Goal: Task Accomplishment & Management: Manage account settings

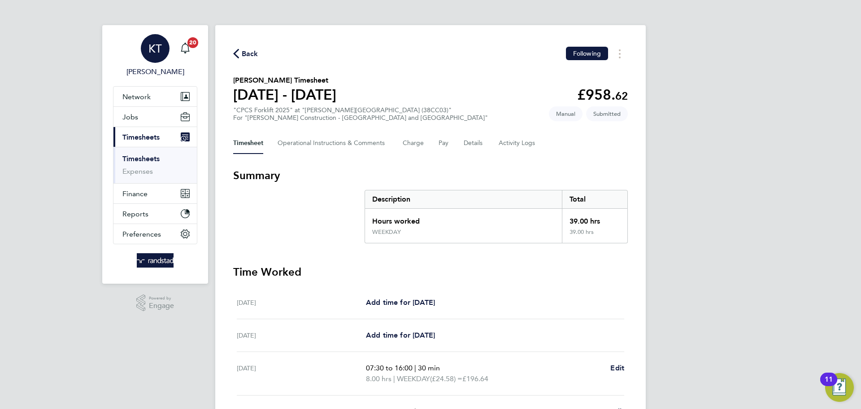
click at [194, 49] on link "KT [PERSON_NAME]" at bounding box center [155, 55] width 84 height 43
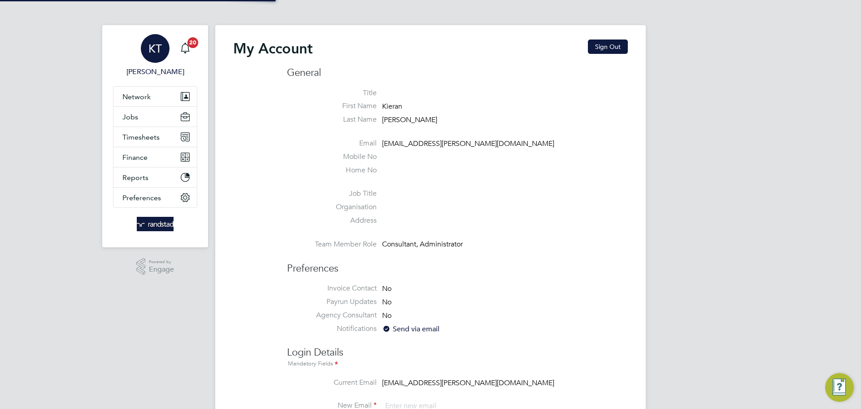
type input "[EMAIL_ADDRESS][PERSON_NAME][DOMAIN_NAME]"
click at [161, 138] on button "Timesheets" at bounding box center [155, 137] width 83 height 20
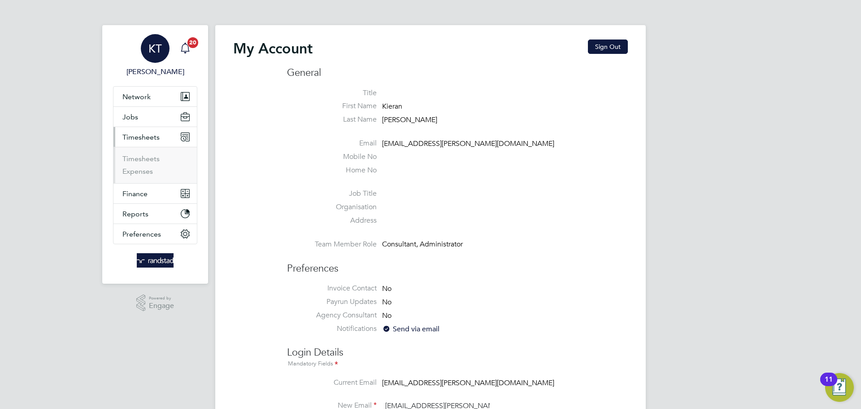
click at [189, 50] on icon "Main navigation" at bounding box center [185, 48] width 11 height 11
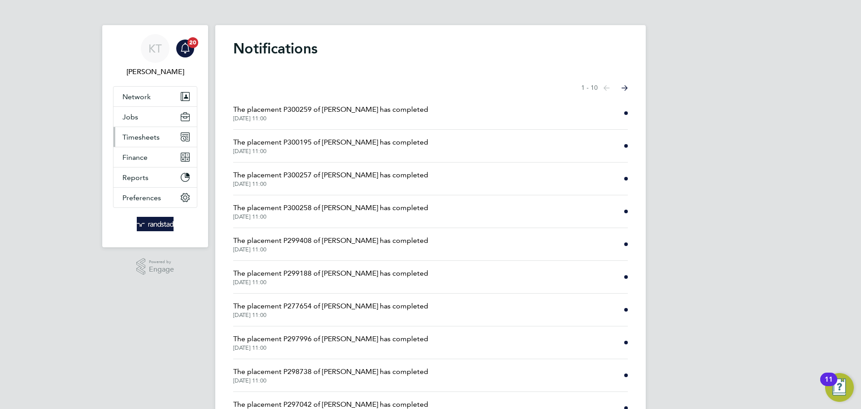
click at [157, 136] on span "Timesheets" at bounding box center [140, 137] width 37 height 9
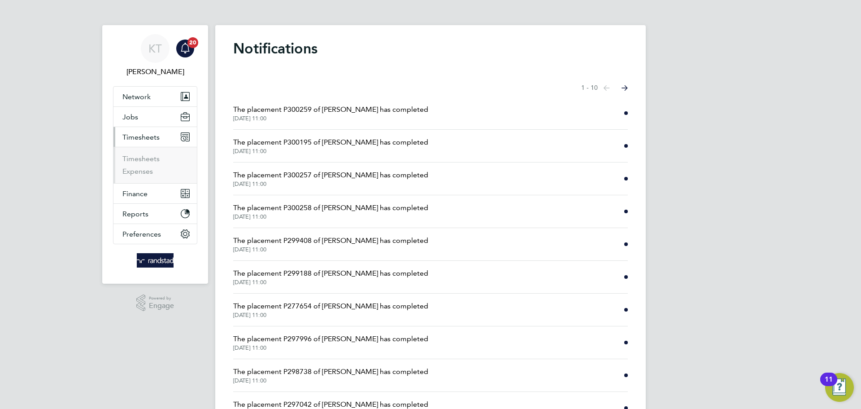
click at [152, 163] on li "Timesheets" at bounding box center [155, 160] width 67 height 13
click at [149, 156] on link "Timesheets" at bounding box center [140, 158] width 37 height 9
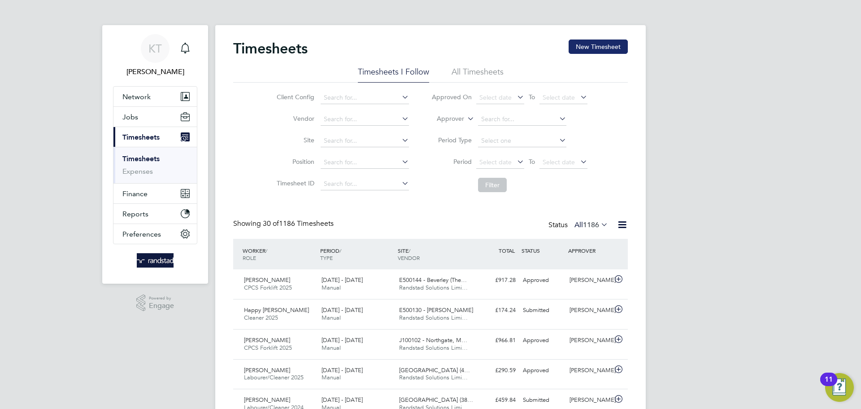
click at [615, 48] on button "New Timesheet" at bounding box center [598, 46] width 59 height 14
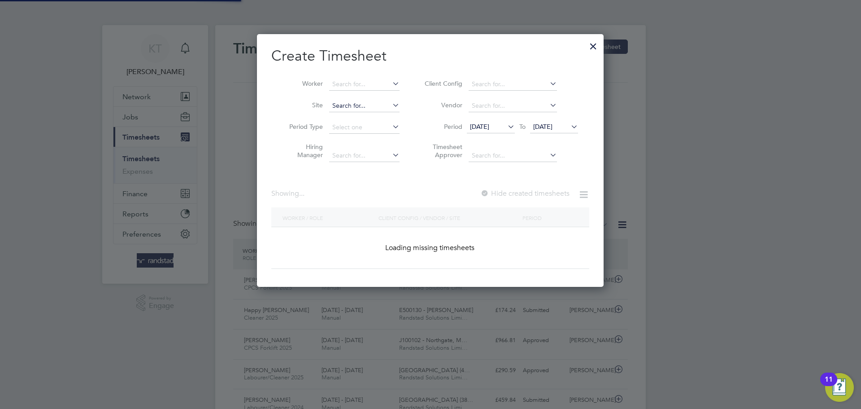
scroll to position [253, 347]
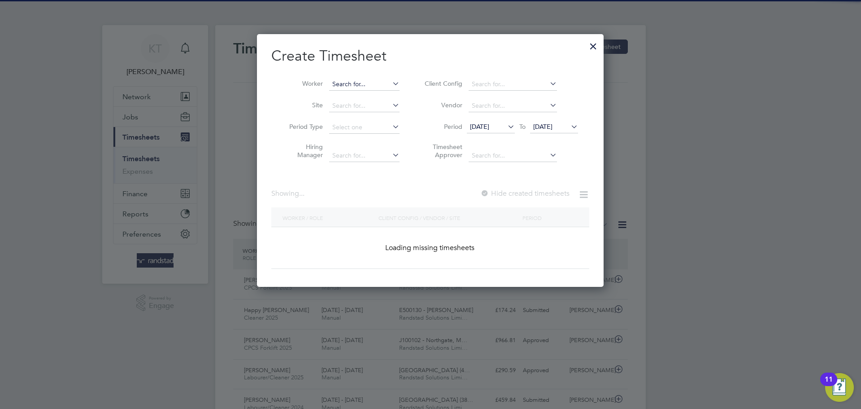
click at [370, 84] on input at bounding box center [364, 84] width 70 height 13
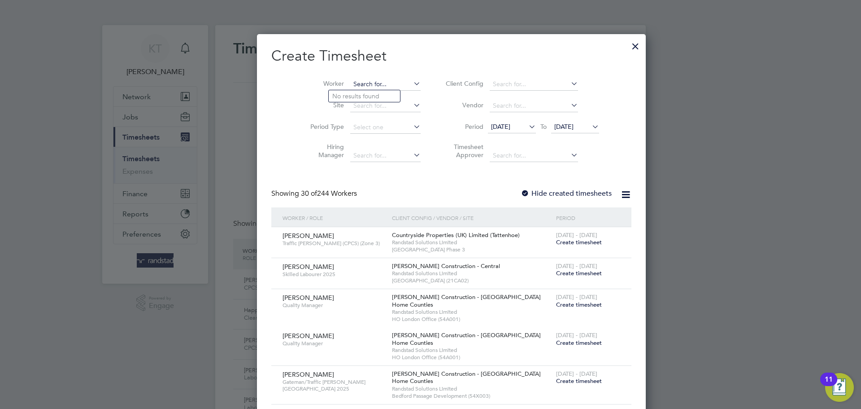
scroll to position [1518, 347]
click at [367, 100] on li "[PERSON_NAME]" at bounding box center [385, 96] width 113 height 12
type input "[PERSON_NAME]"
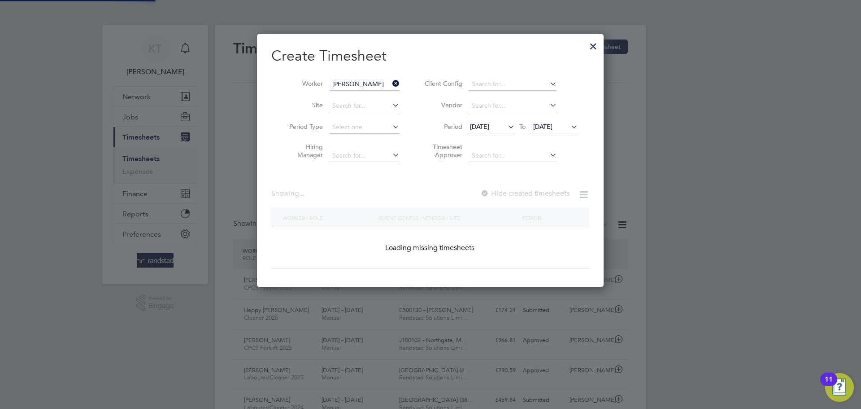
scroll to position [253, 347]
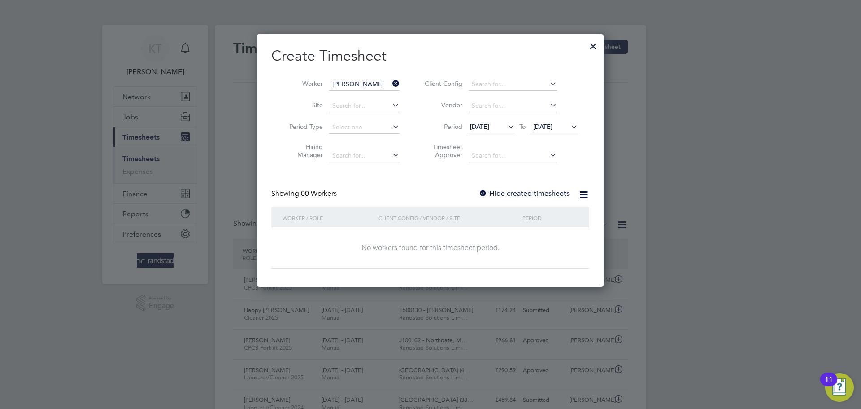
click at [569, 125] on icon at bounding box center [569, 126] width 0 height 13
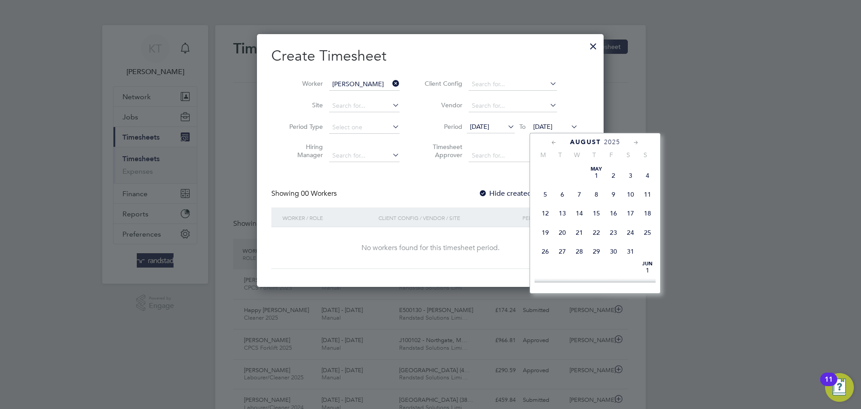
scroll to position [299, 0]
click at [574, 245] on span "20" at bounding box center [579, 236] width 17 height 17
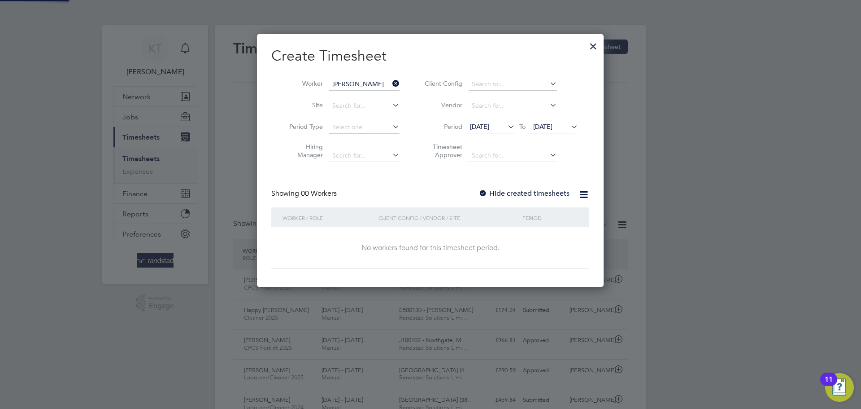
scroll to position [253, 347]
click at [479, 190] on div "Showing 00 Workers Hide created timesheets" at bounding box center [430, 198] width 318 height 18
click at [481, 190] on div at bounding box center [483, 193] width 9 height 9
click at [489, 130] on span "28 Jul 2025" at bounding box center [479, 126] width 19 height 8
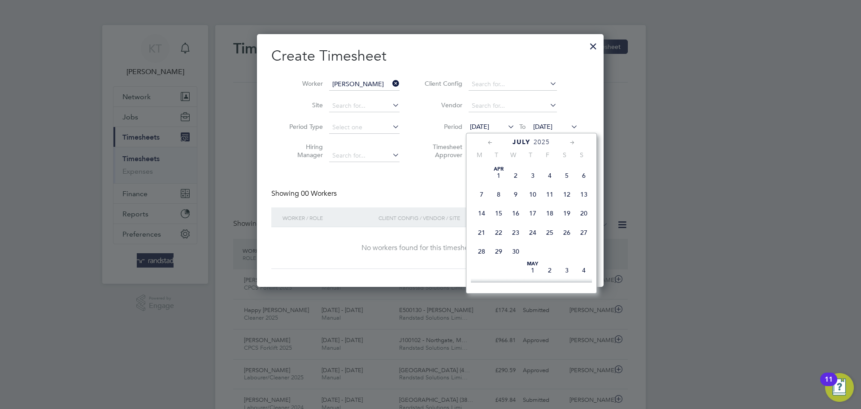
scroll to position [358, 0]
click at [484, 185] on span "21" at bounding box center [481, 176] width 17 height 17
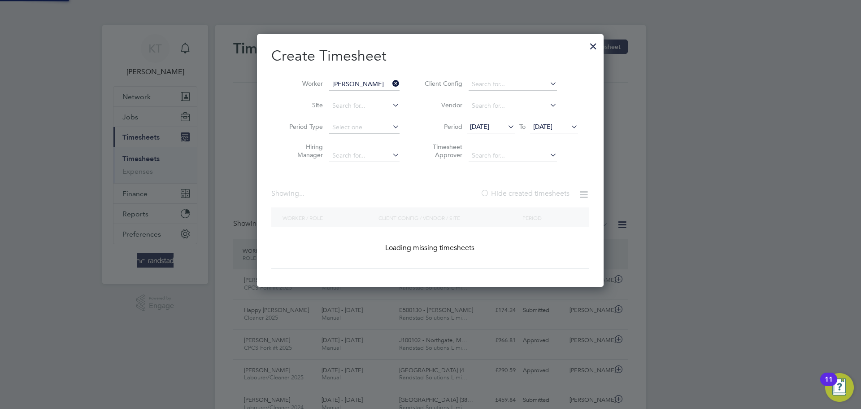
scroll to position [242, 347]
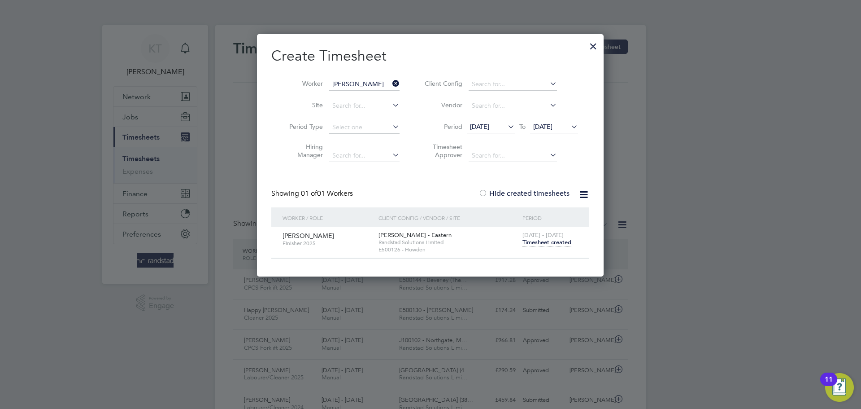
click at [562, 244] on span "Timesheet created" at bounding box center [547, 242] width 49 height 8
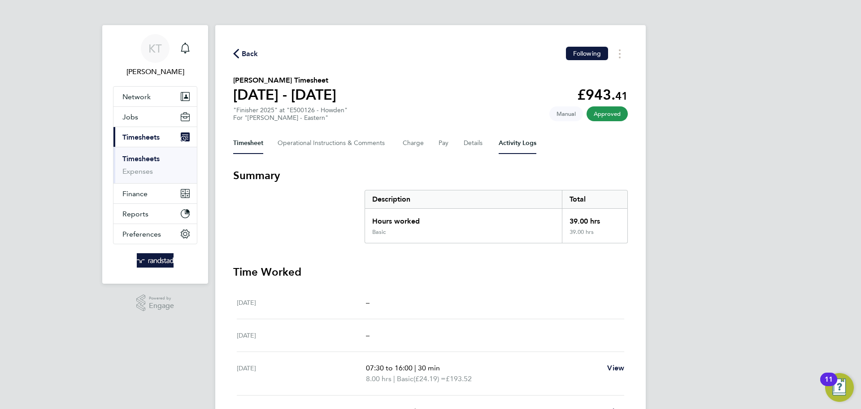
click at [515, 151] on Logs-tab "Activity Logs" at bounding box center [518, 143] width 38 height 22
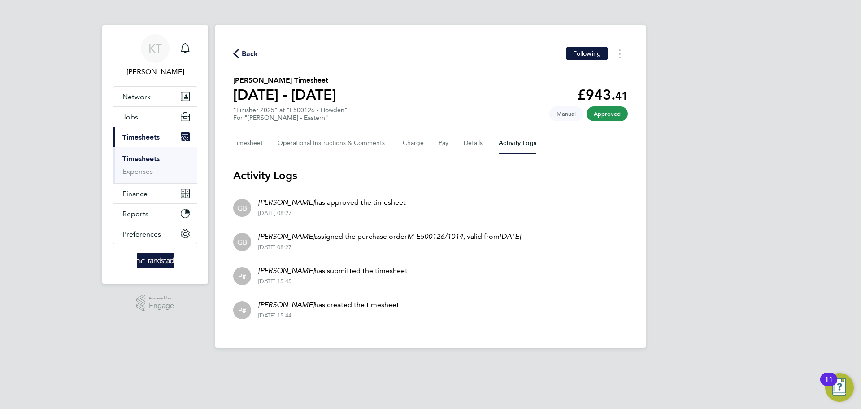
click at [242, 51] on span "Back" at bounding box center [250, 53] width 17 height 11
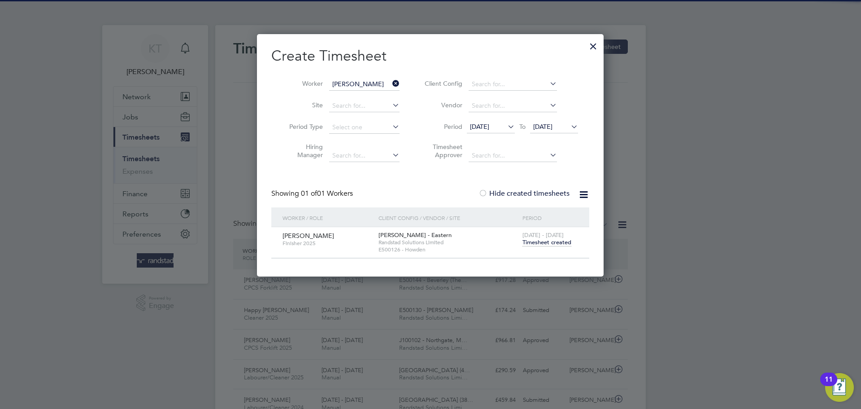
scroll to position [23, 78]
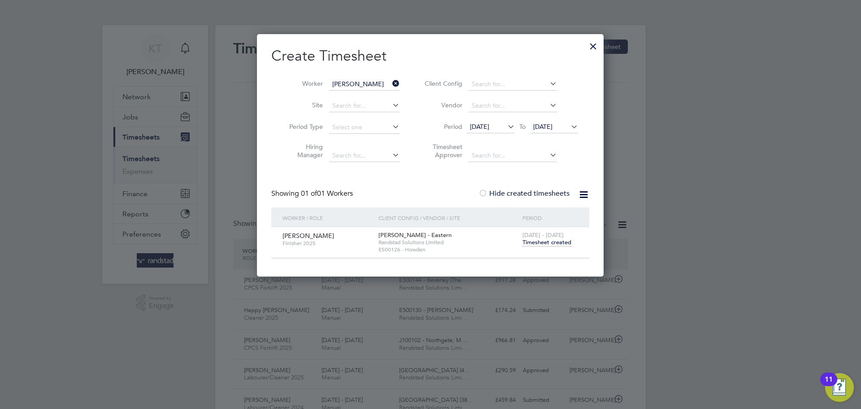
click at [594, 42] on div at bounding box center [593, 44] width 16 height 16
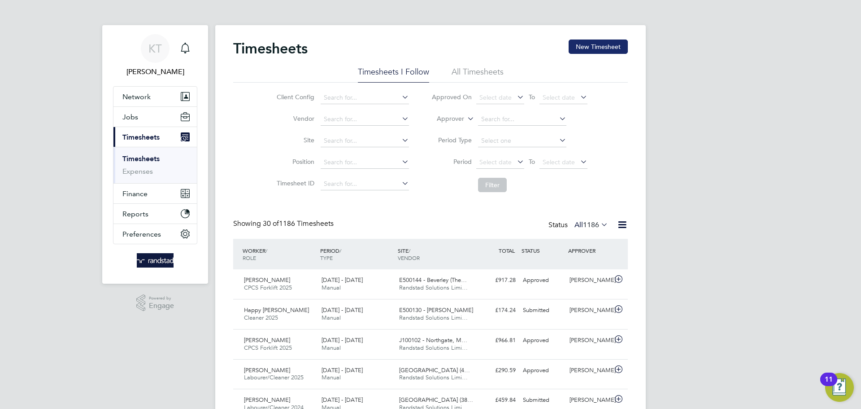
click at [616, 44] on button "New Timesheet" at bounding box center [598, 46] width 59 height 14
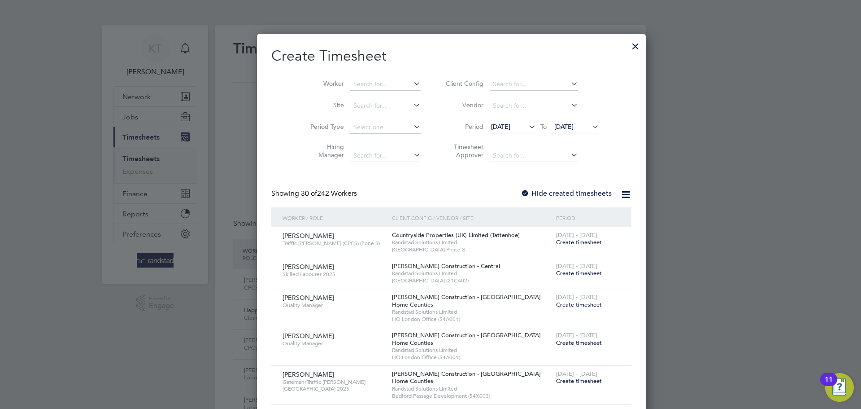
click at [335, 90] on li "Worker" at bounding box center [363, 85] width 140 height 22
drag, startPoint x: 594, startPoint y: 57, endPoint x: 594, endPoint y: 44, distance: 12.6
click at [628, 44] on div at bounding box center [636, 44] width 16 height 16
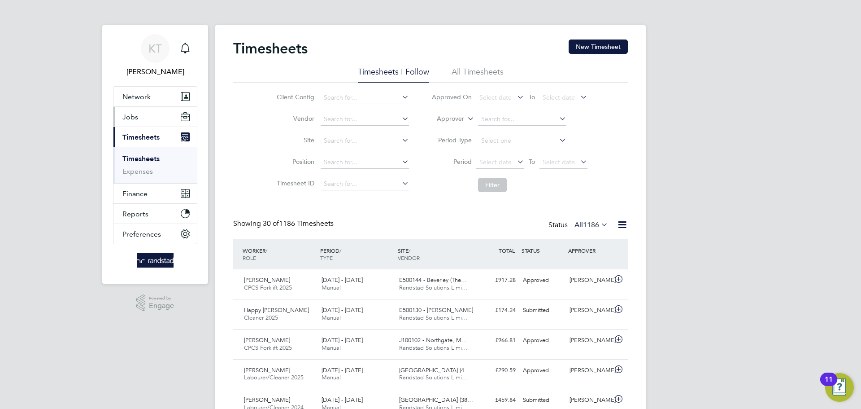
click at [146, 122] on button "Jobs" at bounding box center [155, 117] width 83 height 20
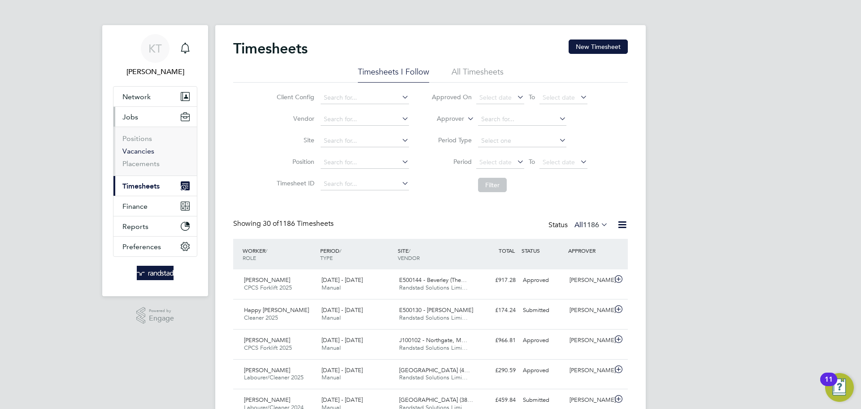
click at [132, 148] on link "Vacancies" at bounding box center [138, 151] width 32 height 9
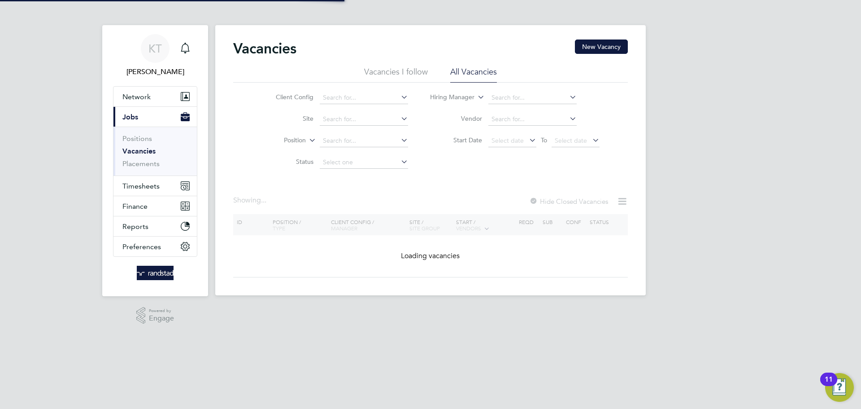
click at [128, 152] on link "Vacancies" at bounding box center [138, 151] width 33 height 9
click at [354, 114] on input at bounding box center [364, 119] width 88 height 13
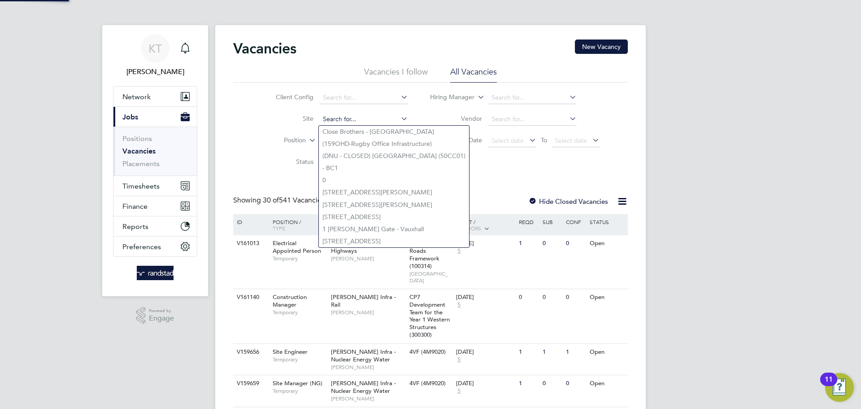
click at [354, 114] on input at bounding box center [364, 119] width 88 height 13
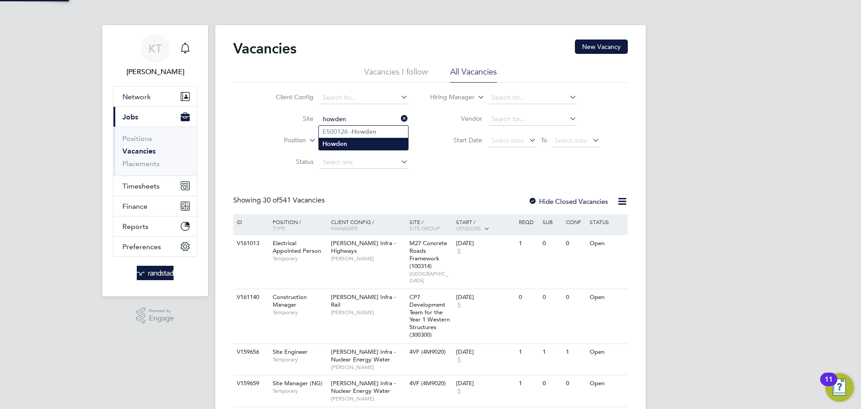
type input "howden"
drag, startPoint x: 349, startPoint y: 138, endPoint x: 344, endPoint y: 112, distance: 26.0
click at [344, 115] on input at bounding box center [364, 119] width 88 height 13
click at [350, 129] on li "E500126 - Howden" at bounding box center [363, 132] width 89 height 12
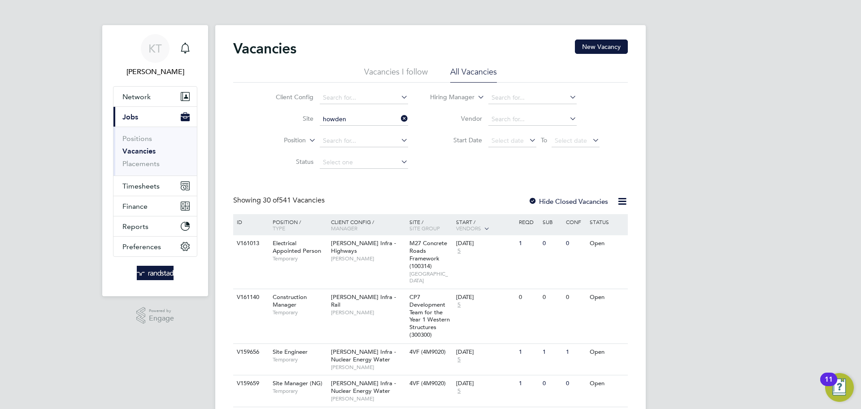
type input "E500126 - Howden"
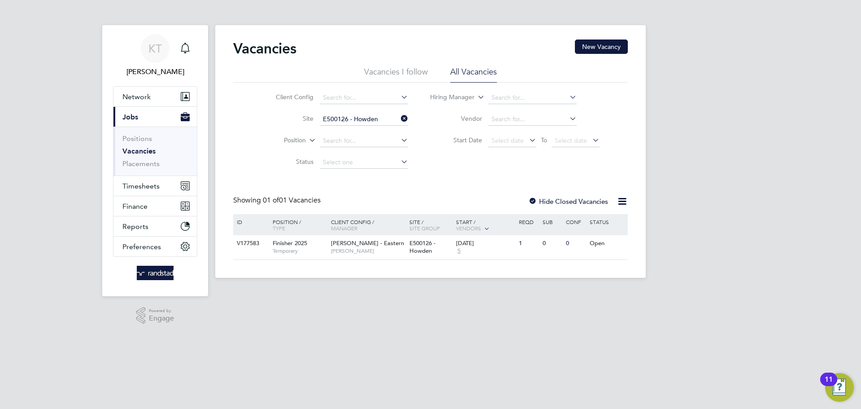
click at [572, 203] on label "Hide Closed Vacancies" at bounding box center [569, 201] width 80 height 9
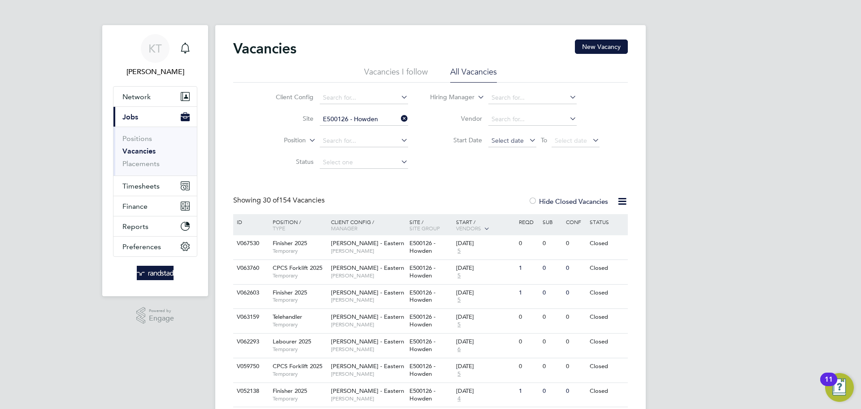
click at [525, 142] on span "Select date" at bounding box center [513, 141] width 48 height 12
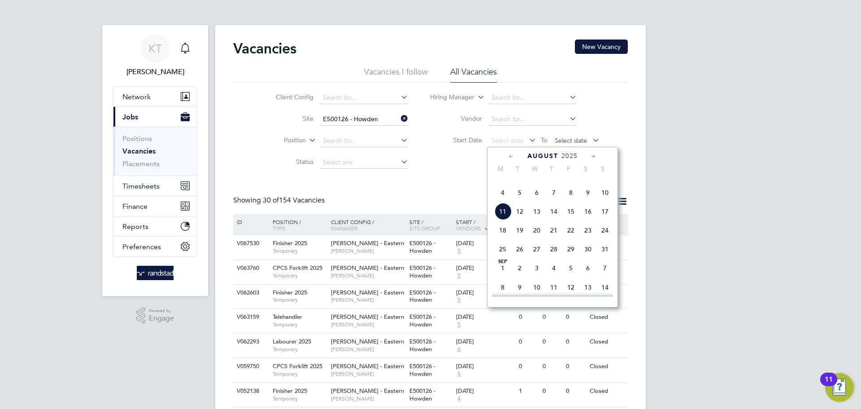
click at [568, 135] on span "Select date" at bounding box center [576, 141] width 48 height 12
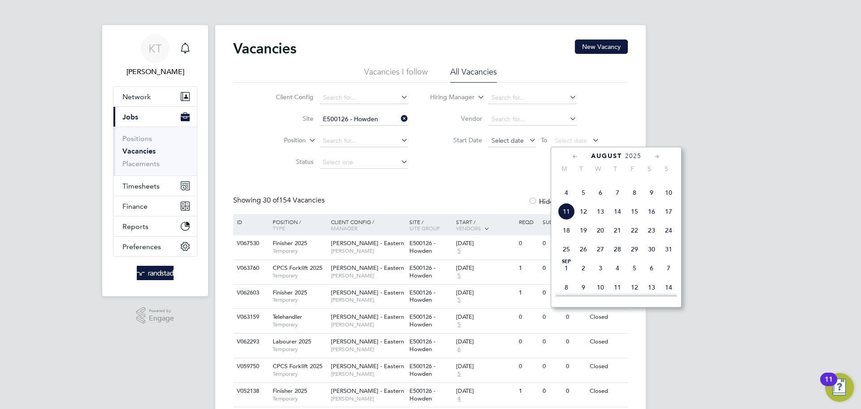
click at [516, 135] on span "Select date" at bounding box center [513, 141] width 48 height 12
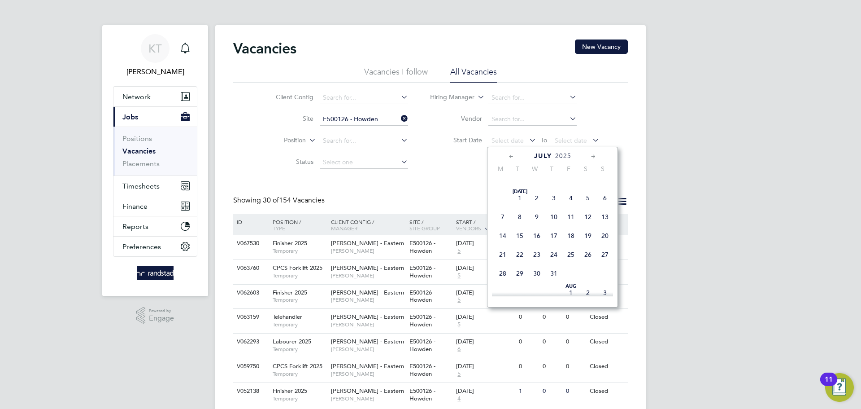
click at [507, 187] on span "30" at bounding box center [502, 178] width 17 height 17
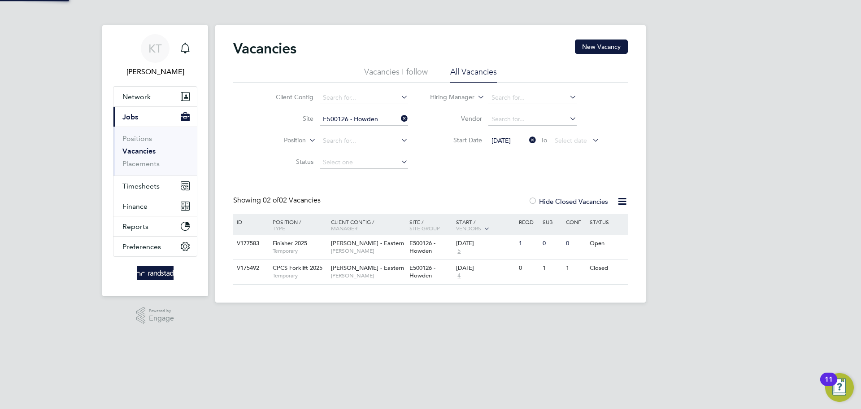
click at [677, 228] on div "KT Kieran Trotter Notifications Applications: Network Team Members Businesses S…" at bounding box center [430, 158] width 861 height 317
click at [505, 138] on span "30 Jun 2025" at bounding box center [501, 140] width 19 height 8
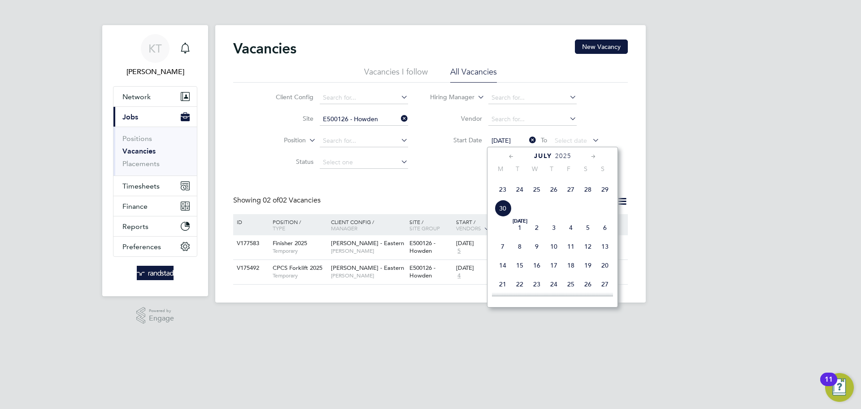
click at [503, 179] on span "16" at bounding box center [502, 170] width 17 height 17
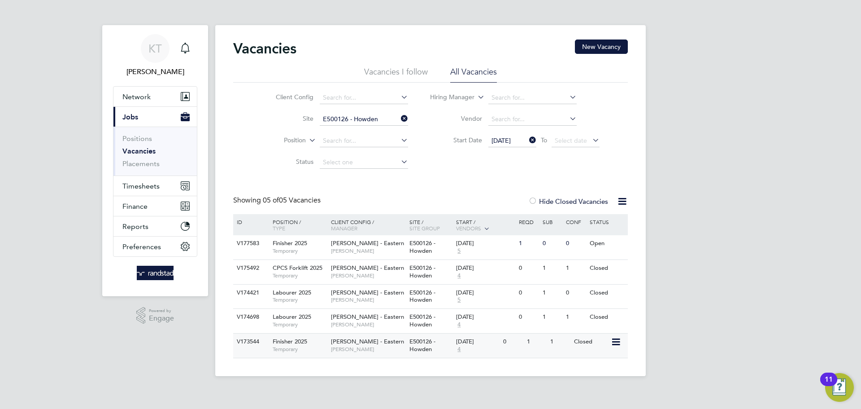
click at [408, 352] on div "E500126 - Howden" at bounding box center [430, 345] width 47 height 24
click at [399, 119] on icon at bounding box center [399, 118] width 0 height 13
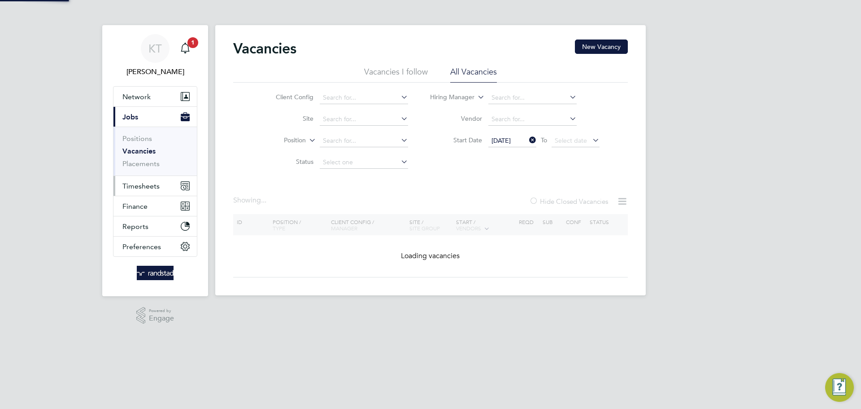
click at [135, 186] on span "Timesheets" at bounding box center [140, 186] width 37 height 9
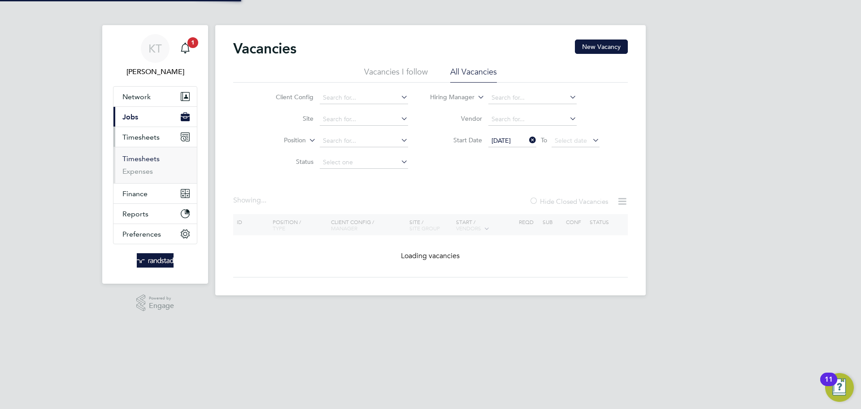
click at [136, 157] on link "Timesheets" at bounding box center [140, 158] width 37 height 9
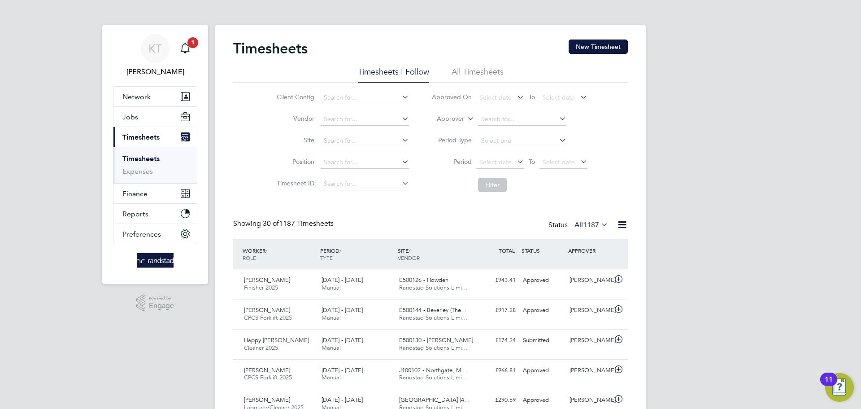
scroll to position [23, 78]
click at [586, 48] on button "New Timesheet" at bounding box center [598, 46] width 59 height 14
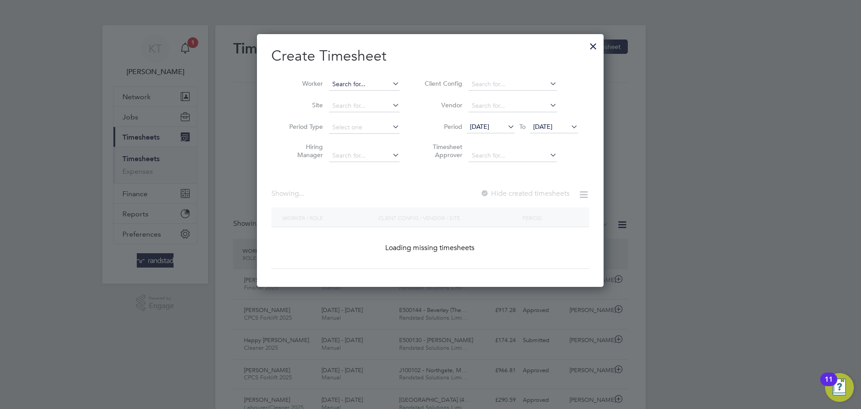
click at [364, 83] on input at bounding box center [364, 84] width 70 height 13
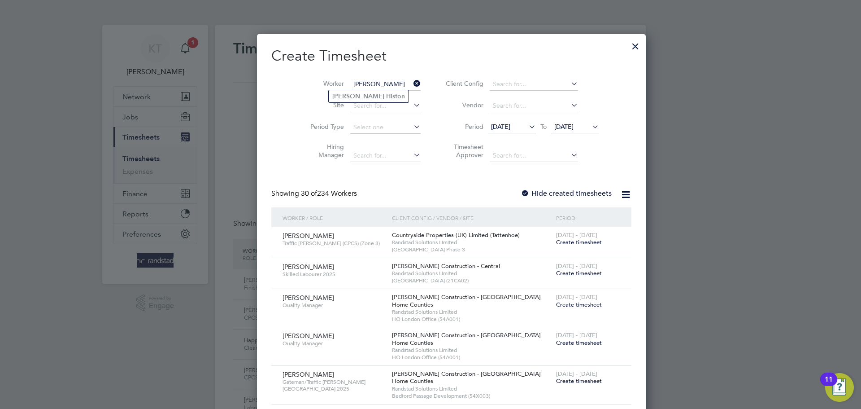
drag, startPoint x: 361, startPoint y: 94, endPoint x: 503, endPoint y: 135, distance: 148.0
click at [361, 95] on b "Christopher" at bounding box center [358, 96] width 52 height 8
type input "Christopher Histon"
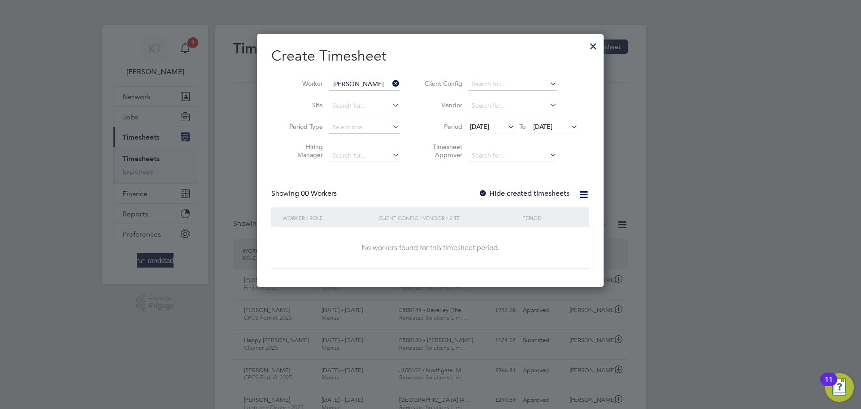
drag, startPoint x: 497, startPoint y: 196, endPoint x: 514, endPoint y: 177, distance: 24.8
click at [498, 195] on label "Hide created timesheets" at bounding box center [524, 193] width 91 height 9
click at [556, 133] on span "04 Aug 2025" at bounding box center [554, 127] width 48 height 12
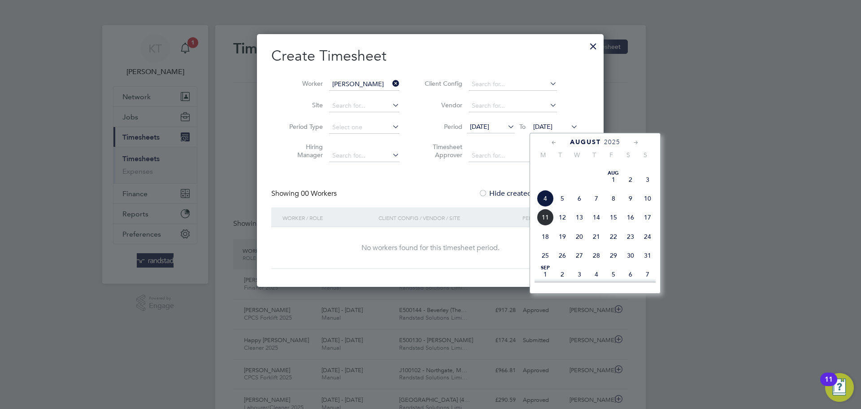
click at [594, 226] on span "14" at bounding box center [596, 217] width 17 height 17
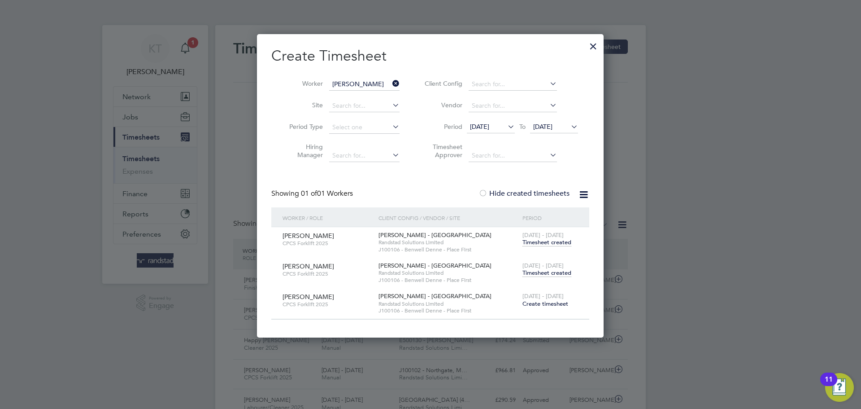
click at [537, 275] on span "Timesheet created" at bounding box center [547, 273] width 49 height 8
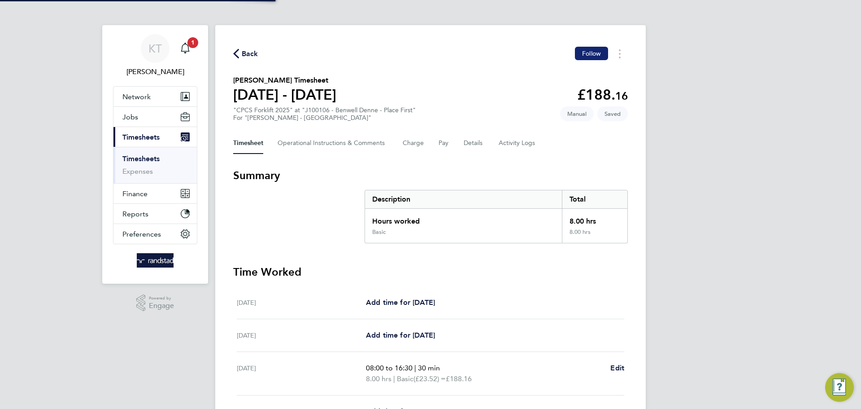
click at [591, 54] on span "Follow" at bounding box center [591, 53] width 19 height 8
click at [242, 59] on span "Back" at bounding box center [250, 53] width 17 height 11
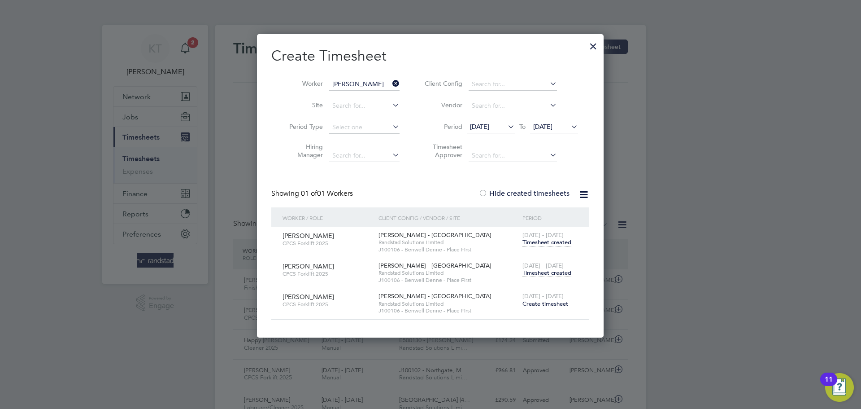
click at [391, 84] on icon at bounding box center [391, 83] width 0 height 13
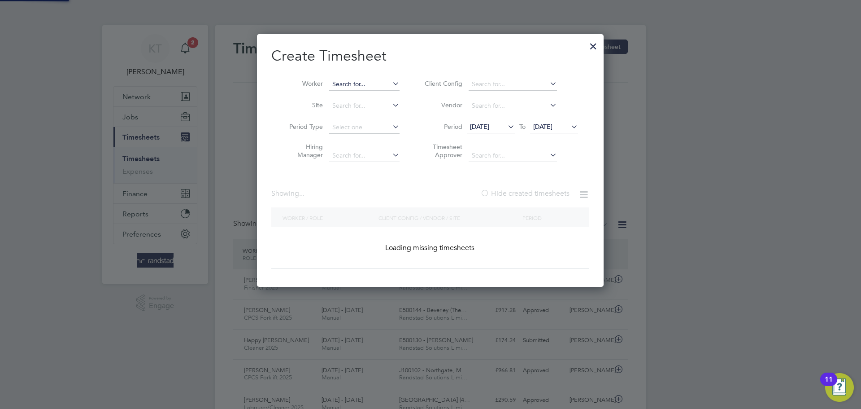
click at [356, 79] on input at bounding box center [364, 84] width 70 height 13
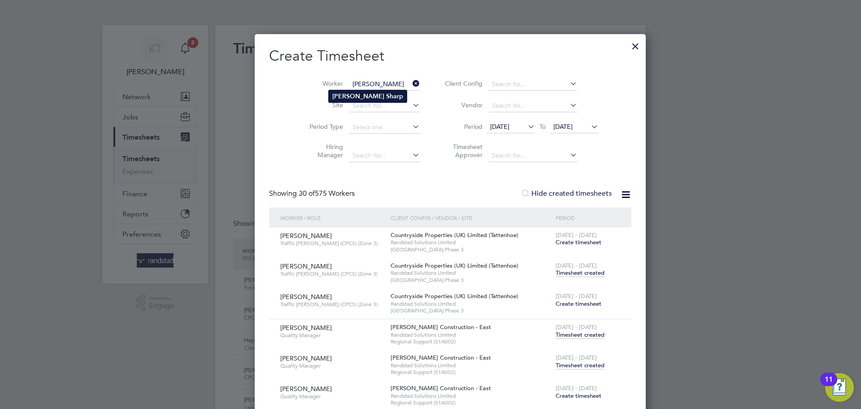
click at [386, 93] on b "Sharp" at bounding box center [394, 96] width 17 height 8
type input "Stephen Sharp"
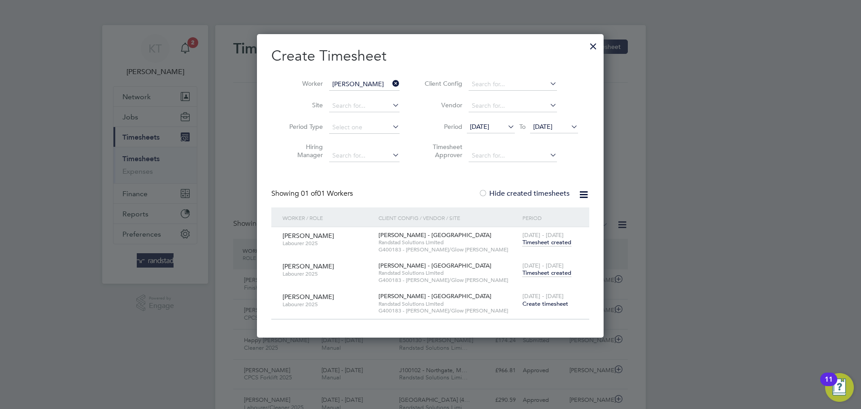
click at [547, 270] on span "Timesheet created" at bounding box center [547, 273] width 49 height 8
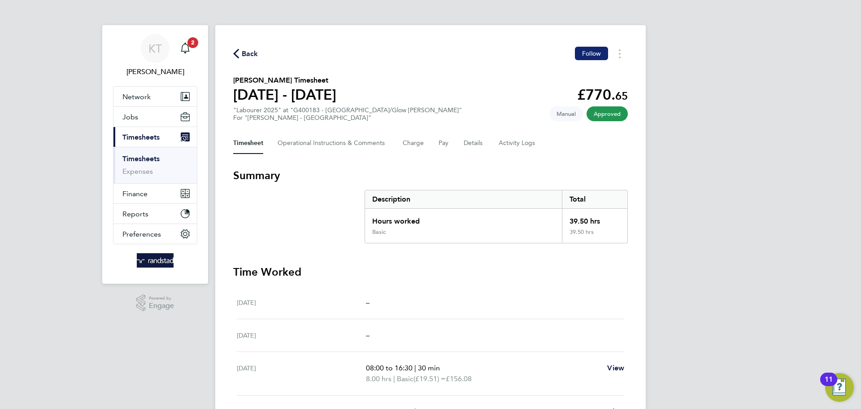
click at [595, 51] on span "Follow" at bounding box center [591, 53] width 19 height 8
click at [245, 53] on span "Back" at bounding box center [250, 53] width 17 height 11
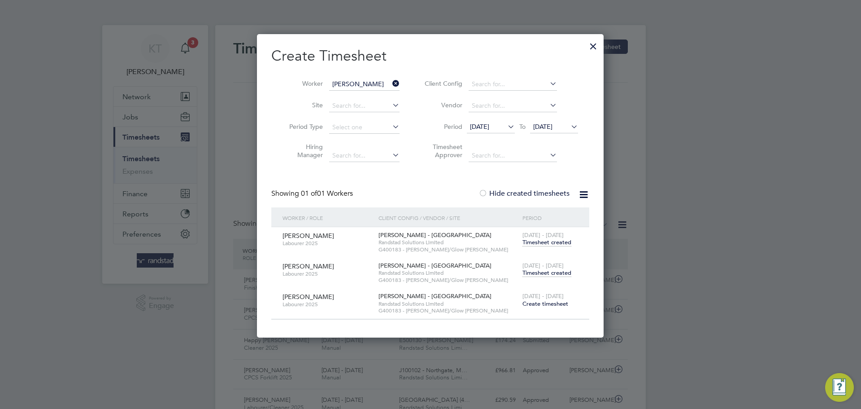
click at [391, 82] on icon at bounding box center [391, 83] width 0 height 13
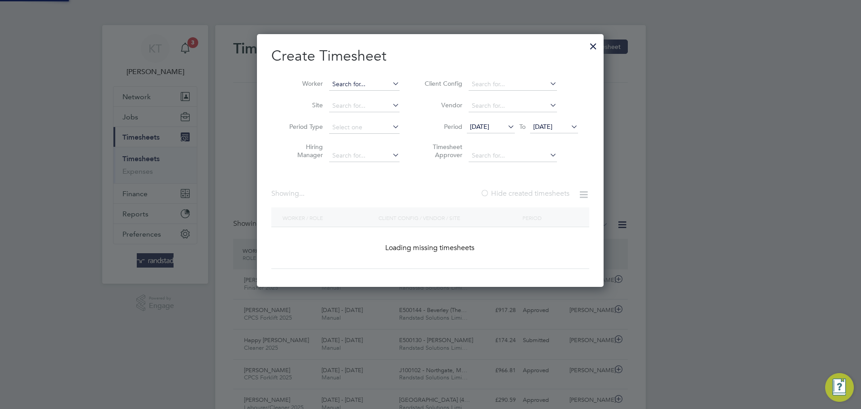
click at [366, 83] on input at bounding box center [364, 84] width 70 height 13
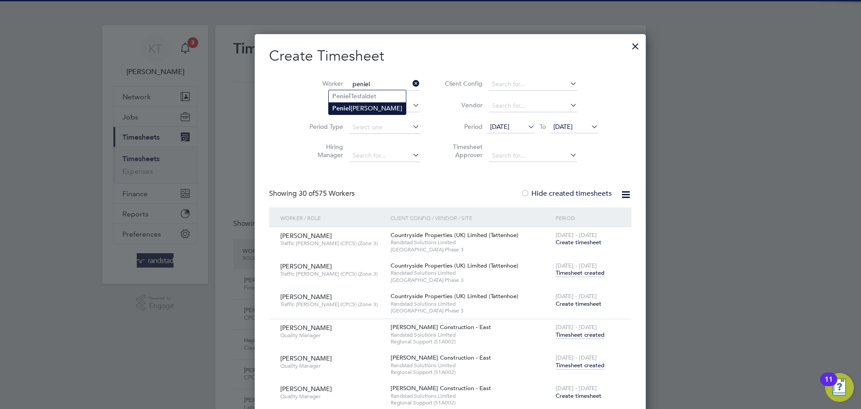
click at [367, 105] on li "Peniel Aikins" at bounding box center [367, 108] width 77 height 12
type input "Peniel Aikins"
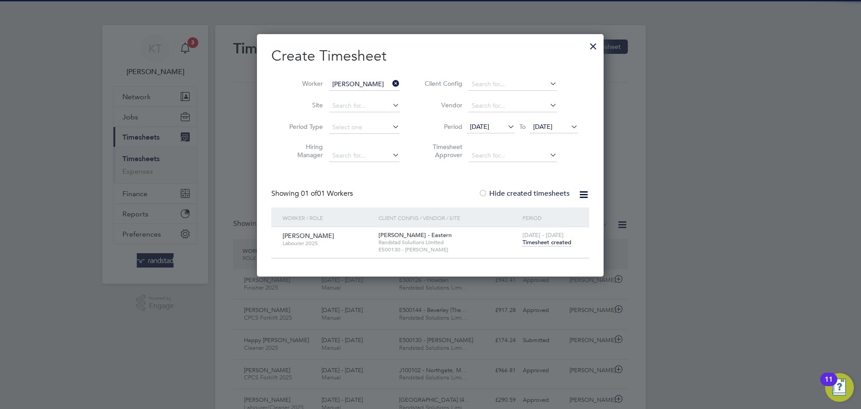
click at [553, 242] on span "Timesheet created" at bounding box center [547, 242] width 49 height 8
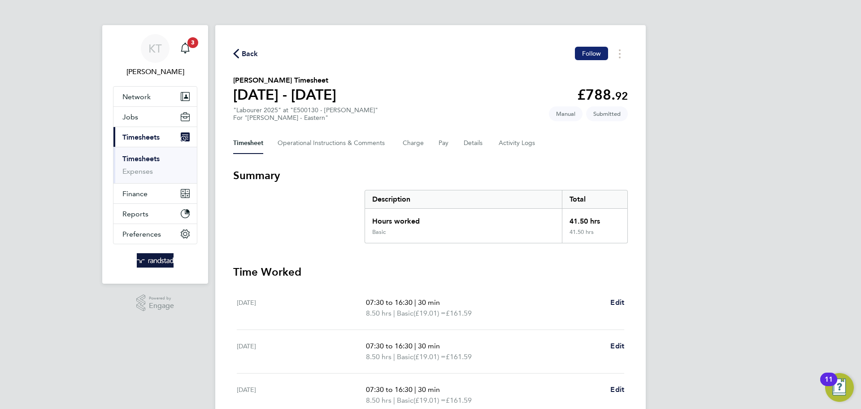
click at [595, 54] on span "Follow" at bounding box center [591, 53] width 19 height 8
click at [237, 52] on icon "button" at bounding box center [236, 53] width 6 height 9
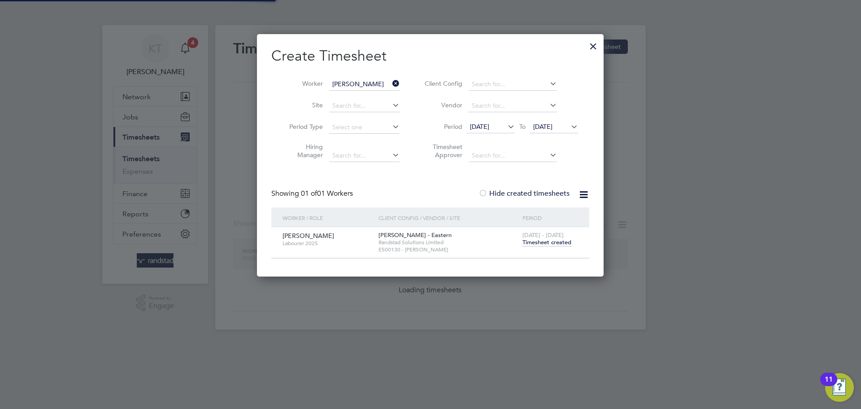
click at [391, 83] on icon at bounding box center [391, 83] width 0 height 13
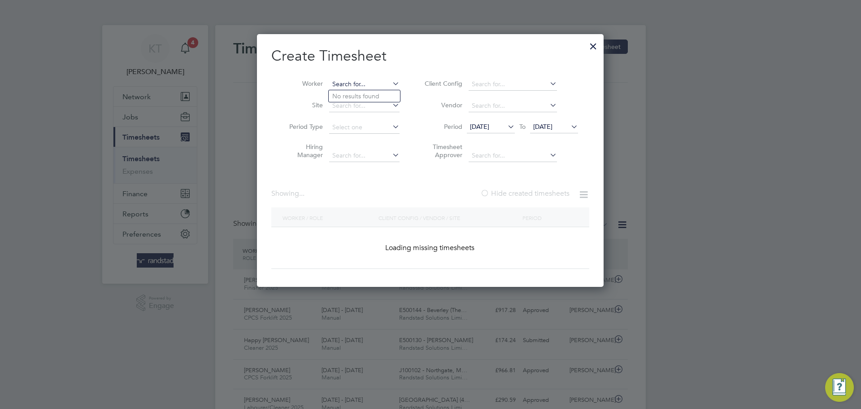
click at [386, 85] on input at bounding box center [364, 84] width 70 height 13
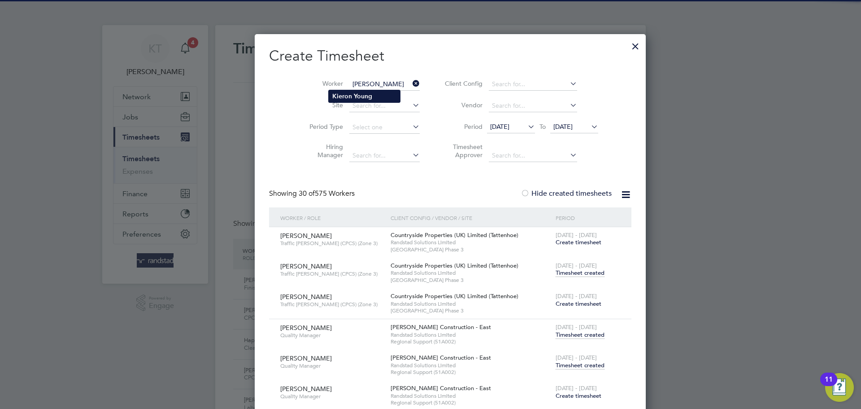
click at [368, 97] on b "Young" at bounding box center [363, 96] width 18 height 8
type input "Kieron Young"
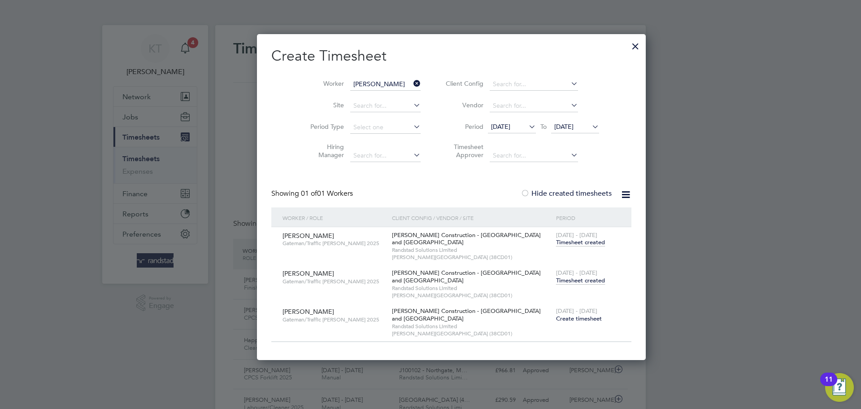
click at [556, 283] on span "Timesheet created" at bounding box center [580, 280] width 49 height 8
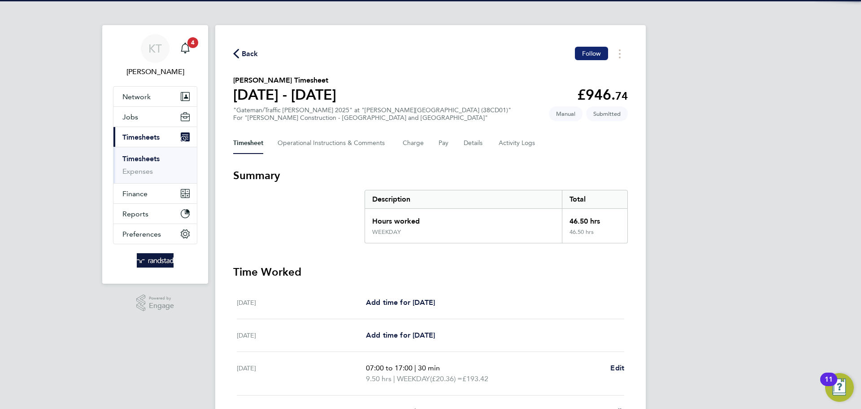
click at [588, 59] on button "Follow" at bounding box center [591, 53] width 33 height 13
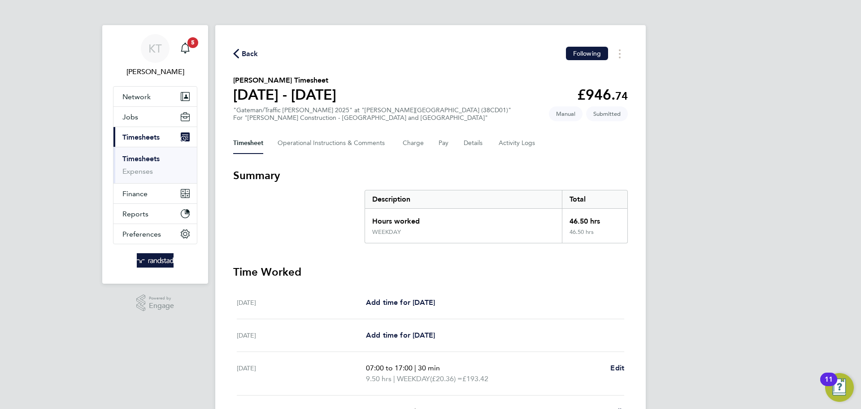
drag, startPoint x: 240, startPoint y: 49, endPoint x: 341, endPoint y: 63, distance: 101.4
click at [240, 49] on span "Back" at bounding box center [245, 53] width 25 height 9
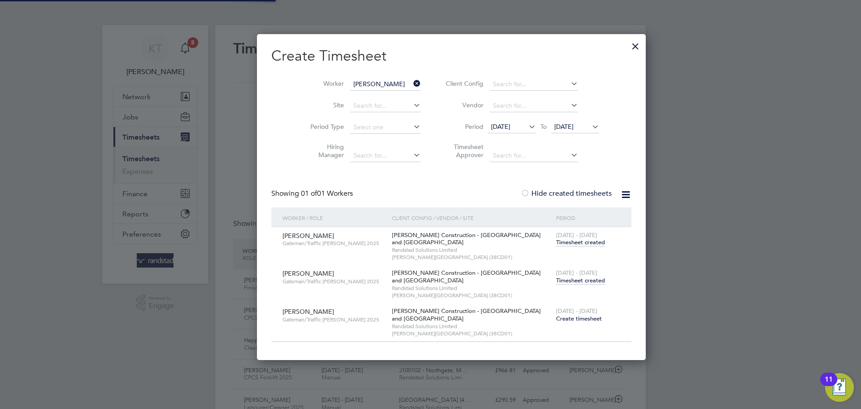
click at [412, 84] on icon at bounding box center [412, 83] width 0 height 13
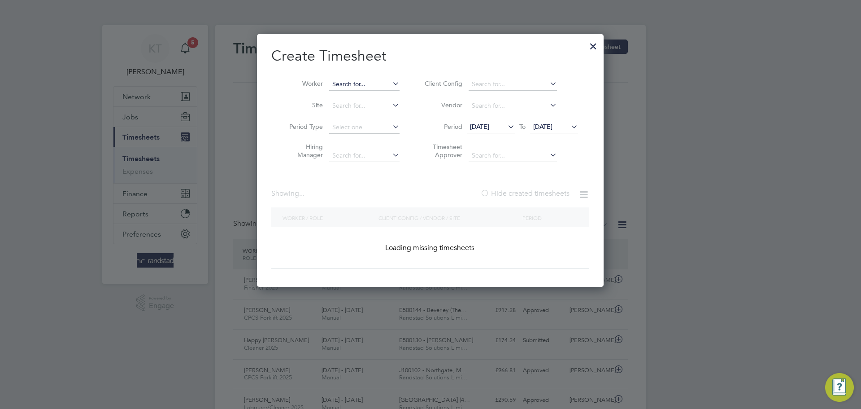
click at [387, 86] on input at bounding box center [364, 84] width 70 height 13
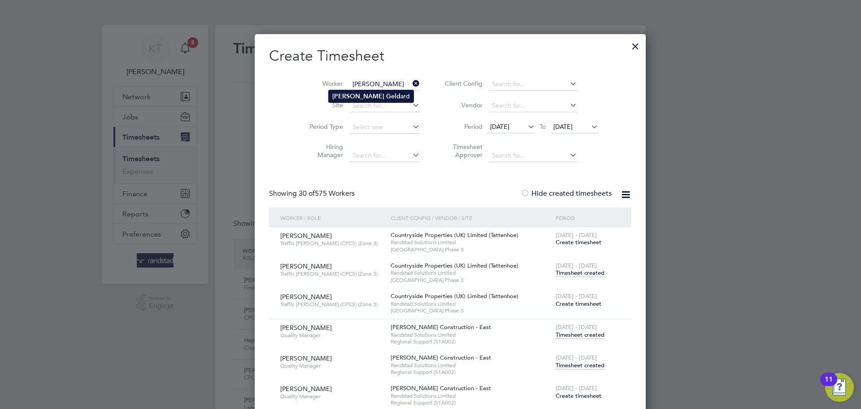
click at [386, 96] on b "Geld" at bounding box center [393, 96] width 14 height 8
type input "Martin Geldard"
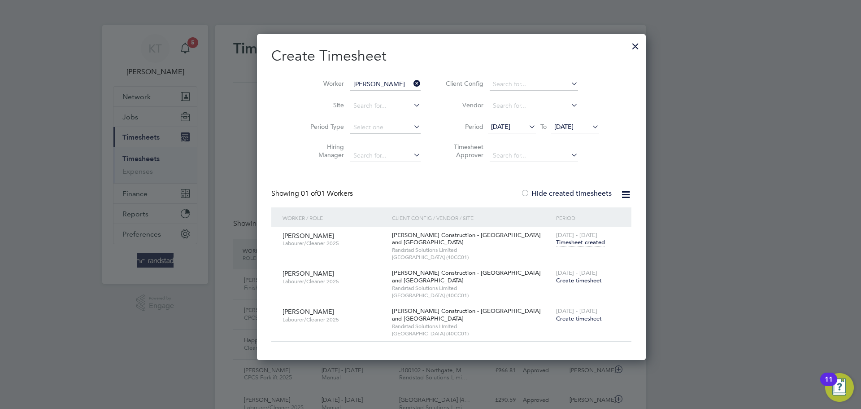
drag, startPoint x: 543, startPoint y: 278, endPoint x: 451, endPoint y: 154, distance: 153.9
click at [464, 173] on div "Create Timesheet Worker Martin Geldard Site Period Type Hiring Manager Client C…" at bounding box center [451, 194] width 360 height 295
click at [412, 85] on icon at bounding box center [412, 83] width 0 height 13
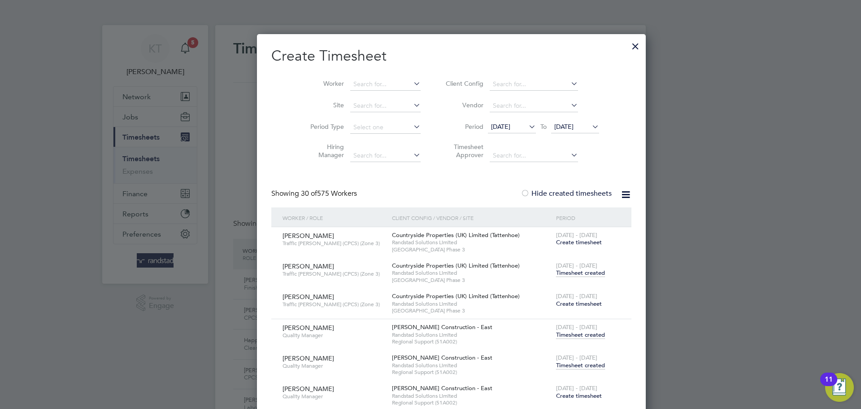
scroll to position [3053, 351]
click at [350, 81] on input at bounding box center [385, 84] width 70 height 13
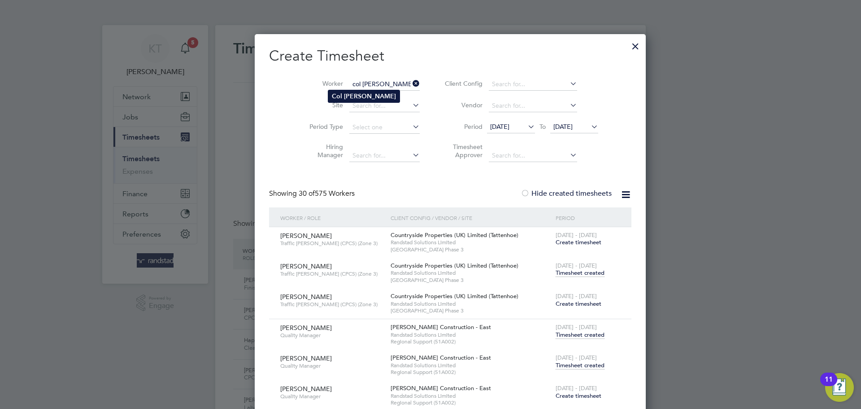
click at [359, 95] on li "Col Hunt" at bounding box center [363, 96] width 71 height 12
type input "Col Hunt"
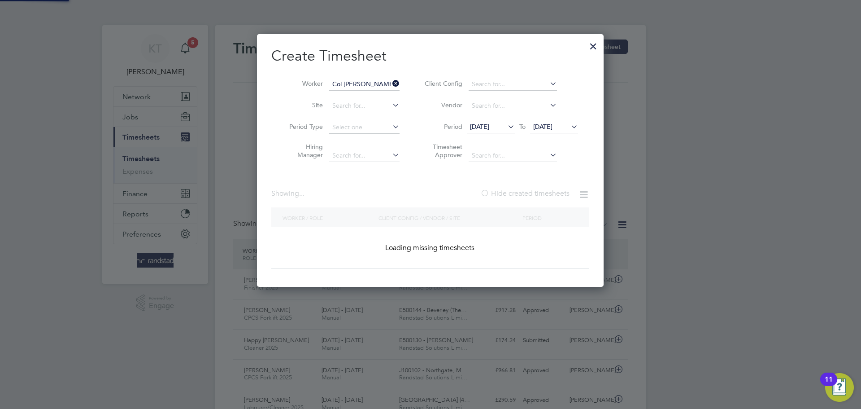
scroll to position [326, 347]
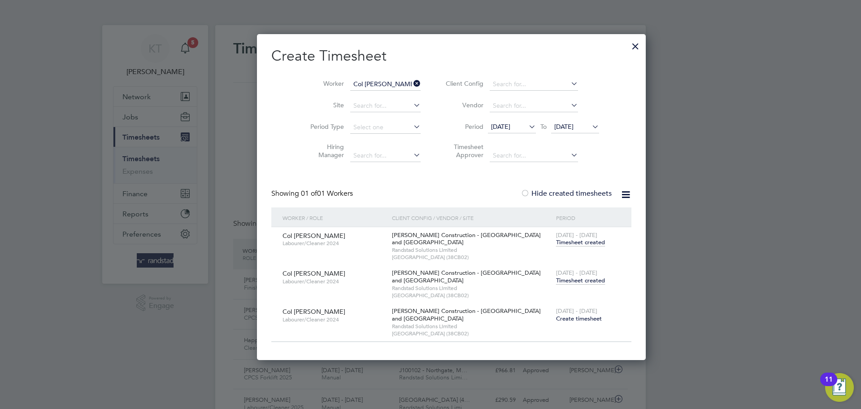
click at [559, 284] on div "2 - 8 Aug 2025 Timesheet created" at bounding box center [588, 277] width 69 height 24
click at [558, 283] on span "Timesheet created" at bounding box center [580, 280] width 49 height 8
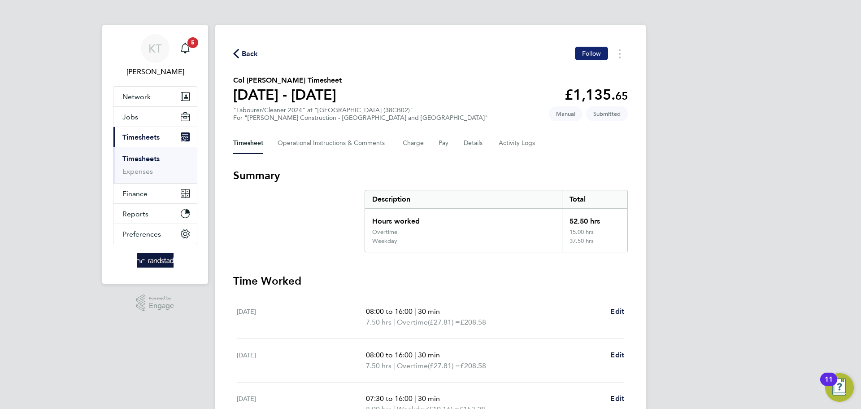
click at [584, 57] on button "Follow" at bounding box center [591, 53] width 33 height 13
drag, startPoint x: 253, startPoint y: 53, endPoint x: 246, endPoint y: 62, distance: 11.8
click at [253, 53] on span "Back" at bounding box center [250, 53] width 17 height 11
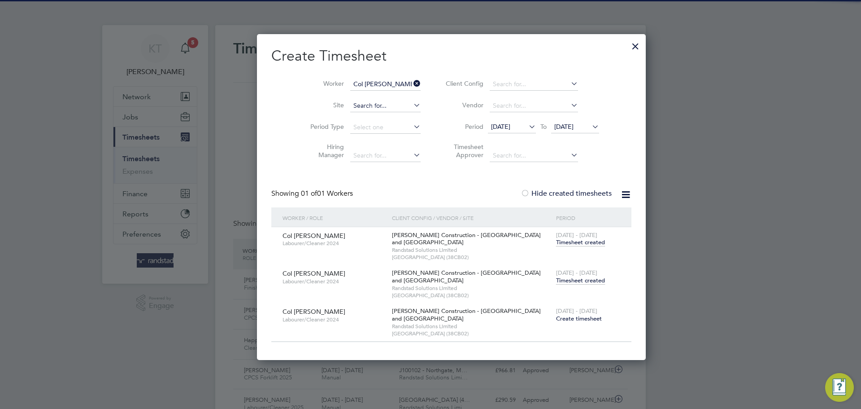
scroll to position [23, 78]
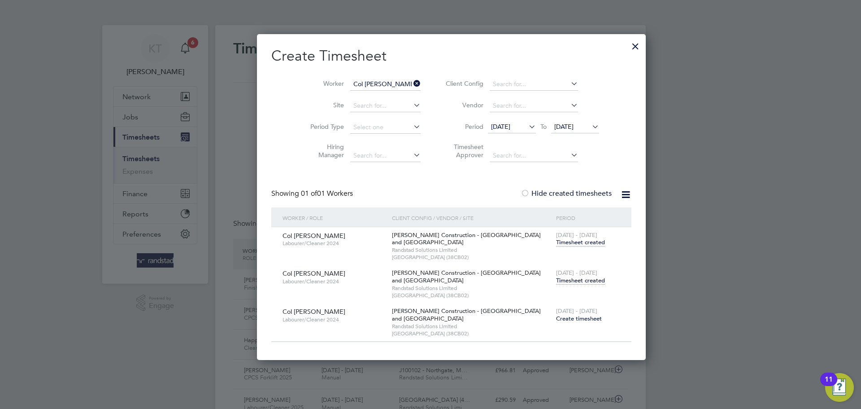
click at [412, 84] on icon at bounding box center [412, 83] width 0 height 13
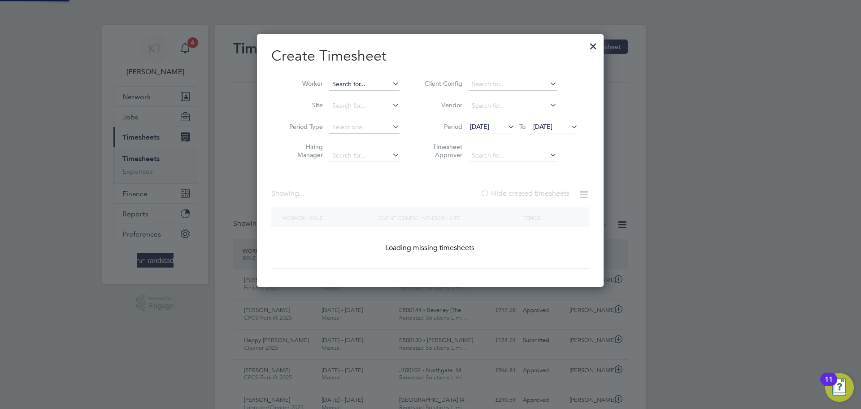
click at [370, 87] on input at bounding box center [364, 84] width 70 height 13
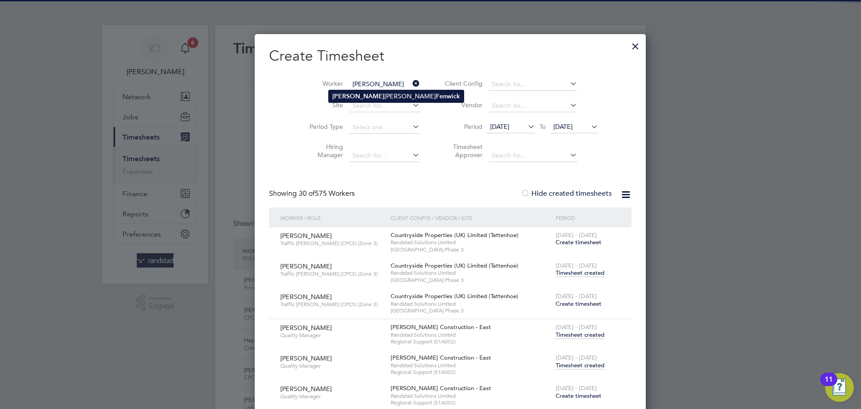
click at [350, 92] on b "Gregory" at bounding box center [358, 96] width 52 height 8
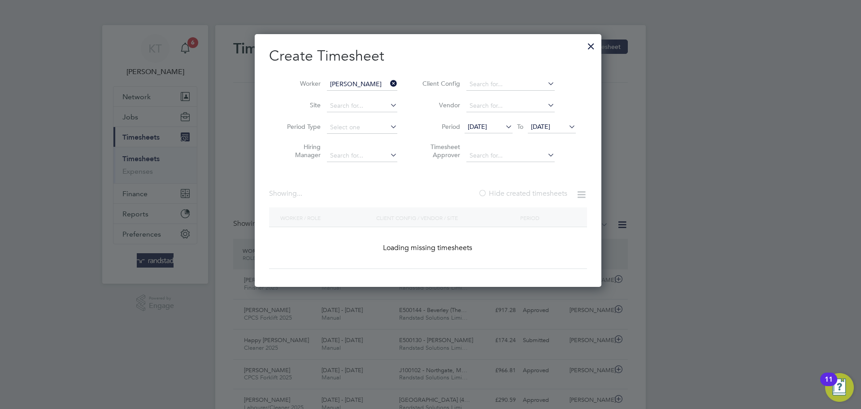
type input "Gregory Gavin Fenwick"
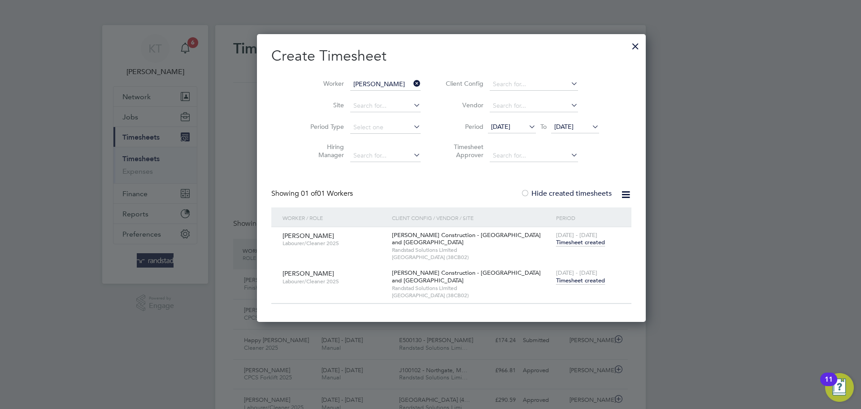
click at [556, 272] on span "2 - 8 Aug 2025" at bounding box center [576, 273] width 41 height 8
click at [556, 275] on span "2 - 8 Aug 2025" at bounding box center [576, 273] width 41 height 8
click at [556, 280] on span "Timesheet created" at bounding box center [580, 280] width 49 height 8
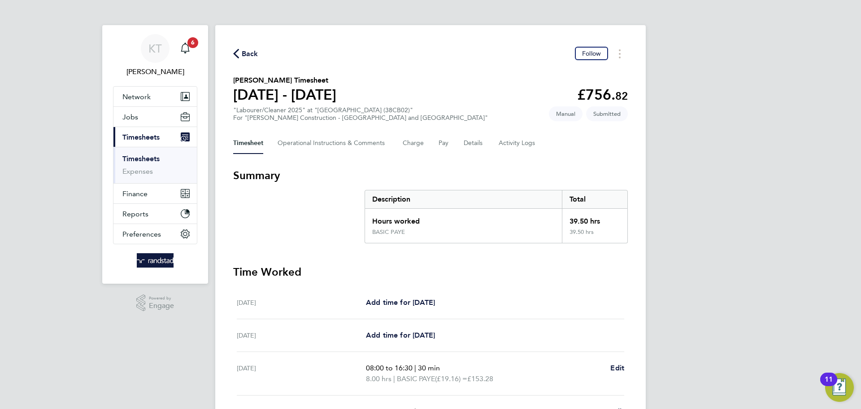
click at [592, 61] on div "Back Follow Gregory Gavin Fenwick's Timesheet 02 - 08 Aug 2025 £756. 82 "Labour…" at bounding box center [430, 329] width 431 height 609
click at [589, 55] on span "Follow" at bounding box center [591, 53] width 19 height 8
drag, startPoint x: 246, startPoint y: 52, endPoint x: 386, endPoint y: 76, distance: 142.0
click at [245, 52] on span "Back" at bounding box center [250, 53] width 17 height 11
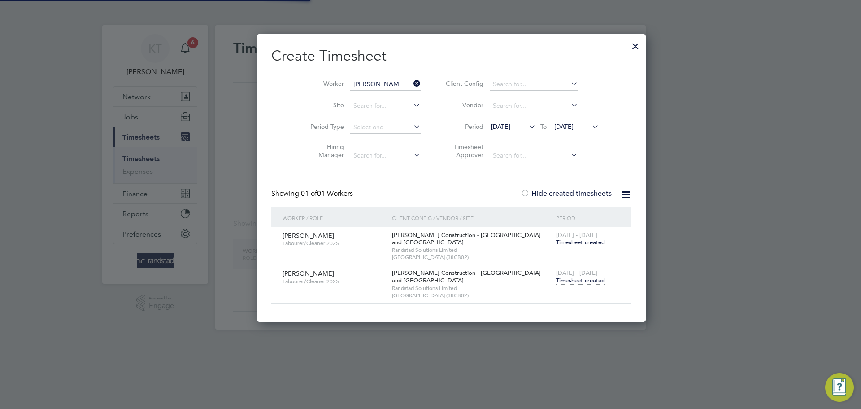
click at [412, 79] on icon at bounding box center [412, 83] width 0 height 13
click at [412, 83] on icon at bounding box center [412, 83] width 0 height 13
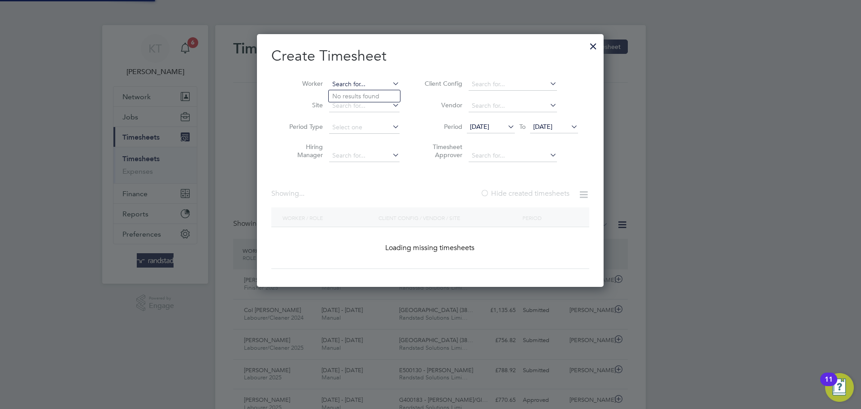
scroll to position [23, 78]
click at [365, 84] on input at bounding box center [364, 84] width 70 height 13
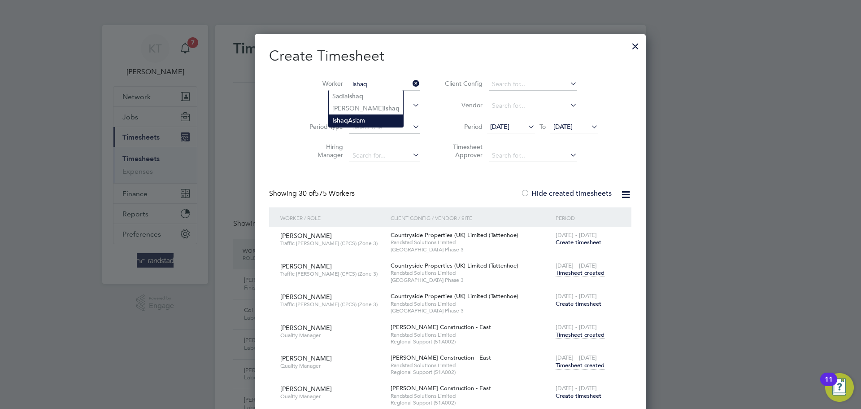
click at [367, 119] on li "Ishaq Aslam" at bounding box center [366, 120] width 74 height 12
type input "Ishaq Aslam"
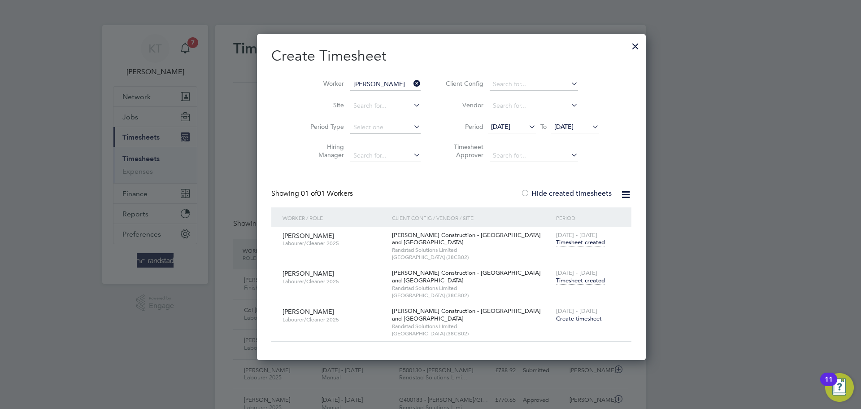
click at [556, 282] on span "Timesheet created" at bounding box center [580, 280] width 49 height 8
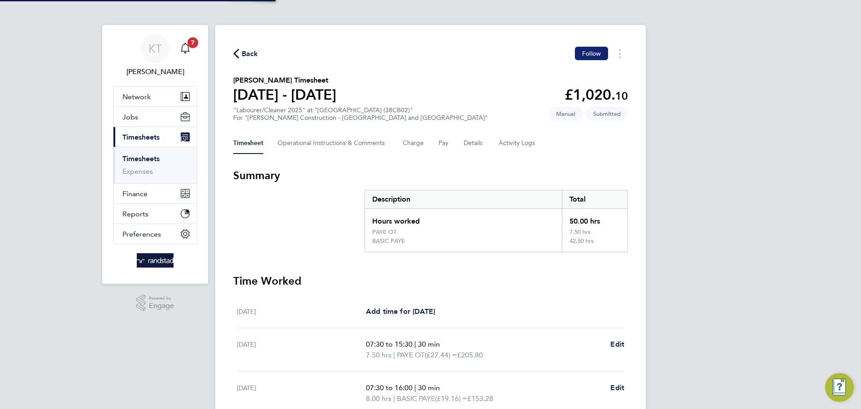
click at [593, 52] on span "Follow" at bounding box center [591, 53] width 19 height 8
click at [248, 55] on span "Back" at bounding box center [250, 53] width 17 height 11
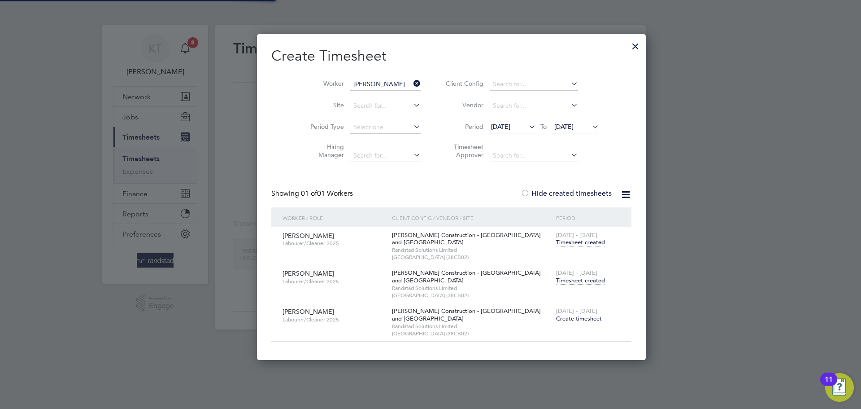
click at [412, 81] on icon at bounding box center [412, 83] width 0 height 13
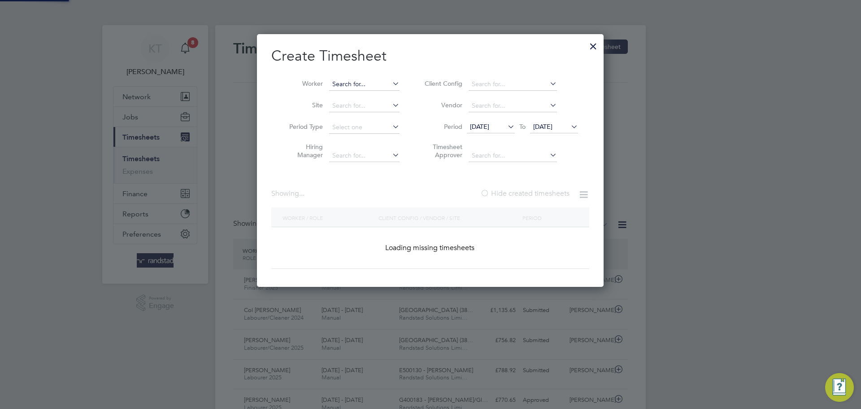
click at [371, 82] on input at bounding box center [364, 84] width 70 height 13
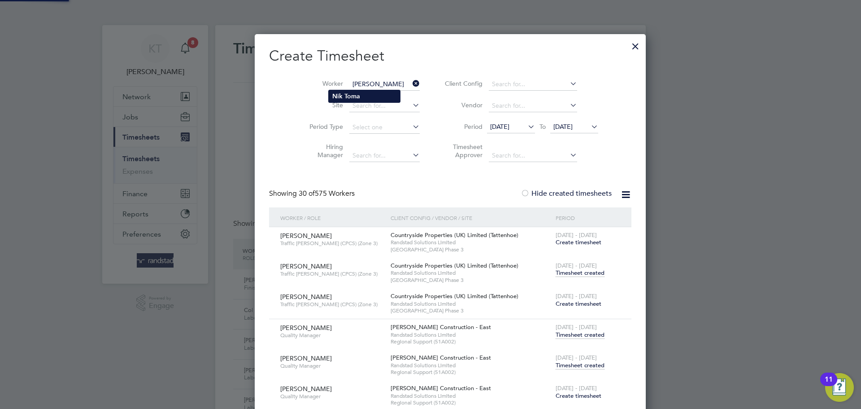
click at [354, 95] on b "Toma" at bounding box center [353, 96] width 16 height 8
type input "Nik Toma"
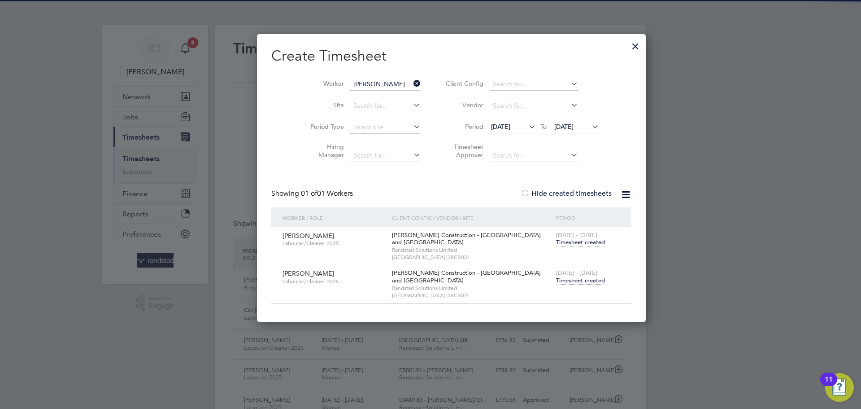
click at [565, 281] on span "Timesheet created" at bounding box center [580, 280] width 49 height 8
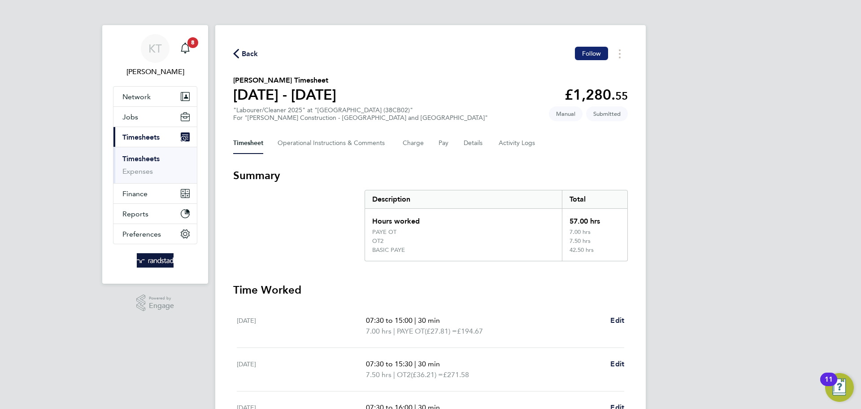
click at [590, 58] on button "Follow" at bounding box center [591, 53] width 33 height 13
click at [247, 58] on span "Back" at bounding box center [250, 53] width 17 height 11
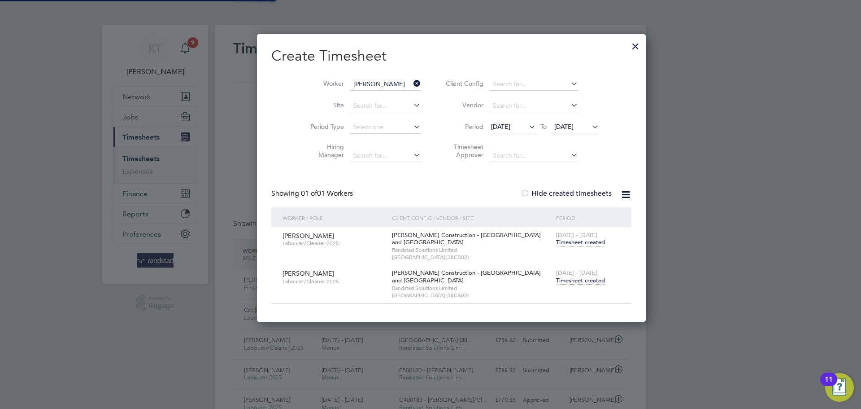
click at [412, 79] on icon at bounding box center [412, 83] width 0 height 13
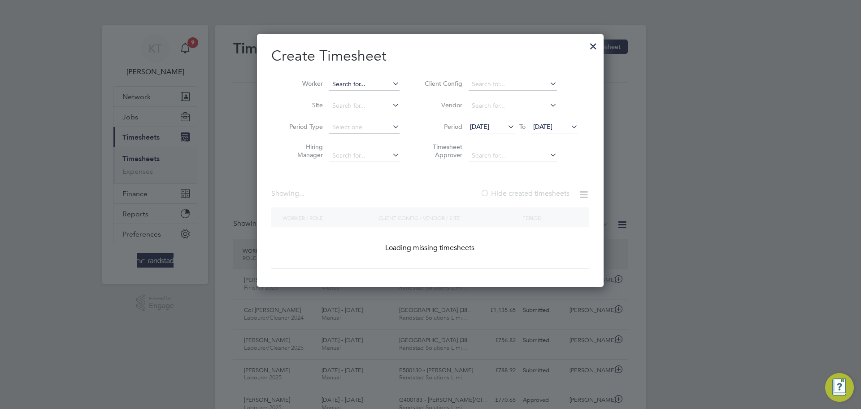
click at [378, 85] on input at bounding box center [364, 84] width 70 height 13
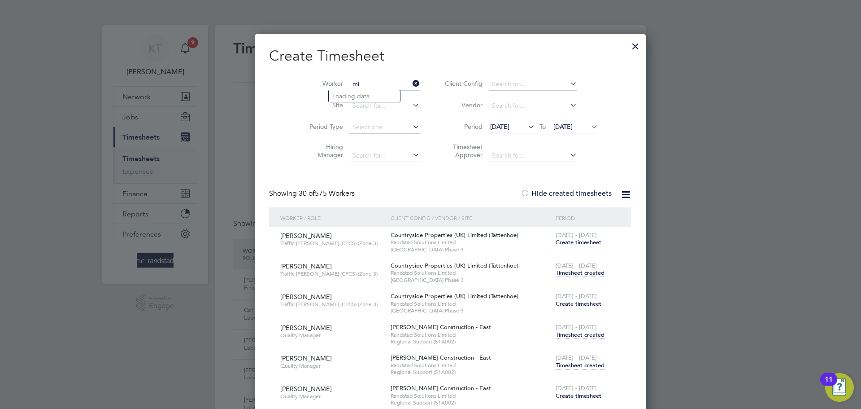
type input "m"
click at [386, 93] on b "Williams" at bounding box center [412, 96] width 52 height 8
type input "Karen Williams"
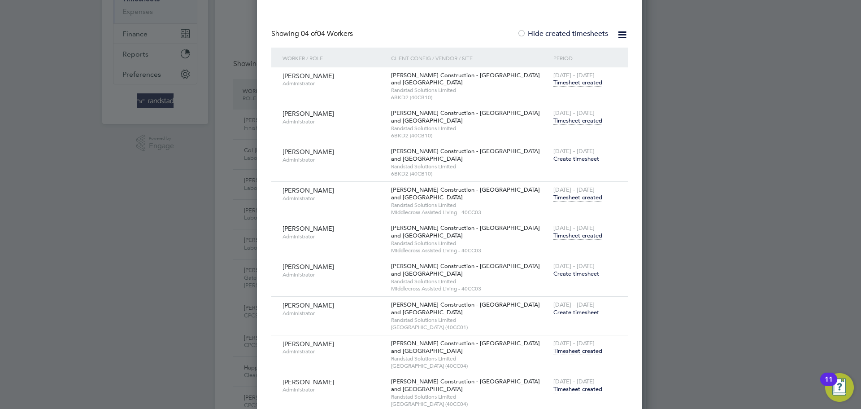
click at [561, 309] on span "Create timesheet" at bounding box center [577, 312] width 46 height 8
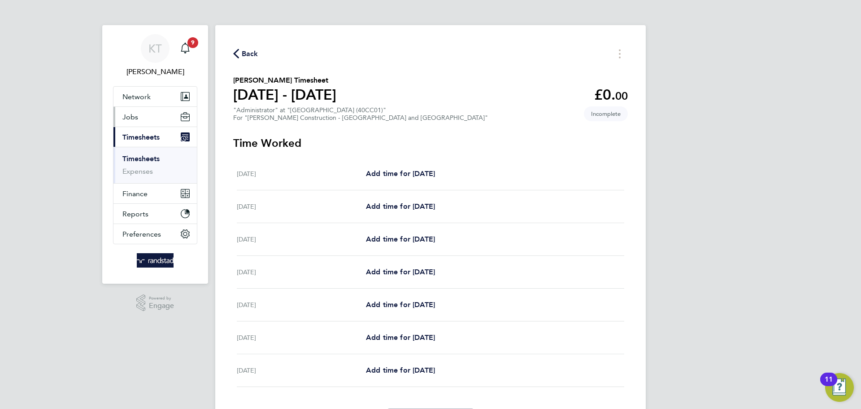
click at [139, 122] on button "Jobs" at bounding box center [155, 117] width 83 height 20
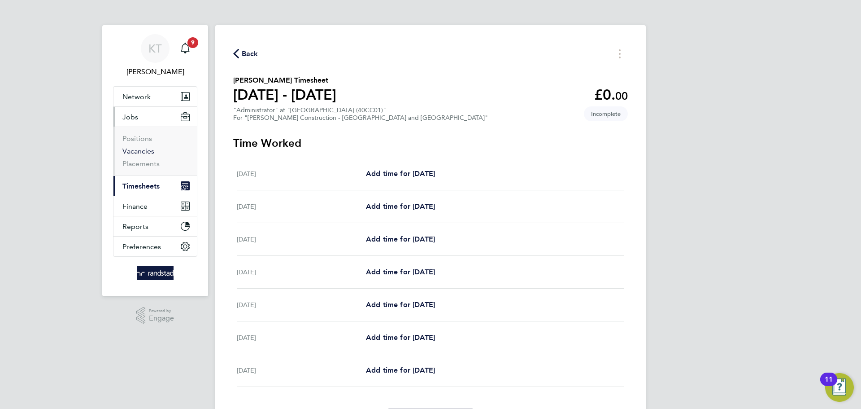
click at [135, 153] on link "Vacancies" at bounding box center [138, 151] width 32 height 9
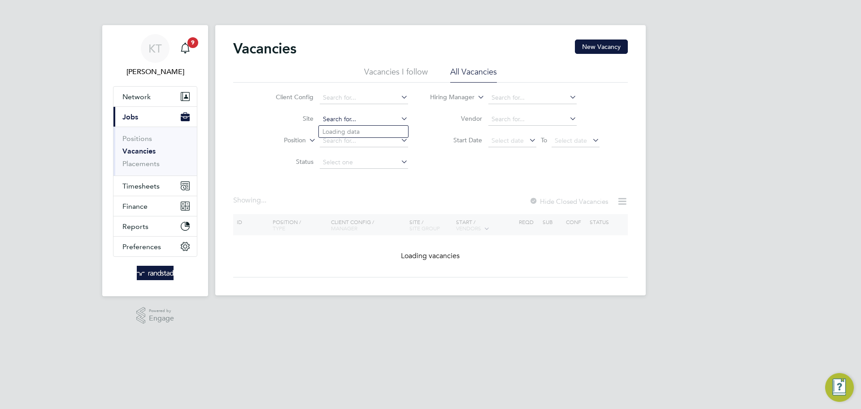
click at [358, 121] on input at bounding box center [364, 119] width 88 height 13
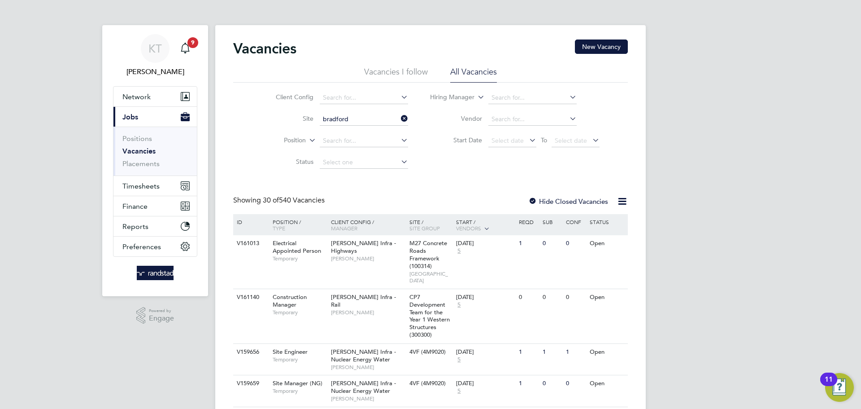
click at [385, 145] on li "Bradford College Future Technology Centre (40CC01)" at bounding box center [399, 144] width 161 height 12
type input "Bradford College Future Technology Centre (40CC01)"
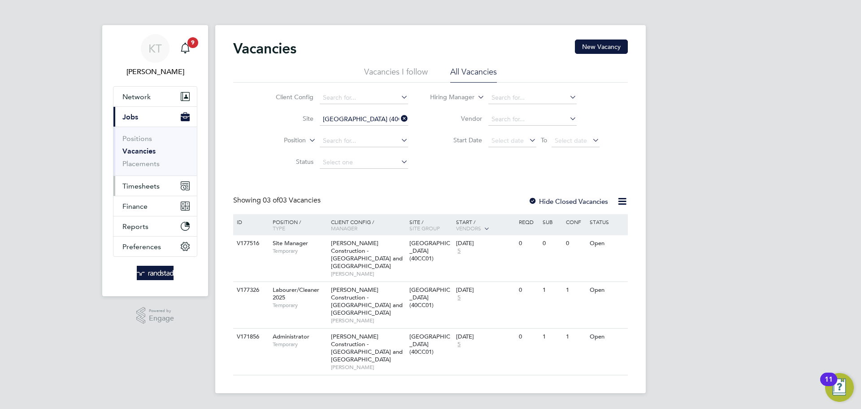
click at [133, 186] on span "Timesheets" at bounding box center [140, 186] width 37 height 9
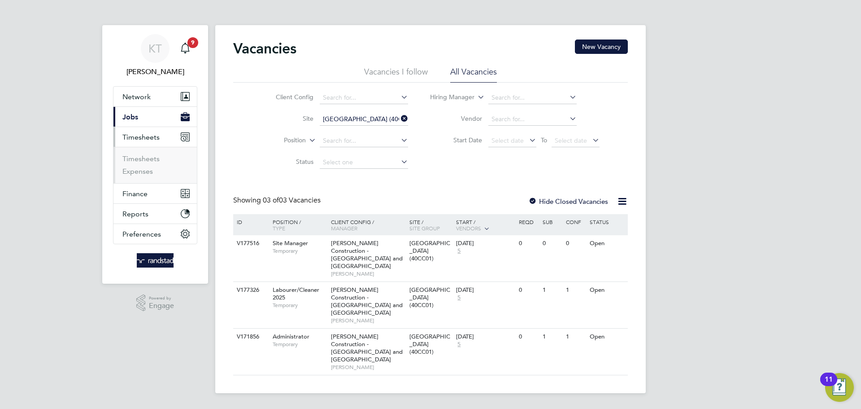
click at [139, 163] on li "Timesheets" at bounding box center [155, 160] width 67 height 13
click at [140, 159] on link "Timesheets" at bounding box center [140, 158] width 37 height 9
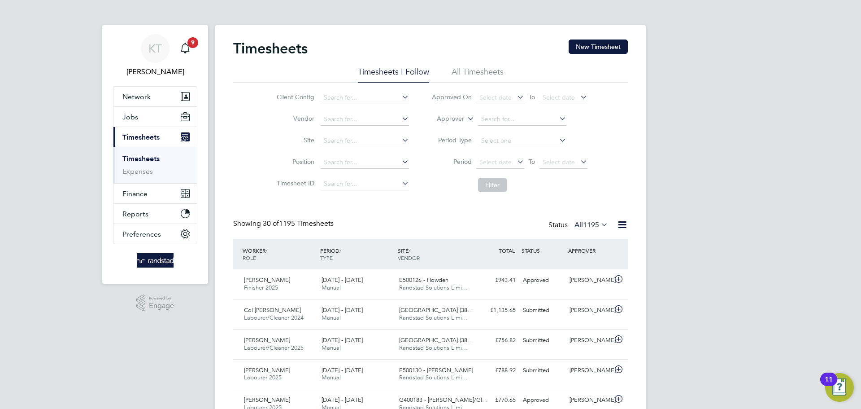
scroll to position [23, 78]
click at [593, 41] on button "New Timesheet" at bounding box center [598, 46] width 59 height 14
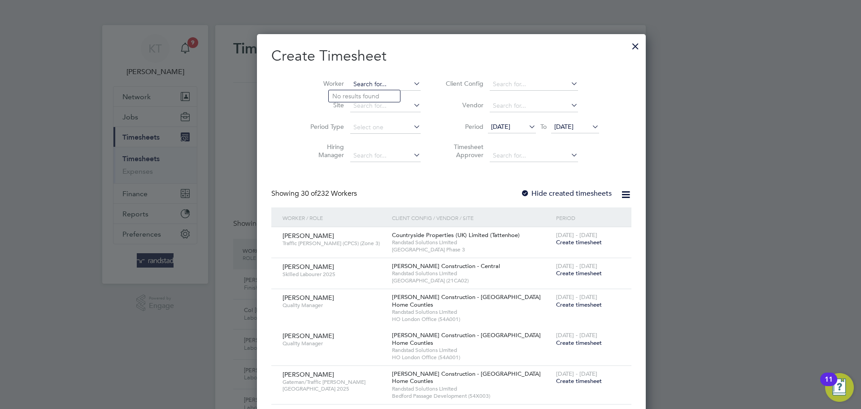
click at [368, 85] on input at bounding box center [385, 84] width 70 height 13
click at [371, 99] on b "Whitehead" at bounding box center [381, 96] width 52 height 8
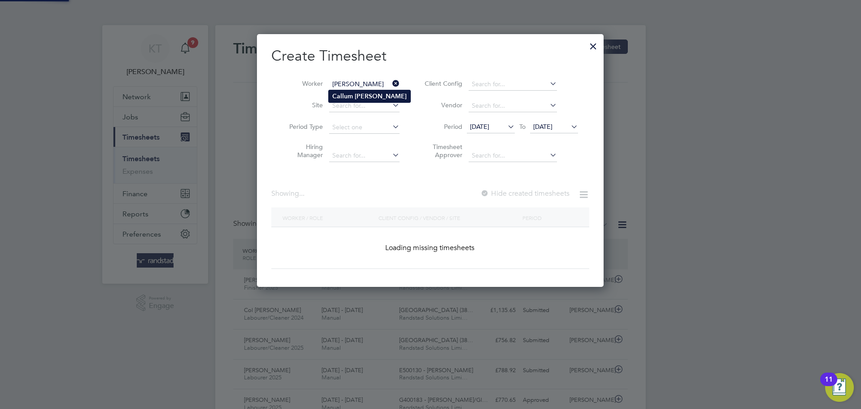
type input "Callum Whitehead"
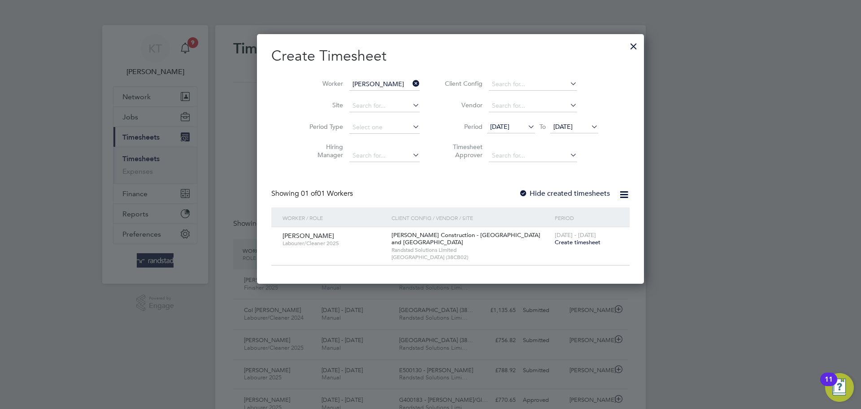
click at [555, 245] on span "Create timesheet" at bounding box center [578, 242] width 46 height 8
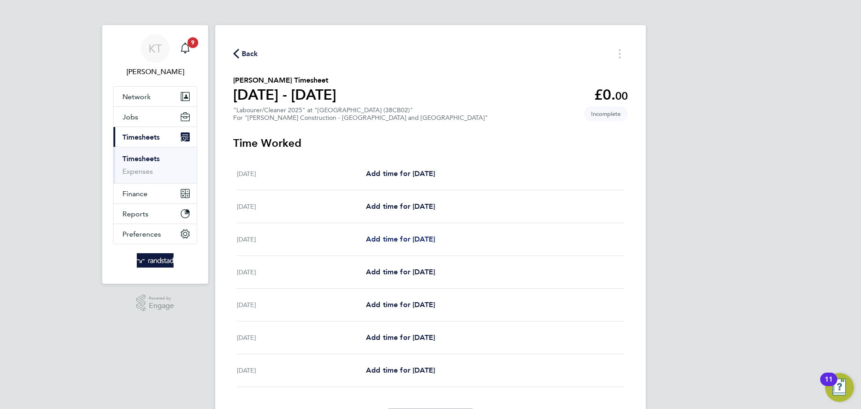
click at [421, 243] on span "Add time for Mon 04 Aug" at bounding box center [400, 239] width 69 height 9
select select "30"
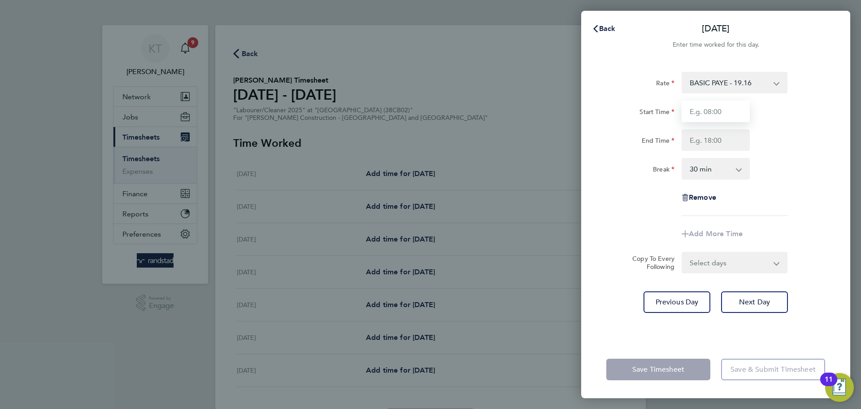
click at [705, 110] on input "Start Time" at bounding box center [716, 111] width 68 height 22
type input "07:30"
click at [724, 140] on input "End Time" at bounding box center [716, 140] width 68 height 22
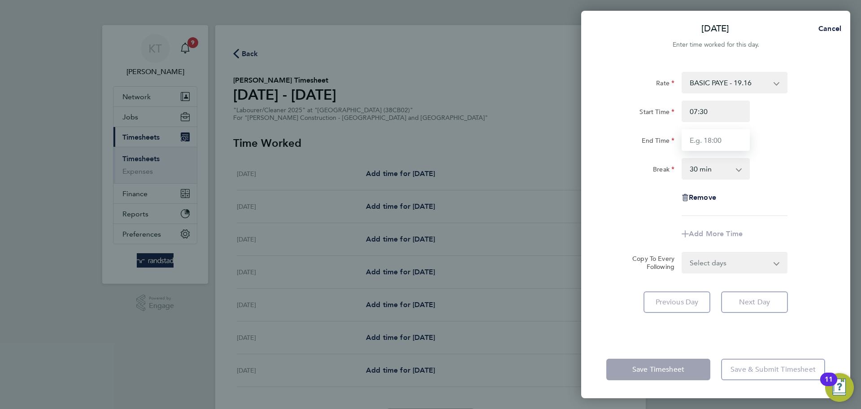
type input "16:00"
click at [721, 168] on select "0 min 15 min 30 min 45 min 60 min 75 min 90 min" at bounding box center [711, 169] width 56 height 20
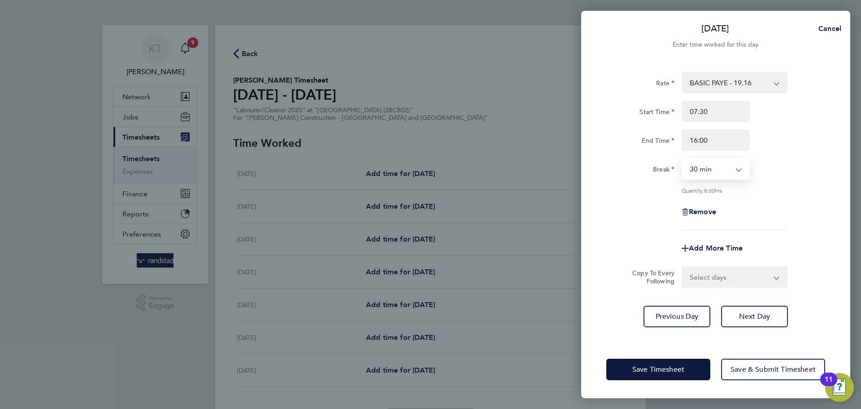
click at [794, 179] on div "Rate BASIC PAYE - 19.16 PAYE OT - 27.44 Start Time 07:30 End Time 16:00 Break 0…" at bounding box center [716, 151] width 219 height 158
click at [708, 276] on select "Select days Day Tuesday Wednesday Thursday Friday" at bounding box center [730, 277] width 94 height 20
select select "DAY"
click at [683, 267] on select "Select days Day Tuesday Wednesday Thursday Friday" at bounding box center [730, 277] width 94 height 20
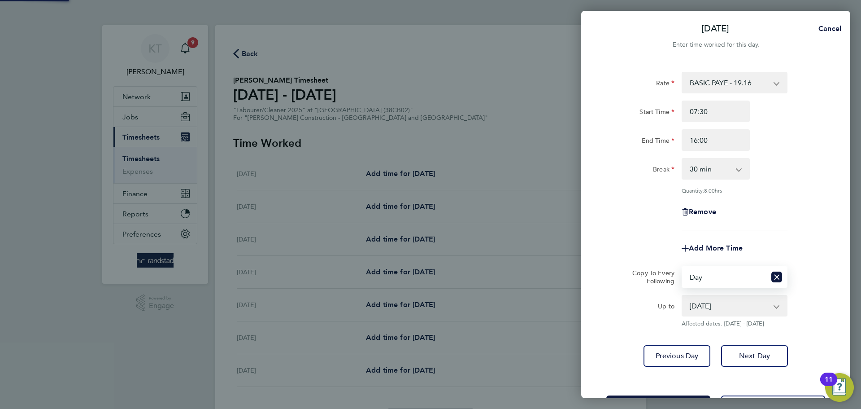
click at [726, 299] on select "05 Aug 2025 06 Aug 2025 07 Aug 2025 08 Aug 2025" at bounding box center [729, 306] width 93 height 20
select select "2025-08-07"
click at [683, 296] on select "05 Aug 2025 06 Aug 2025 07 Aug 2025 08 Aug 2025" at bounding box center [729, 306] width 93 height 20
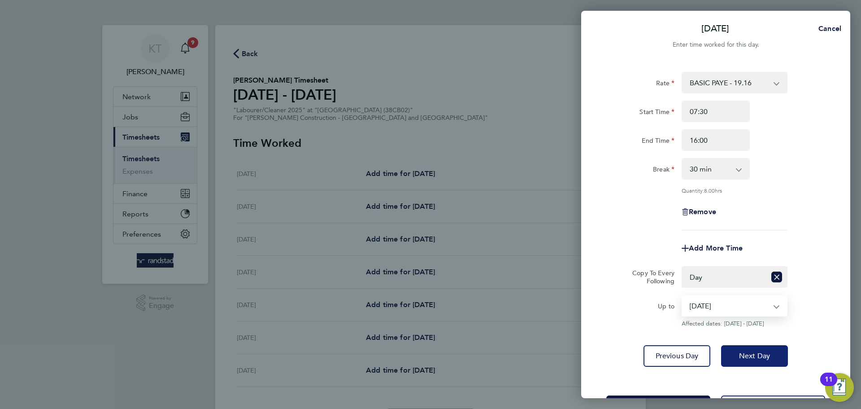
click at [756, 355] on span "Next Day" at bounding box center [754, 355] width 31 height 9
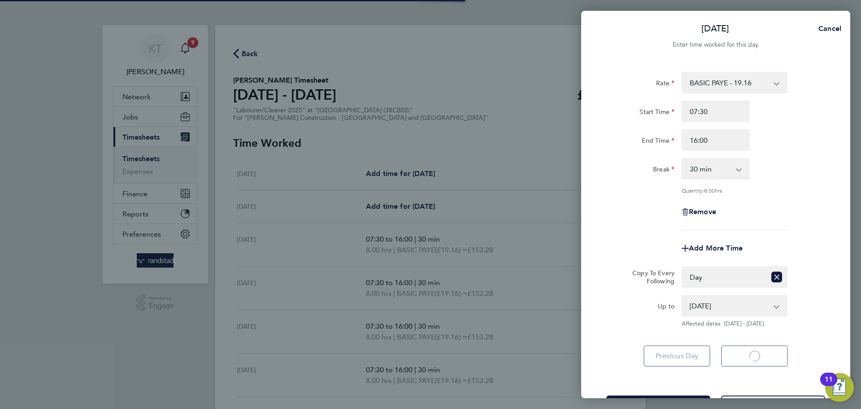
select select "30"
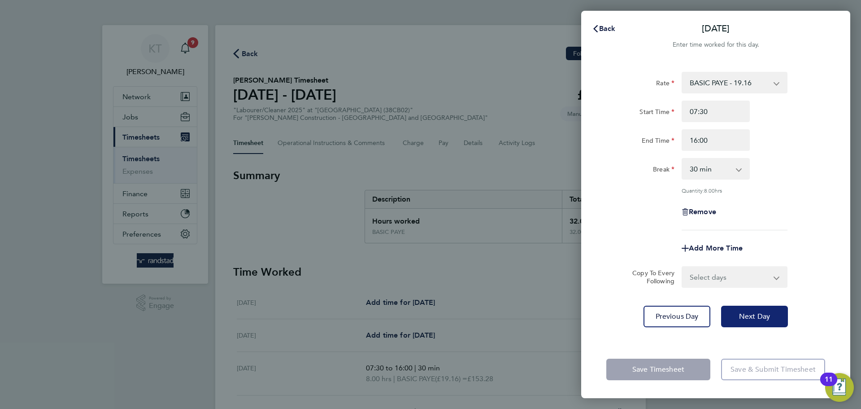
click at [777, 310] on button "Next Day" at bounding box center [754, 317] width 67 height 22
select select "30"
click at [777, 310] on button "Next Day" at bounding box center [754, 317] width 67 height 22
select select "30"
click at [777, 310] on button "Next Day" at bounding box center [754, 317] width 67 height 22
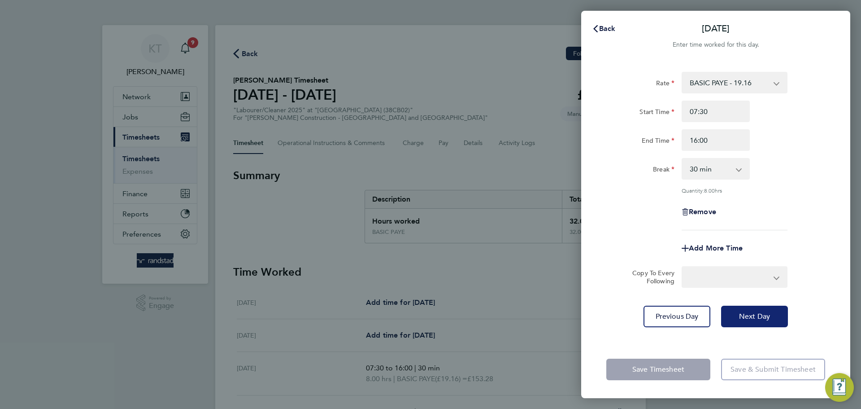
select select "30"
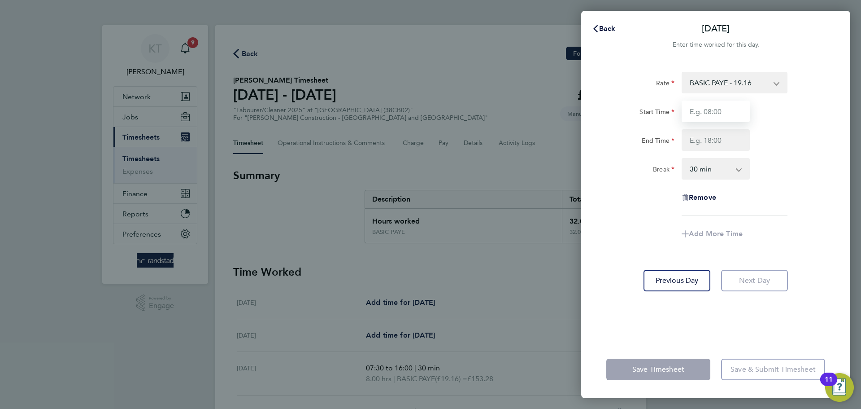
click at [720, 113] on input "Start Time" at bounding box center [716, 111] width 68 height 22
type input "07:30"
click at [723, 140] on input "End Time" at bounding box center [716, 140] width 68 height 22
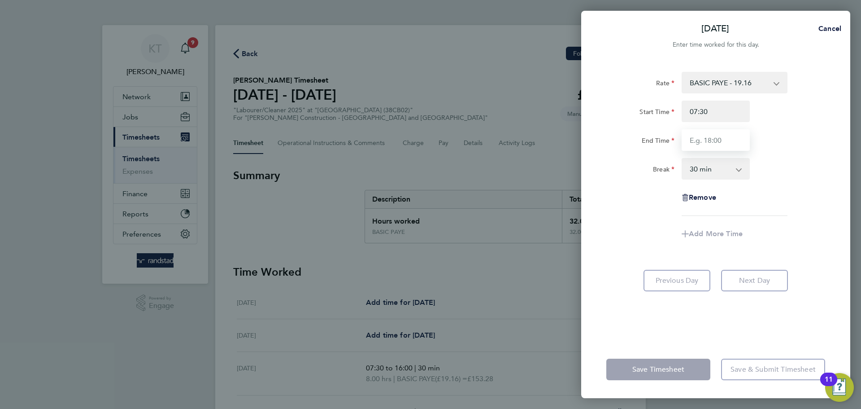
type input "16:30"
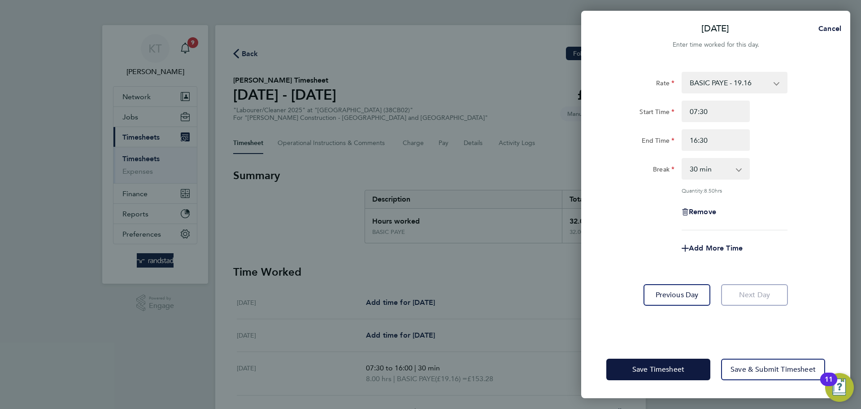
click at [802, 251] on form "Rate BASIC PAYE - 19.16 PAYE OT - 27.44 Start Time 07:30 End Time 16:30 Break 0…" at bounding box center [716, 169] width 219 height 194
click at [692, 361] on button "Save Timesheet" at bounding box center [659, 369] width 104 height 22
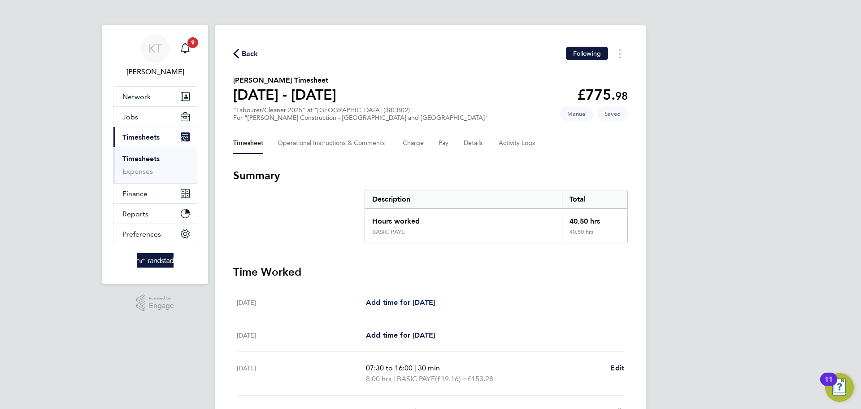
click at [407, 298] on span "Add time for Sat 02 Aug" at bounding box center [400, 302] width 69 height 9
select select "30"
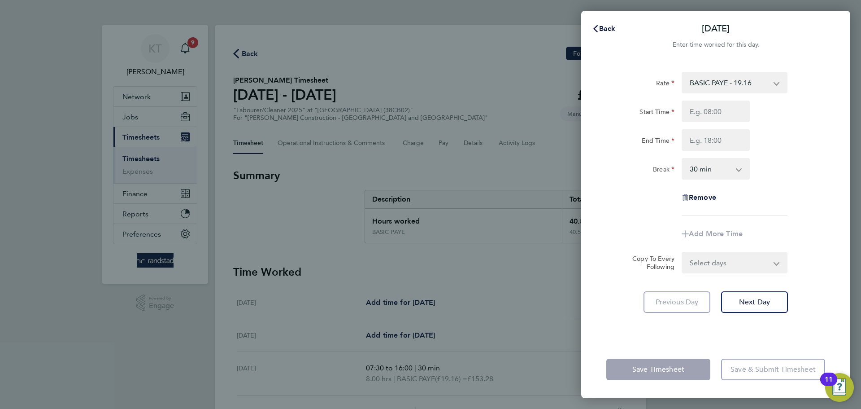
click at [738, 66] on div "Rate BASIC PAYE - 19.16 PAYE OT - 27.44 Start Time End Time Break 0 min 15 min …" at bounding box center [715, 201] width 269 height 280
click at [739, 77] on select "BASIC PAYE - 19.16 PAYE OT - 27.44" at bounding box center [729, 83] width 93 height 20
select select "30"
click at [711, 116] on input "Start Time" at bounding box center [716, 111] width 68 height 22
type input "07:30"
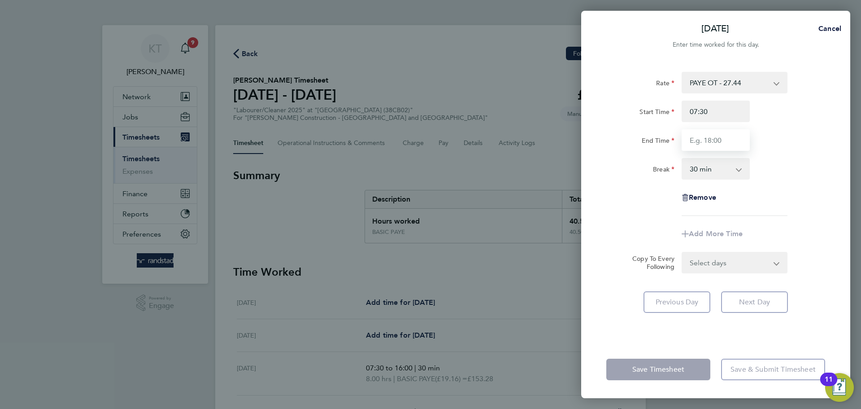
click at [718, 137] on input "End Time" at bounding box center [716, 140] width 68 height 22
type input "16:30"
click at [781, 211] on div "Rate PAYE OT - 27.44 BASIC PAYE - 19.16 Start Time 07:30 End Time 16:30 Break 0…" at bounding box center [716, 144] width 219 height 144
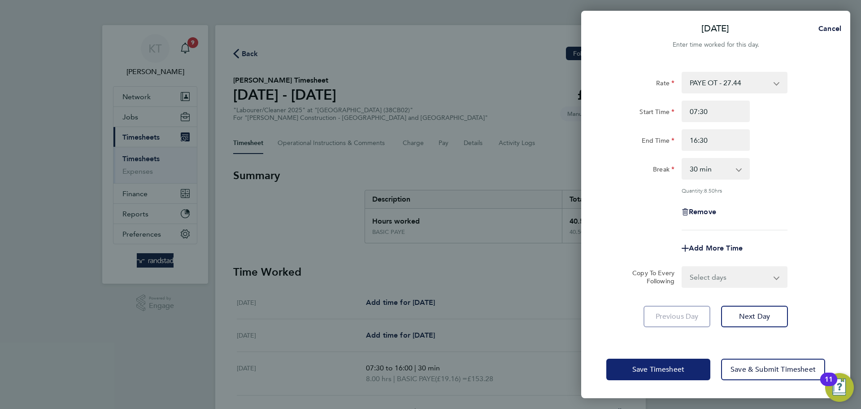
click at [674, 372] on span "Save Timesheet" at bounding box center [659, 369] width 52 height 9
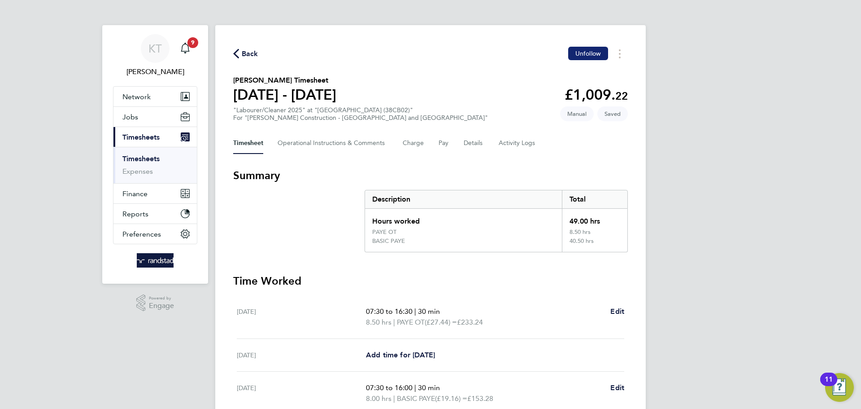
click at [587, 51] on span "Unfollow" at bounding box center [589, 53] width 26 height 8
click at [137, 156] on link "Timesheets" at bounding box center [140, 158] width 37 height 9
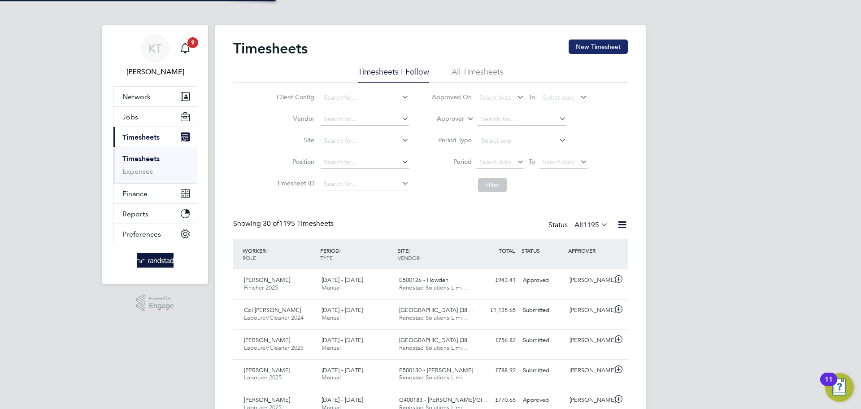
click at [607, 49] on button "New Timesheet" at bounding box center [598, 46] width 59 height 14
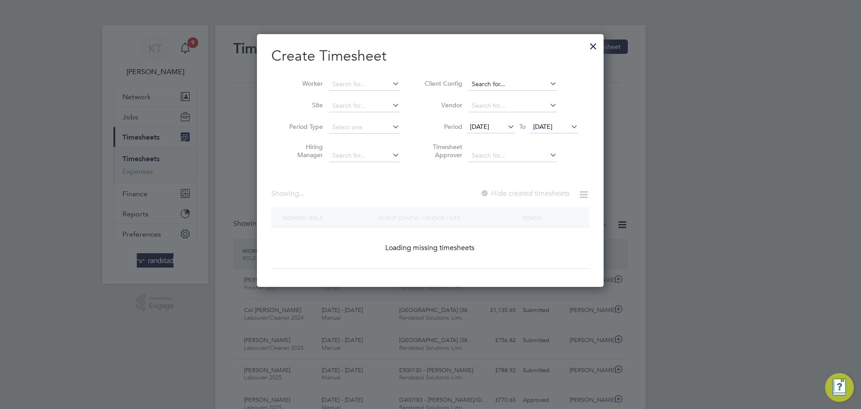
scroll to position [23, 78]
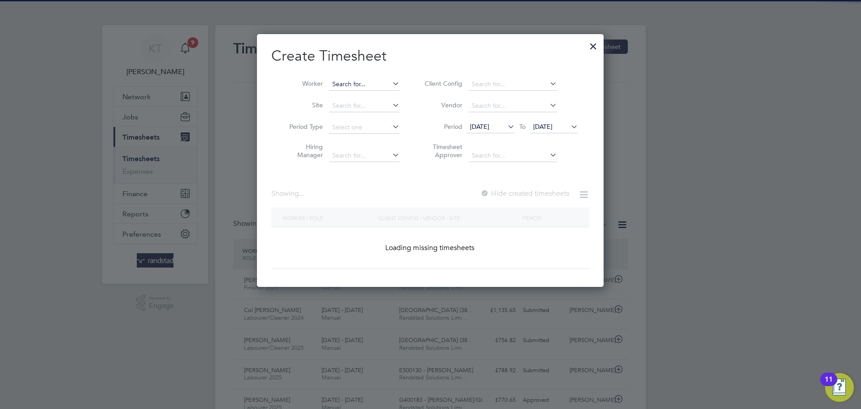
click at [363, 81] on input at bounding box center [364, 84] width 70 height 13
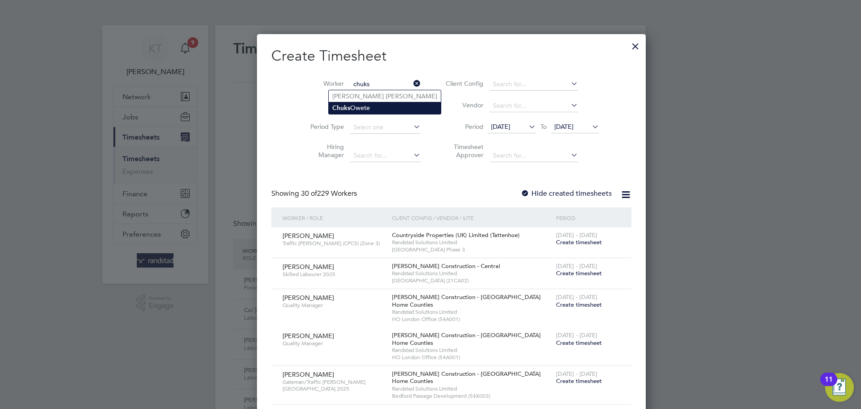
click at [367, 108] on li "Chuks Owete" at bounding box center [385, 108] width 112 height 12
type input "Chuks Owete"
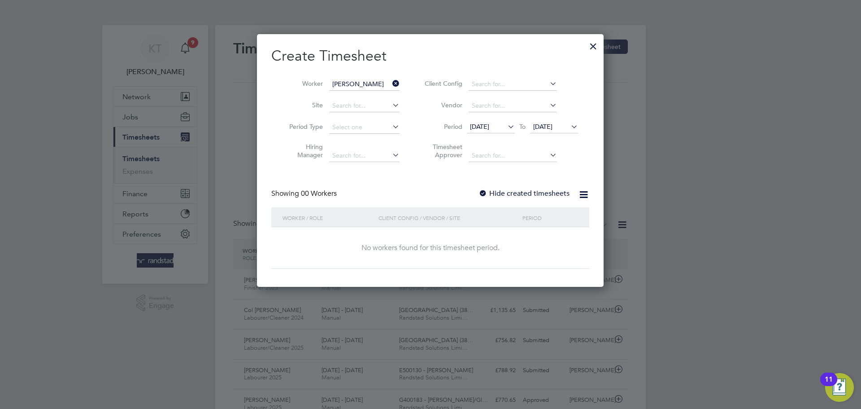
click at [525, 195] on label "Hide created timesheets" at bounding box center [524, 193] width 91 height 9
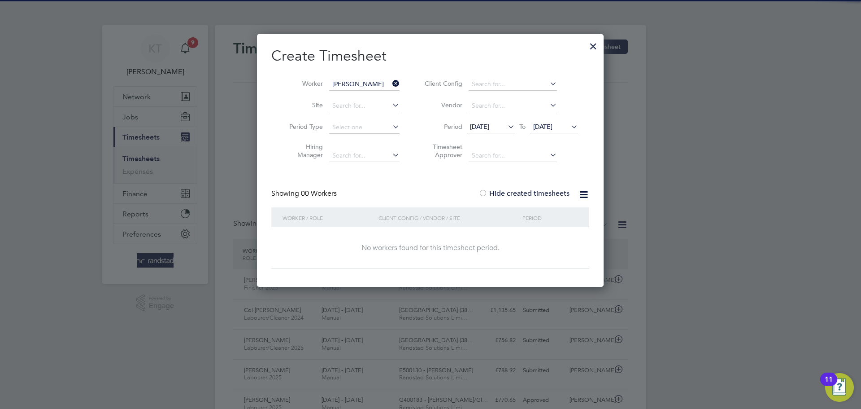
click at [550, 120] on li "Period 28 Jul 2025 To 04 Aug 2025" at bounding box center [500, 128] width 179 height 22
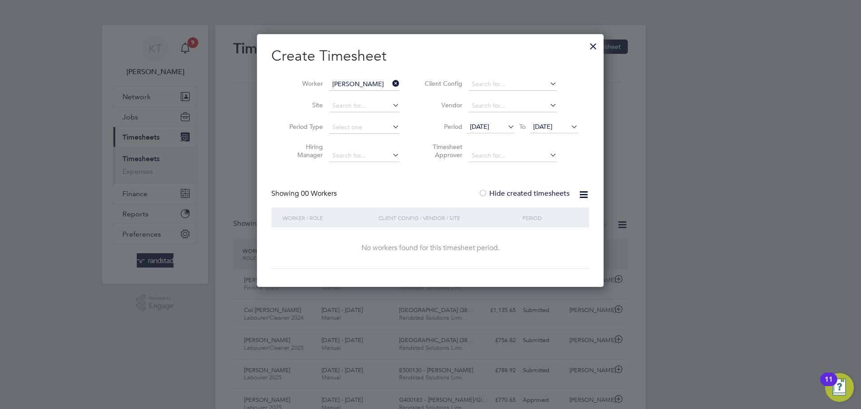
click at [548, 127] on span "04 Aug 2025" at bounding box center [542, 126] width 19 height 8
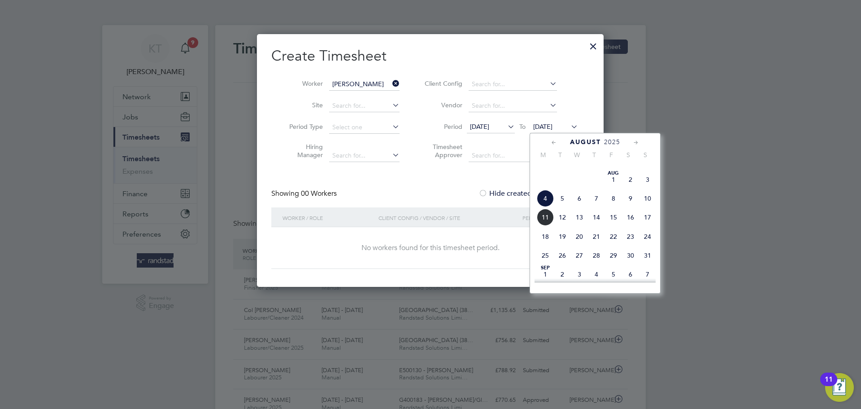
click at [569, 226] on span "12" at bounding box center [562, 217] width 17 height 17
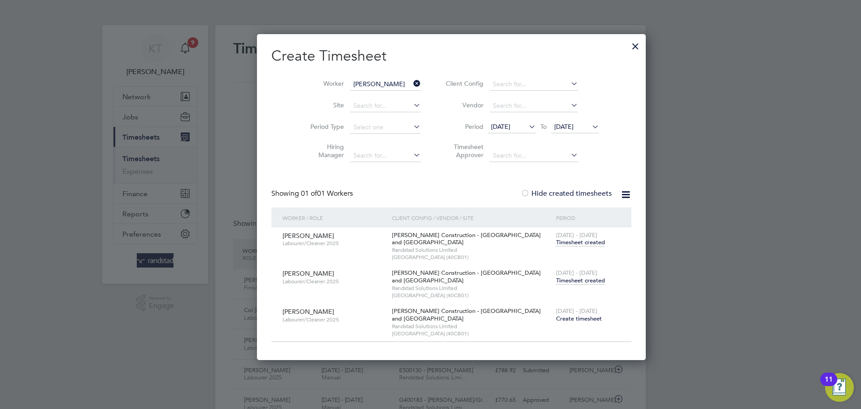
click at [556, 280] on span "Timesheet created" at bounding box center [580, 280] width 49 height 8
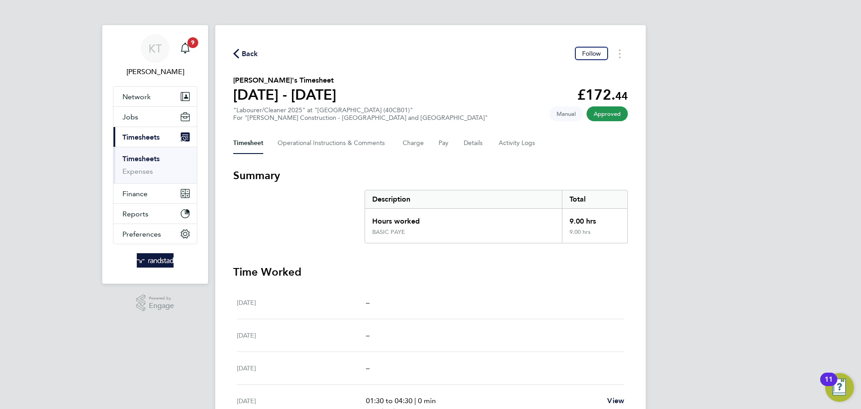
click at [247, 57] on span "Back" at bounding box center [250, 53] width 17 height 11
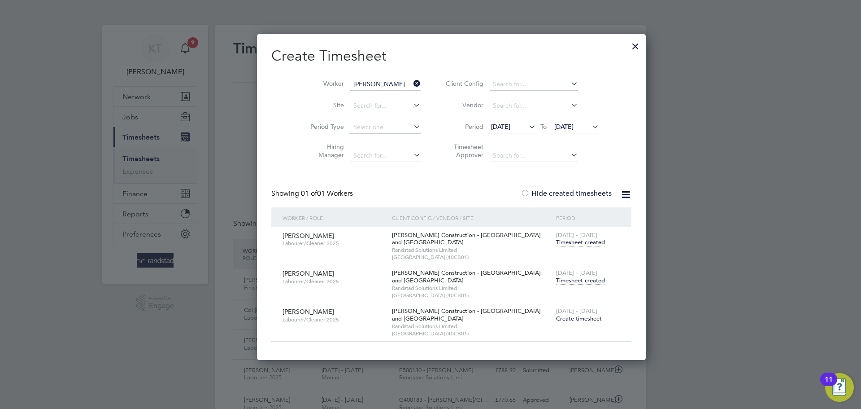
click at [556, 239] on span "Timesheet created" at bounding box center [580, 242] width 49 height 8
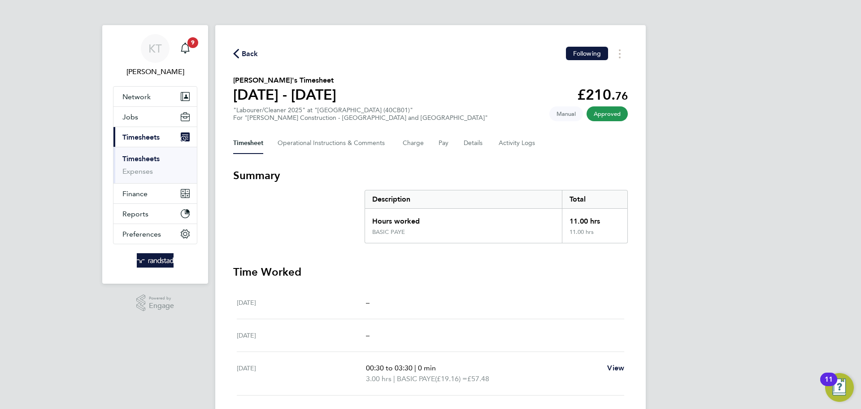
click at [156, 161] on link "Timesheets" at bounding box center [140, 158] width 37 height 9
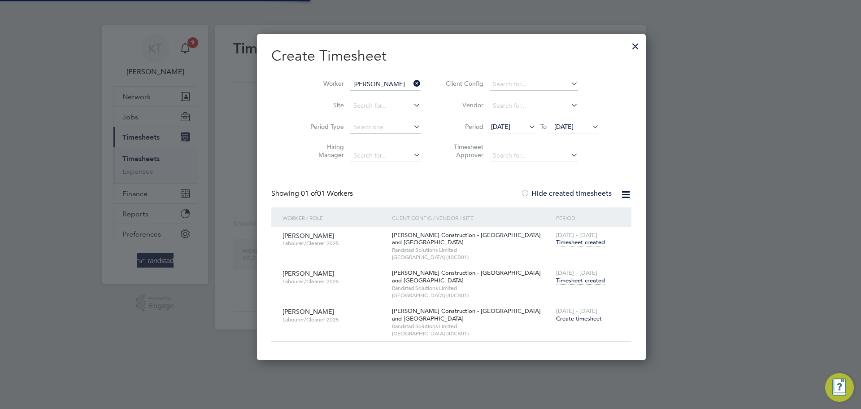
click at [412, 83] on icon at bounding box center [412, 83] width 0 height 13
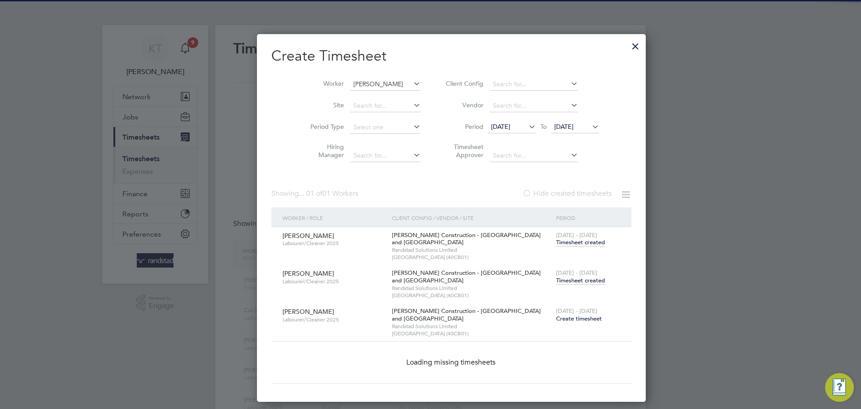
click at [354, 86] on input "Chuks Owete" at bounding box center [385, 84] width 70 height 13
click at [355, 84] on input "Chuks Owete" at bounding box center [385, 84] width 70 height 13
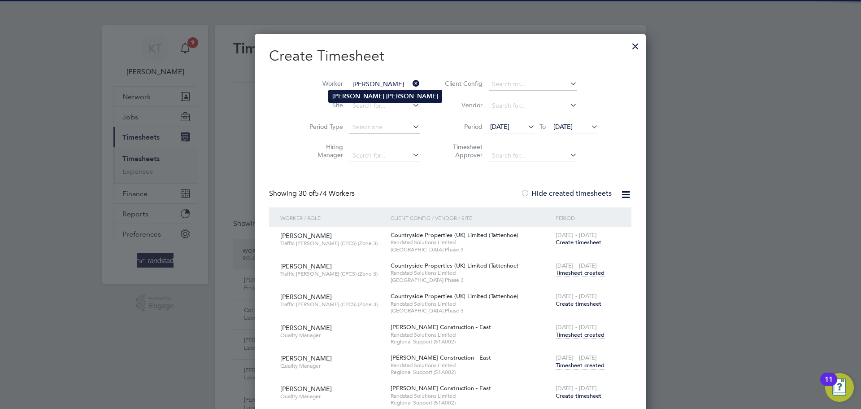
click at [386, 99] on b "Edson" at bounding box center [412, 96] width 52 height 8
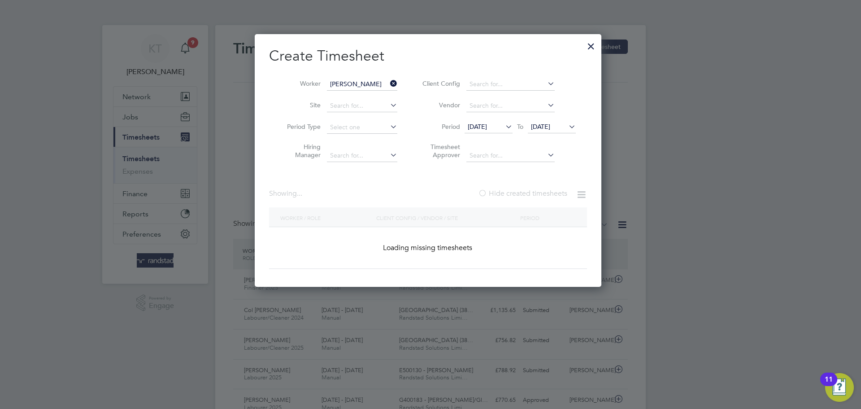
type input "Archie Edson"
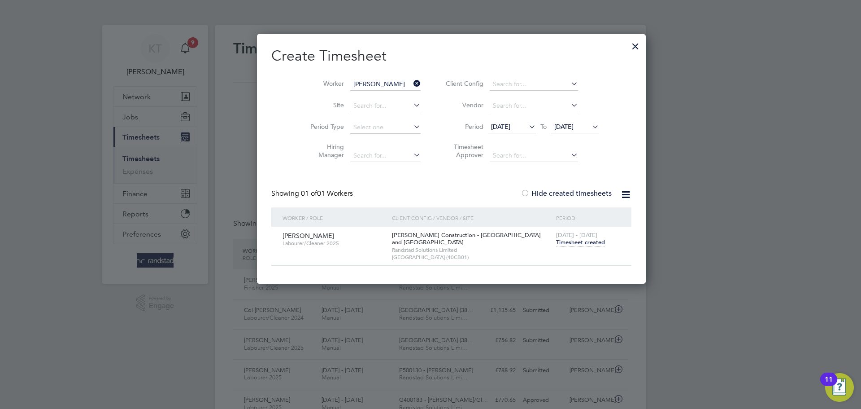
click at [556, 240] on span "Timesheet created" at bounding box center [580, 242] width 49 height 8
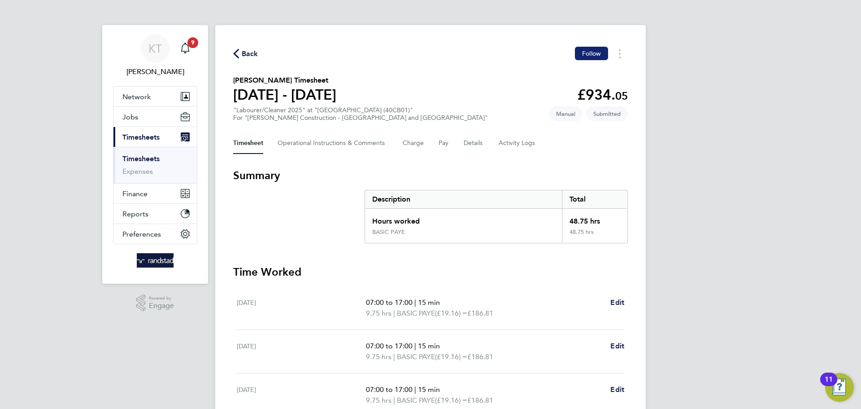
click at [592, 50] on span "Follow" at bounding box center [591, 53] width 19 height 8
click at [142, 161] on link "Timesheets" at bounding box center [140, 158] width 37 height 9
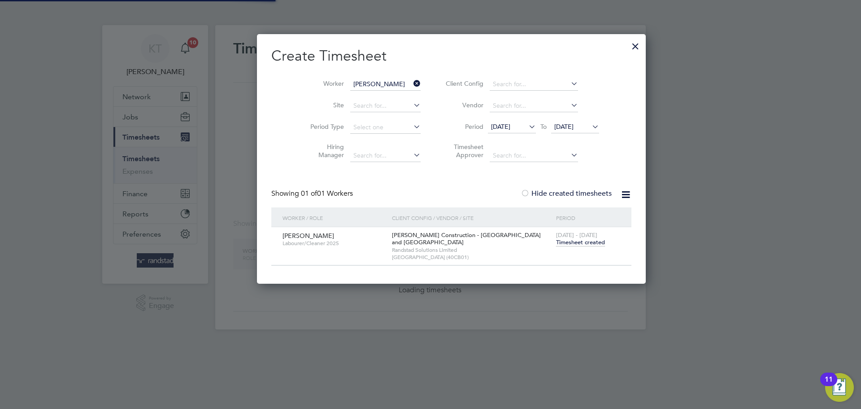
scroll to position [250, 347]
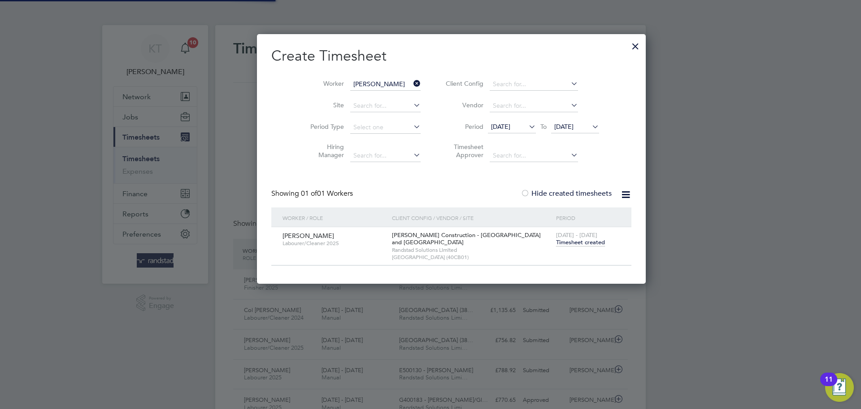
click at [412, 85] on icon at bounding box center [412, 83] width 0 height 13
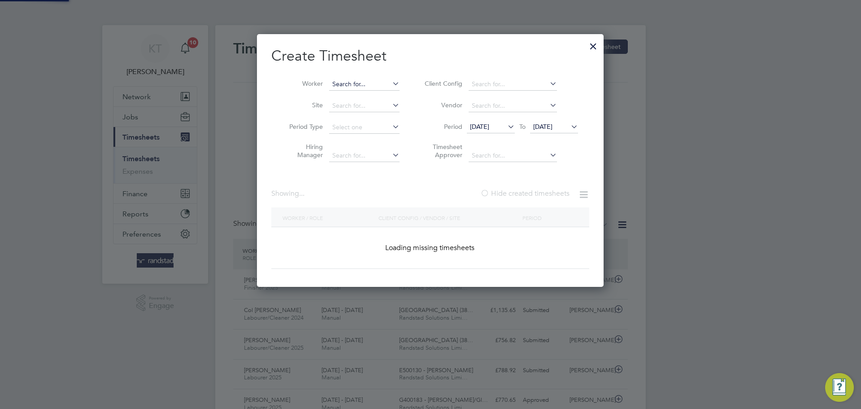
scroll to position [23, 78]
click at [384, 88] on li "Worker" at bounding box center [341, 85] width 140 height 22
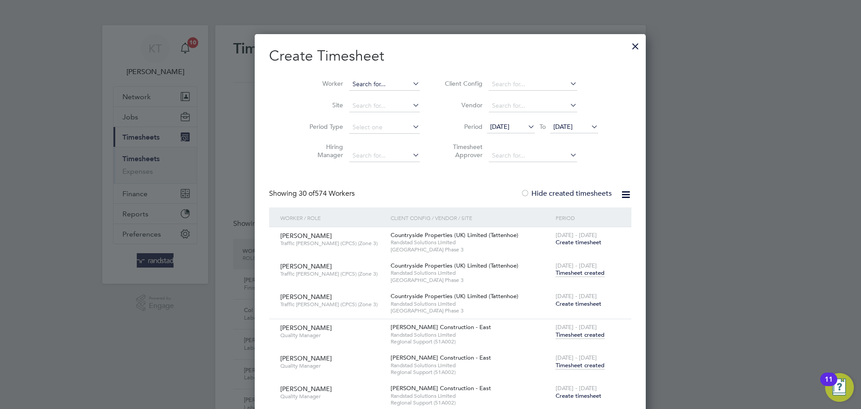
click at [357, 83] on input at bounding box center [385, 84] width 70 height 13
click at [354, 112] on li "Robert White" at bounding box center [396, 108] width 136 height 12
type input "Robert White"
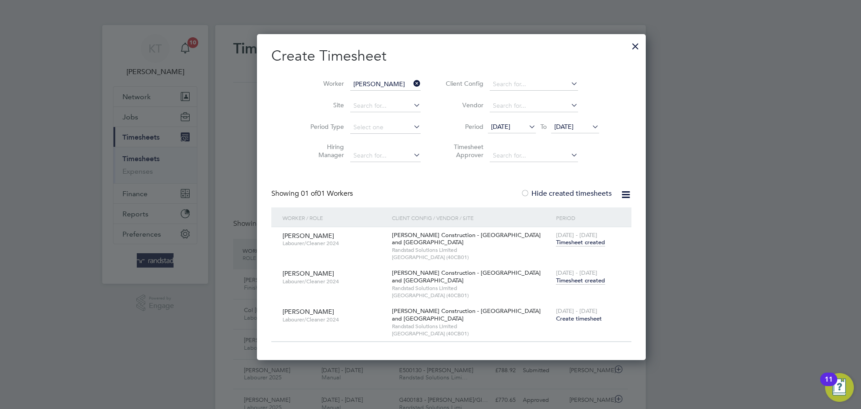
click at [556, 279] on span "Timesheet created" at bounding box center [580, 280] width 49 height 8
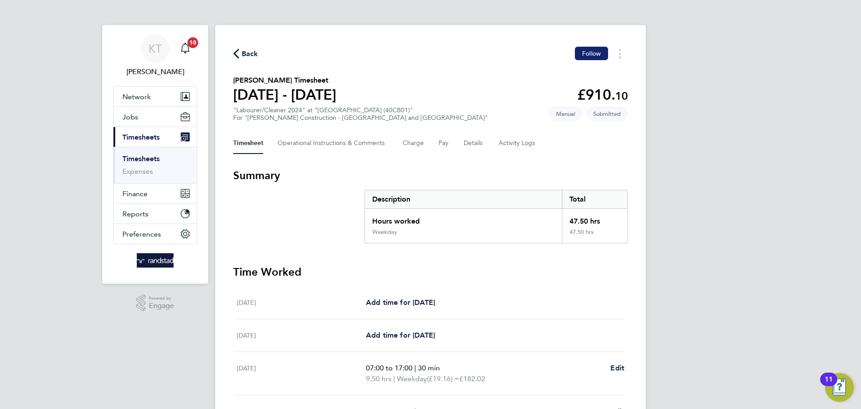
click at [593, 57] on button "Follow" at bounding box center [591, 53] width 33 height 13
click at [250, 45] on div "Back Following Robert White's Timesheet 02 - 08 Aug 2025 £910. 10 "Labourer/Cle…" at bounding box center [430, 329] width 431 height 609
click at [128, 114] on span "Jobs" at bounding box center [130, 117] width 16 height 9
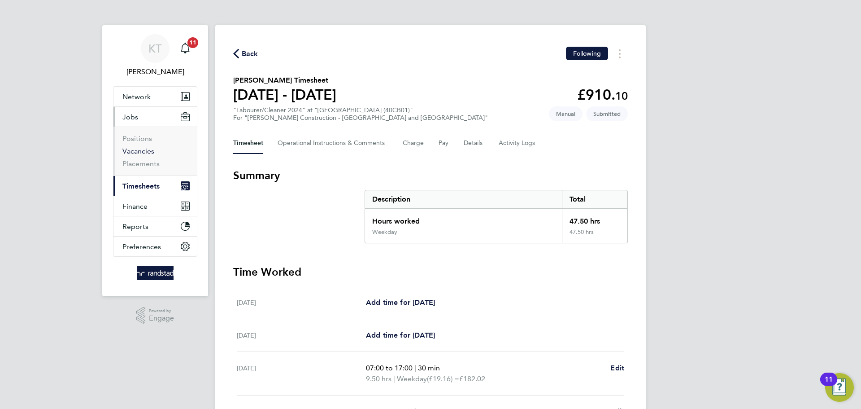
click at [127, 153] on link "Vacancies" at bounding box center [138, 151] width 32 height 9
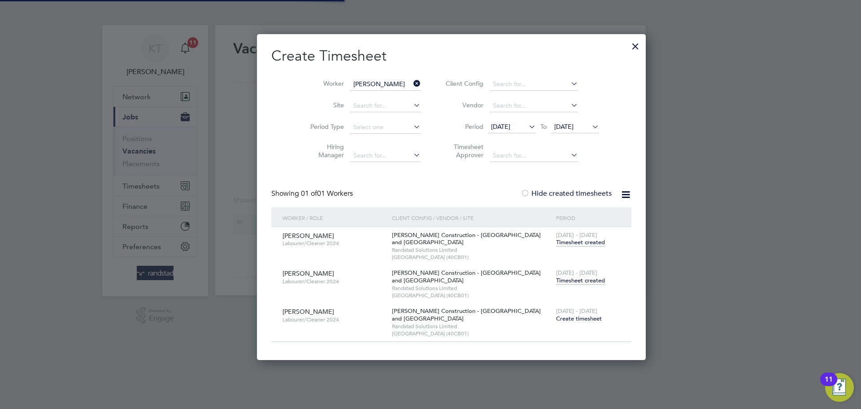
scroll to position [326, 347]
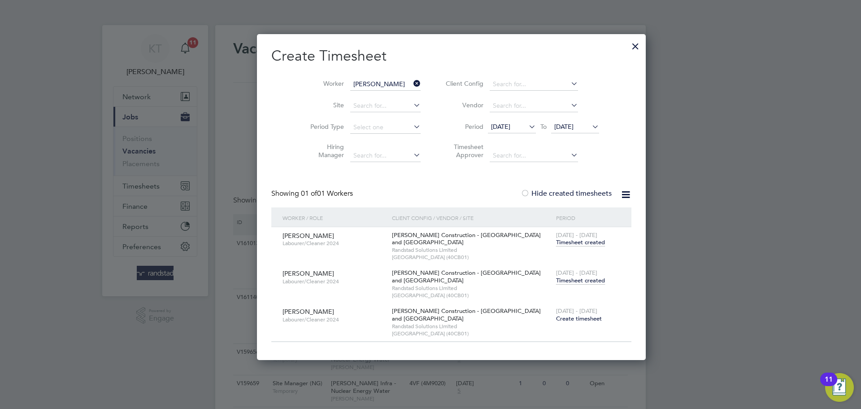
click at [401, 83] on li "Worker Robert White" at bounding box center [363, 85] width 140 height 22
drag, startPoint x: 397, startPoint y: 81, endPoint x: 542, endPoint y: 64, distance: 146.3
click at [412, 80] on icon at bounding box center [412, 83] width 0 height 13
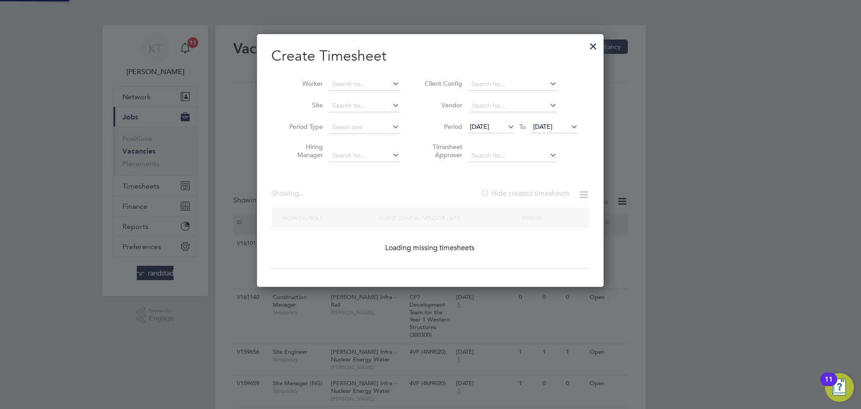
click at [597, 47] on div at bounding box center [593, 44] width 16 height 16
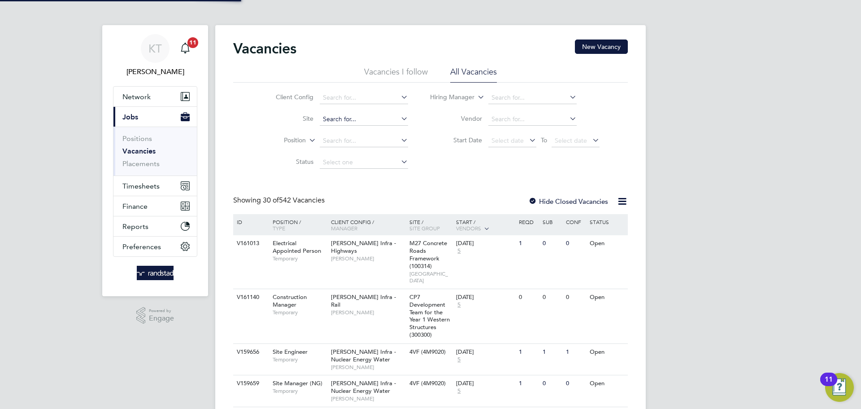
click at [380, 121] on input at bounding box center [364, 119] width 88 height 13
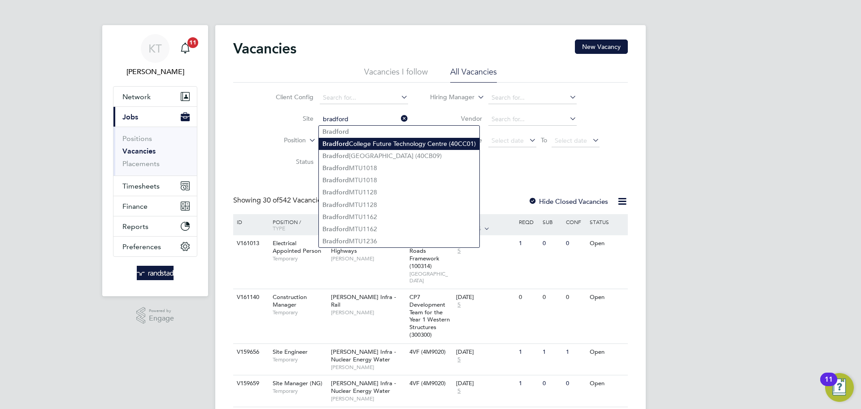
type input "Bradford College Future Technology Centre (40CC01)"
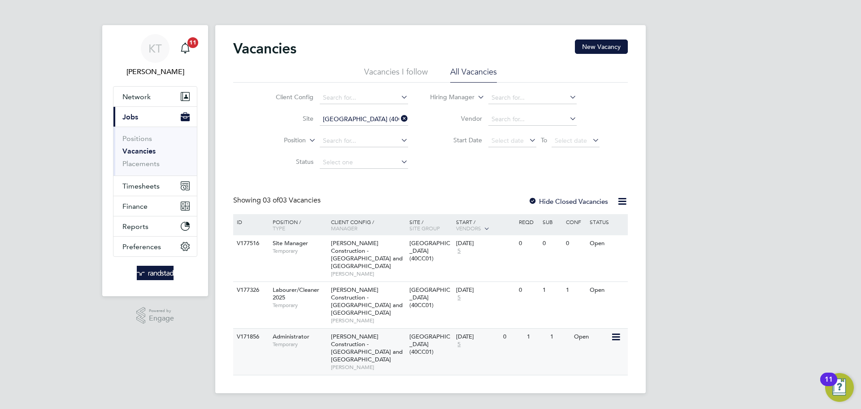
click at [581, 365] on div "V171856 Administrator Temporary Morgan Sindall Construction - Yorkshire and Nor…" at bounding box center [430, 351] width 395 height 47
click at [399, 118] on icon at bounding box center [399, 118] width 0 height 13
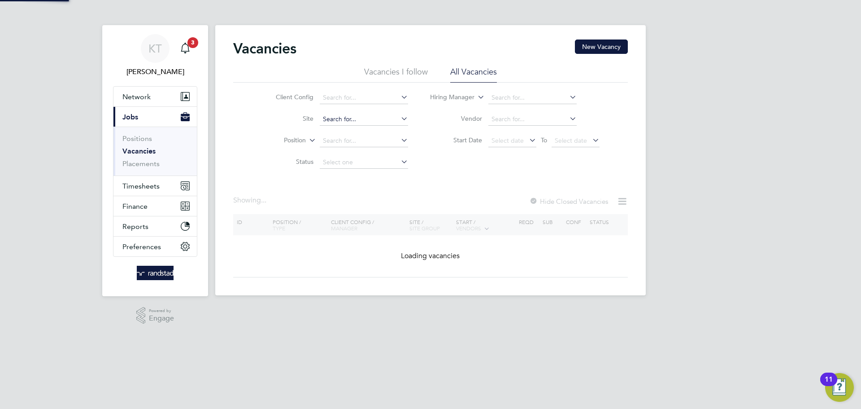
click at [372, 119] on input at bounding box center [364, 119] width 88 height 13
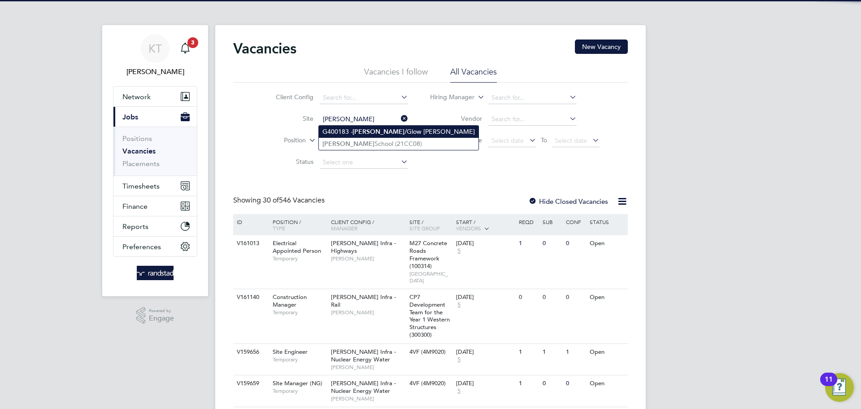
click at [357, 132] on b "Hamilton" at bounding box center [379, 132] width 52 height 8
type input "G400183 - Hamilton/Glow Garren"
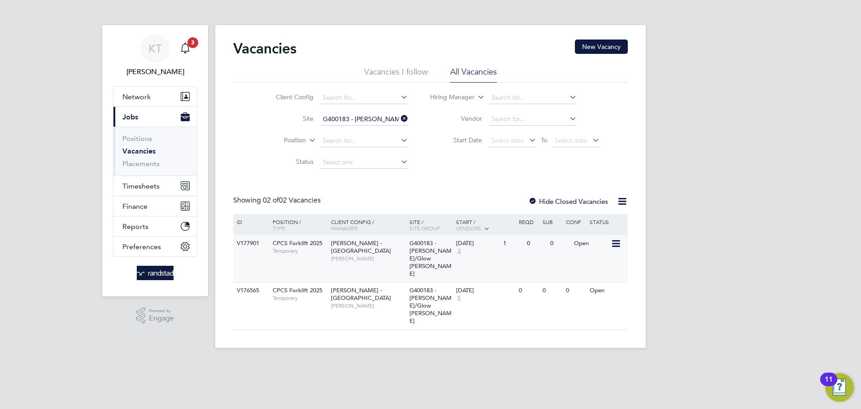
click at [346, 255] on span "David Todd" at bounding box center [368, 258] width 74 height 7
click at [399, 118] on icon at bounding box center [399, 118] width 0 height 13
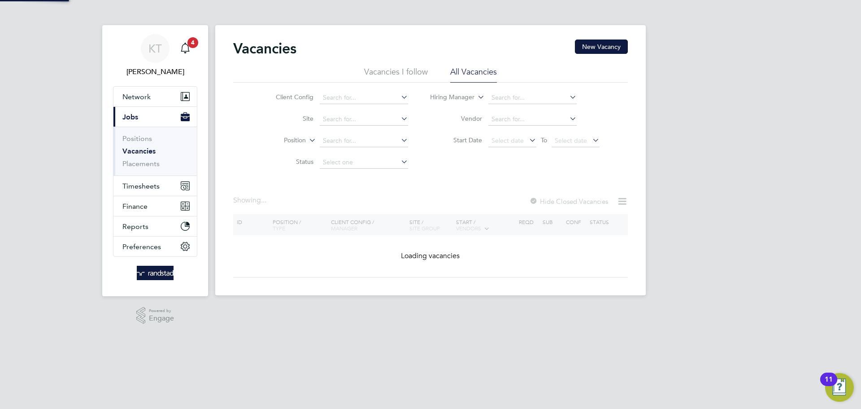
drag, startPoint x: 751, startPoint y: 163, endPoint x: 570, endPoint y: 17, distance: 233.5
click at [742, 159] on div "KT Kieran Trotter Notifications 4 Applications: Network Team Members Businesses…" at bounding box center [430, 155] width 861 height 310
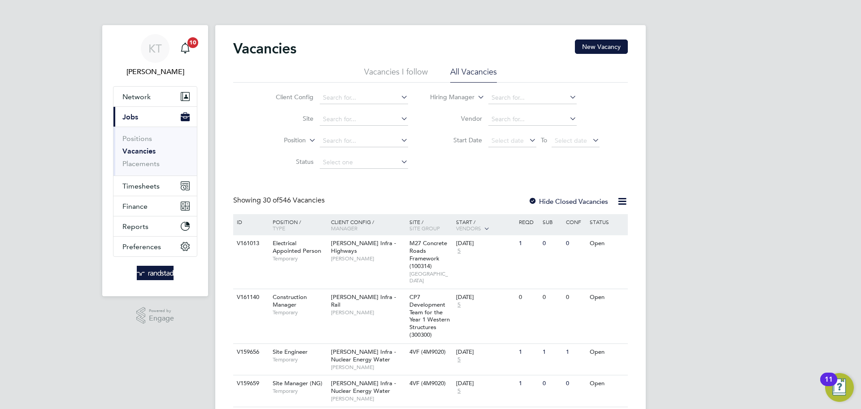
drag, startPoint x: 442, startPoint y: 170, endPoint x: 451, endPoint y: 174, distance: 9.6
click at [142, 182] on span "Timesheets" at bounding box center [140, 186] width 37 height 9
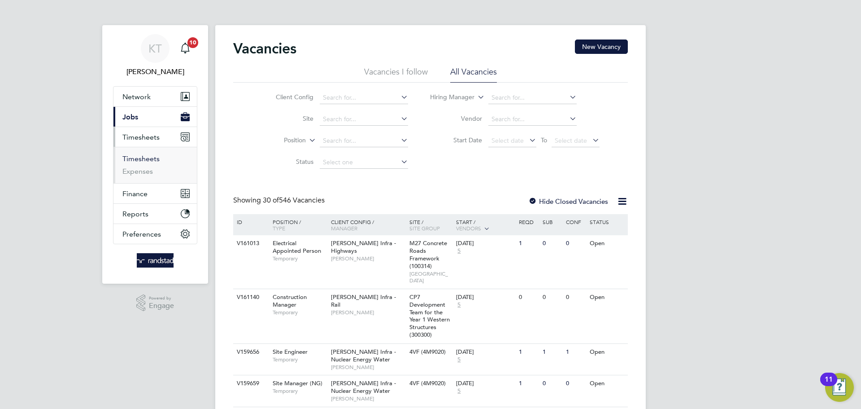
click at [143, 156] on link "Timesheets" at bounding box center [140, 158] width 37 height 9
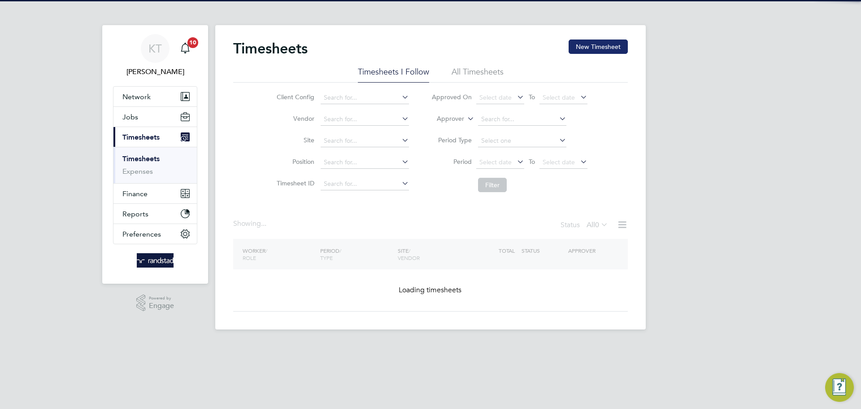
click at [589, 51] on button "New Timesheet" at bounding box center [598, 46] width 59 height 14
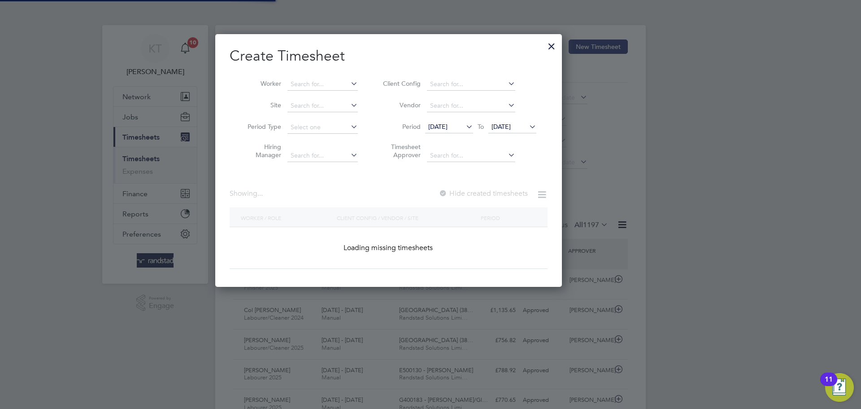
scroll to position [23, 78]
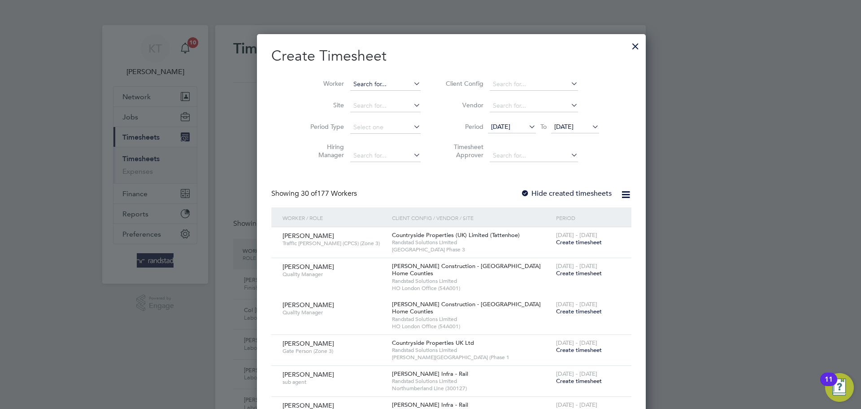
click at [360, 81] on input at bounding box center [385, 84] width 70 height 13
click at [342, 99] on b "John" at bounding box center [358, 96] width 52 height 8
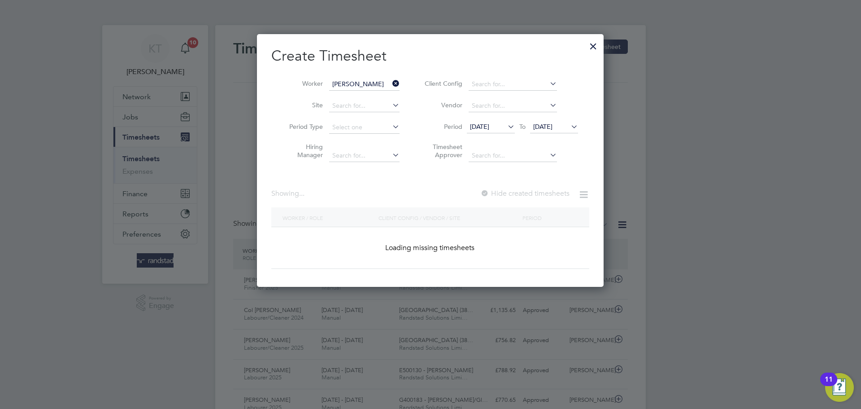
type input "[PERSON_NAME]"
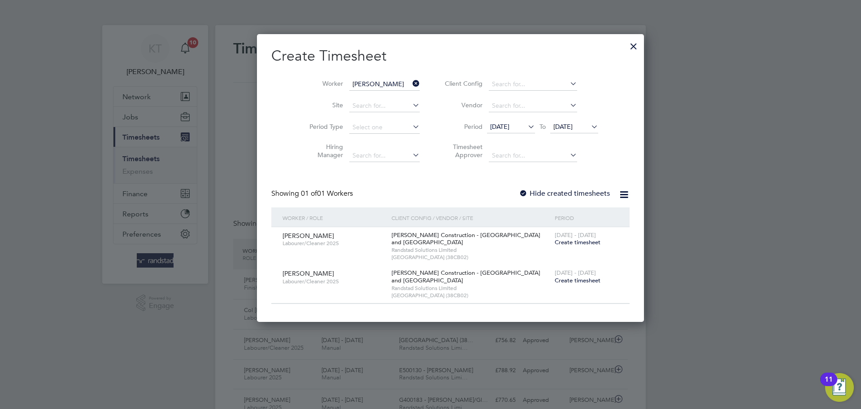
click at [555, 279] on span "Create timesheet" at bounding box center [578, 280] width 46 height 8
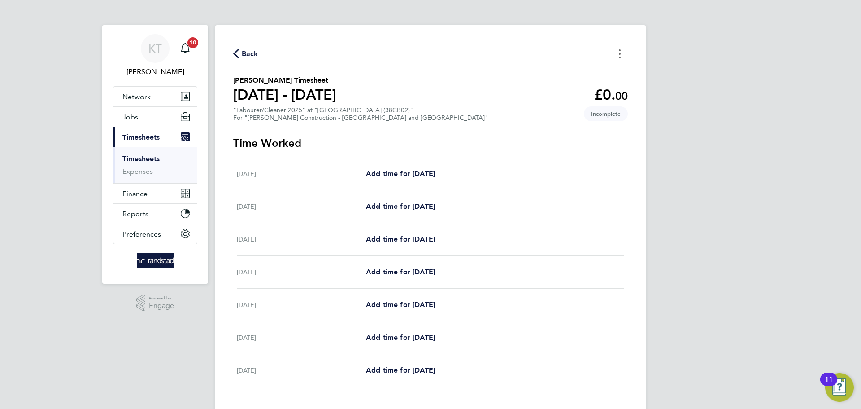
click at [619, 51] on icon "Timesheets Menu" at bounding box center [620, 53] width 2 height 9
drag, startPoint x: 435, startPoint y: 84, endPoint x: 293, endPoint y: 52, distance: 145.6
click at [433, 84] on section "John Shipley's Timesheet 02 - 08 Aug 2025 £0. 00 "Labourer/Cleaner 2025" at "Ca…" at bounding box center [430, 98] width 395 height 47
click at [245, 54] on span "Back" at bounding box center [250, 53] width 17 height 11
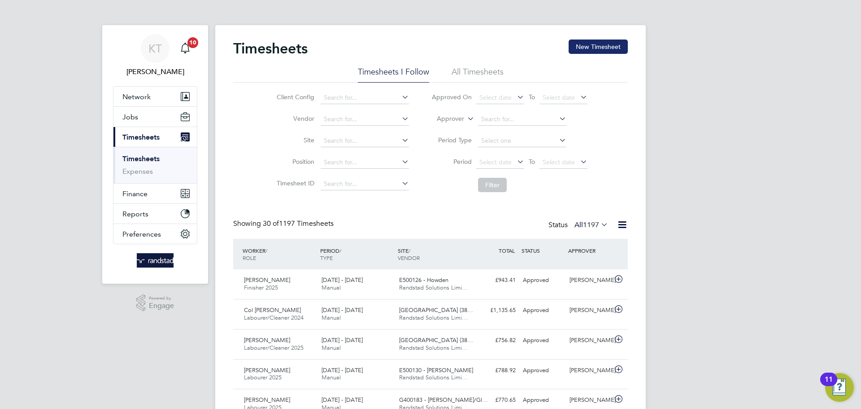
click at [608, 44] on button "New Timesheet" at bounding box center [598, 46] width 59 height 14
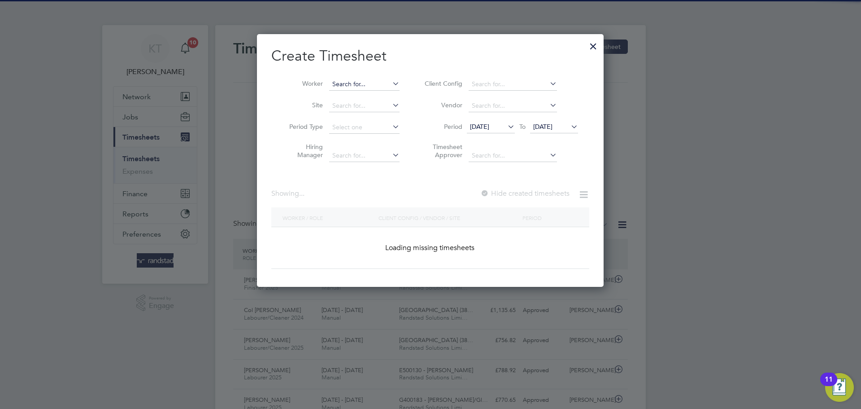
click at [354, 81] on input at bounding box center [364, 84] width 70 height 13
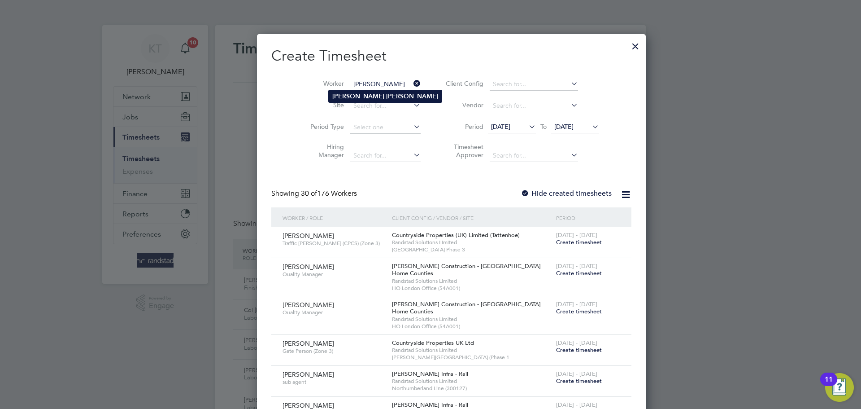
click at [350, 101] on li "John Shipley" at bounding box center [385, 96] width 113 height 12
type input "[PERSON_NAME]"
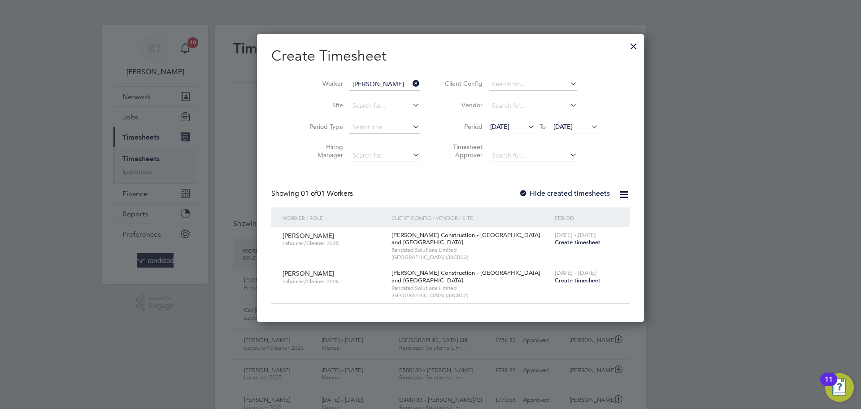
click at [490, 129] on span "28 Jul 2025" at bounding box center [499, 126] width 19 height 8
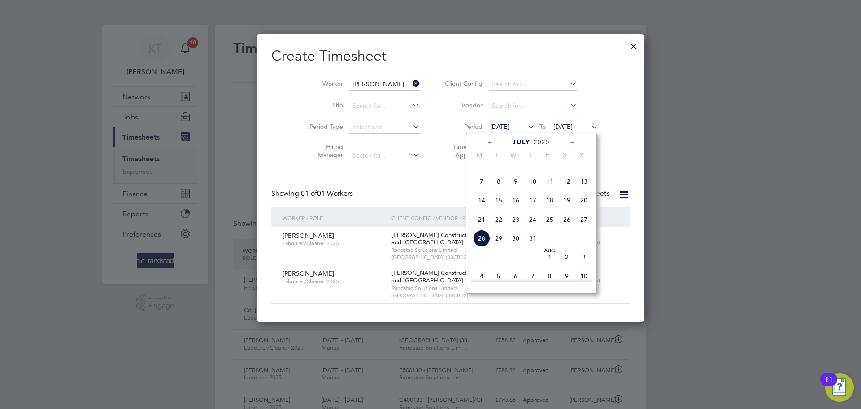
click at [483, 190] on span "7" at bounding box center [481, 181] width 17 height 17
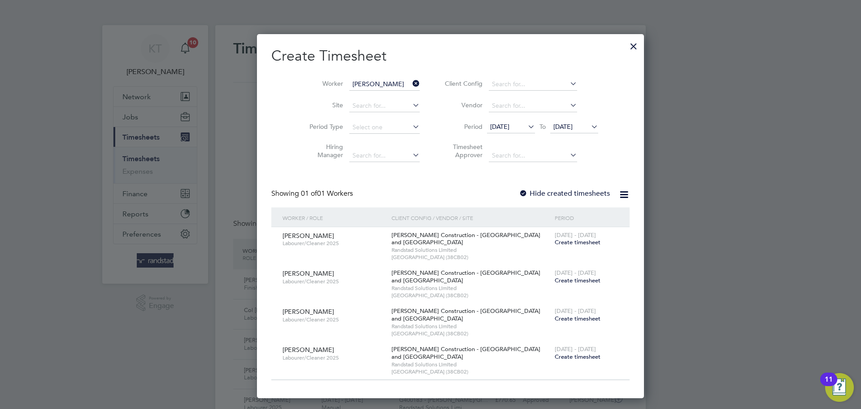
click at [519, 193] on label "Hide created timesheets" at bounding box center [564, 193] width 91 height 9
click at [487, 131] on span "07 Jul 2025" at bounding box center [511, 127] width 48 height 12
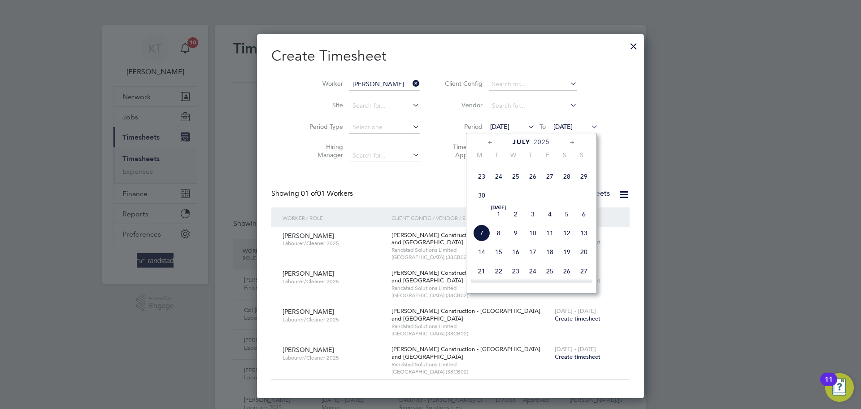
click at [483, 166] on span "16" at bounding box center [481, 157] width 17 height 17
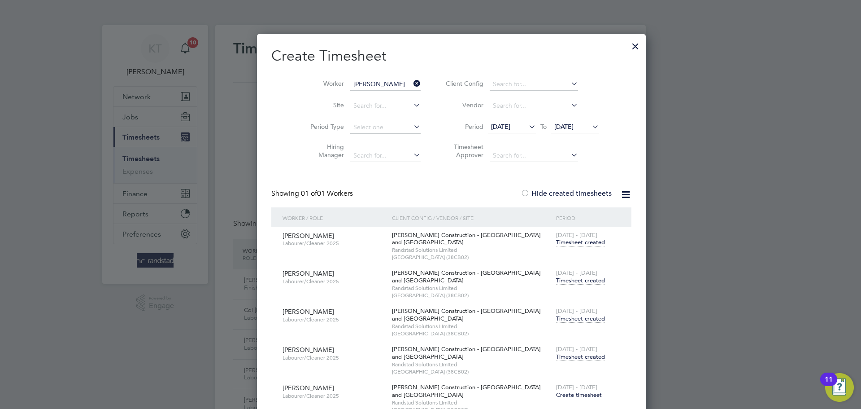
click at [556, 279] on span "Timesheet created" at bounding box center [580, 280] width 49 height 8
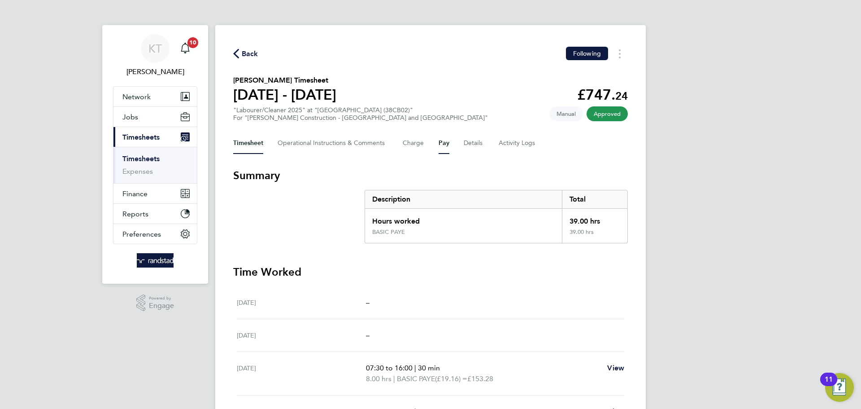
click at [447, 146] on button "Pay" at bounding box center [444, 143] width 11 height 22
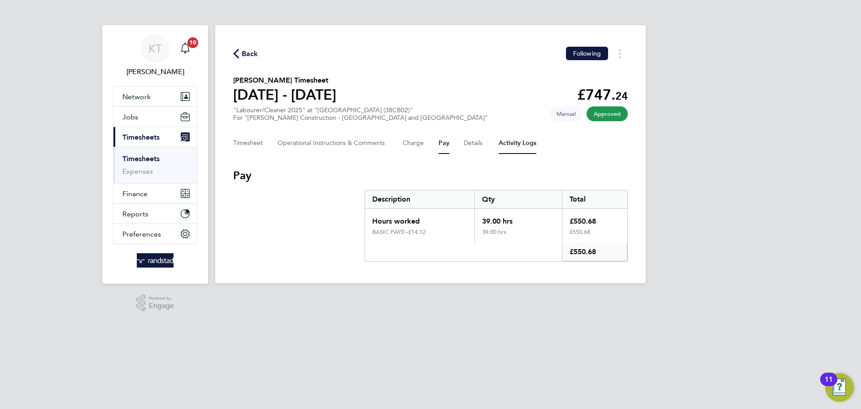
click at [500, 147] on Logs-tab "Activity Logs" at bounding box center [518, 143] width 38 height 22
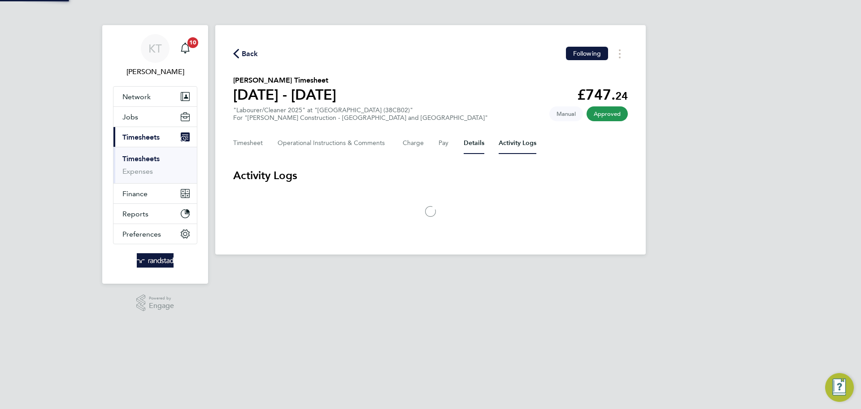
click at [469, 141] on button "Details" at bounding box center [474, 143] width 21 height 22
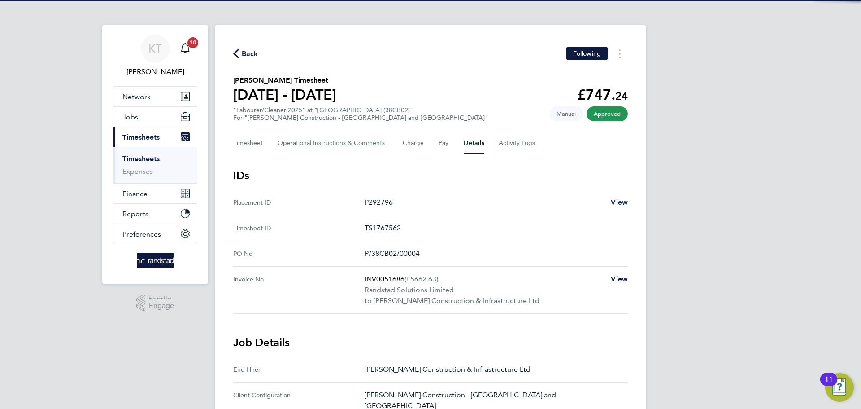
click at [618, 196] on ID "Placement ID P292796 View" at bounding box center [430, 203] width 395 height 26
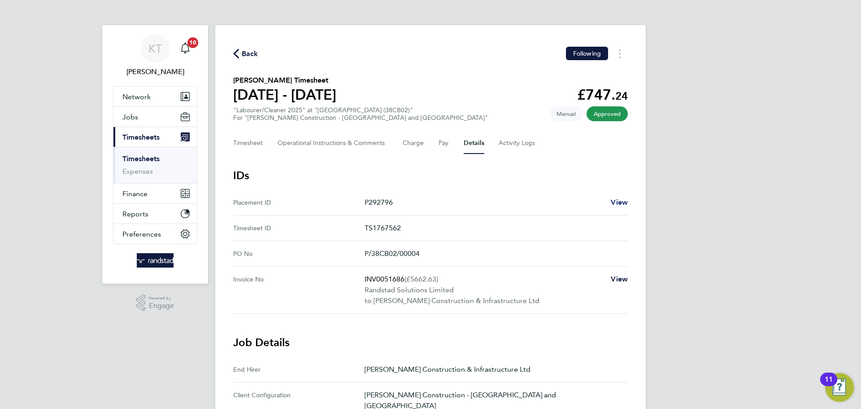
click at [620, 202] on span "View" at bounding box center [619, 202] width 17 height 9
click at [137, 154] on link "Timesheets" at bounding box center [140, 158] width 37 height 9
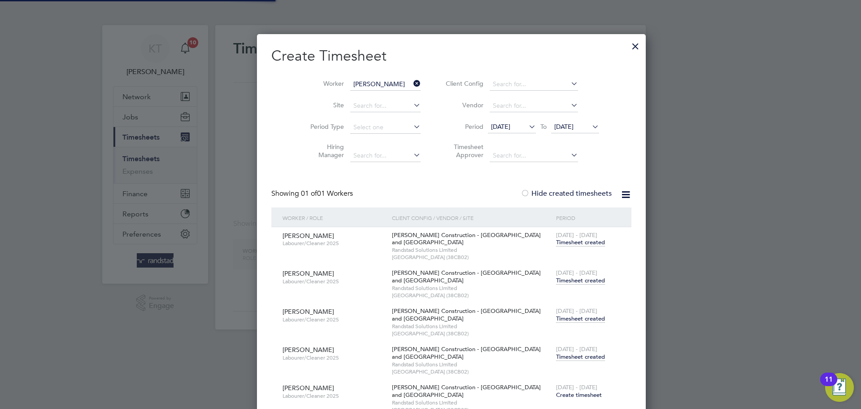
scroll to position [517, 347]
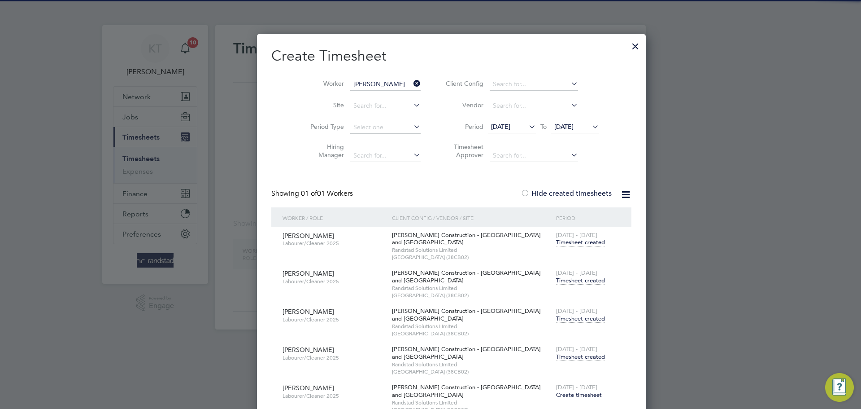
click at [412, 81] on icon at bounding box center [412, 83] width 0 height 13
click at [381, 84] on input "[PERSON_NAME]" at bounding box center [385, 84] width 70 height 13
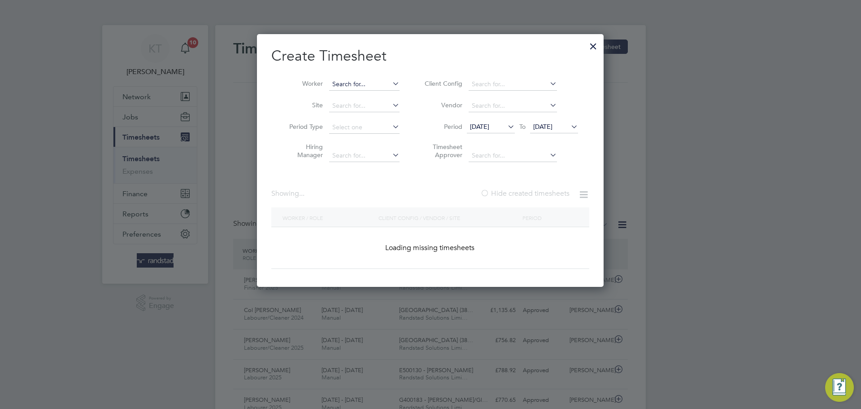
scroll to position [253, 347]
click at [365, 85] on input at bounding box center [364, 84] width 70 height 13
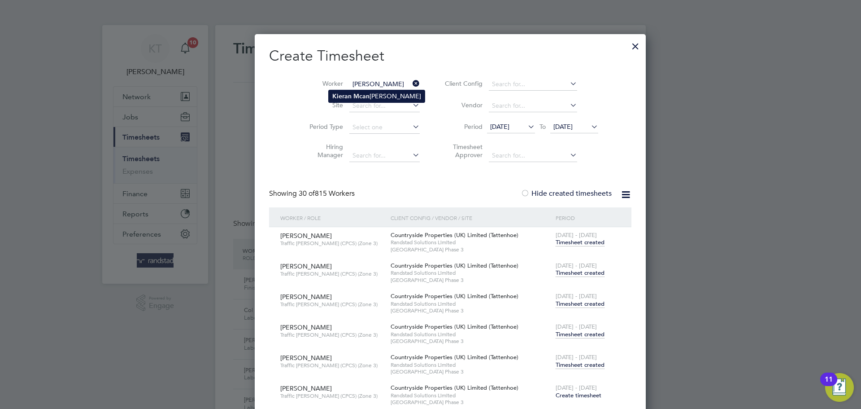
click at [350, 89] on input "kieran mcan" at bounding box center [385, 84] width 70 height 13
click at [350, 93] on b "Kieran" at bounding box center [341, 96] width 19 height 8
type input "Kieran Mcanerney"
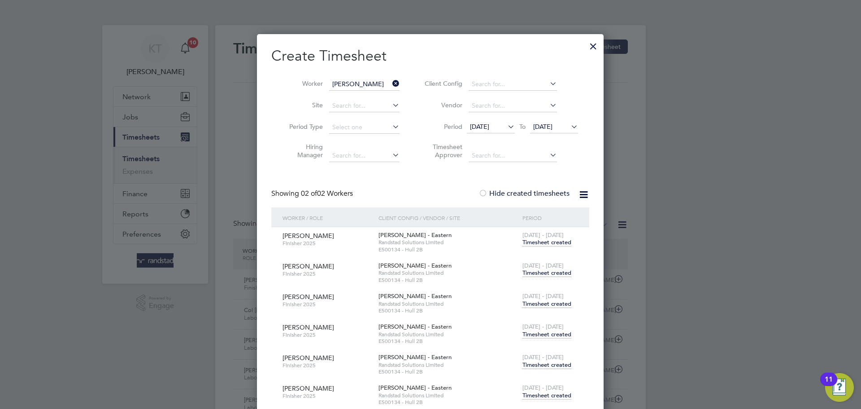
click at [489, 127] on span "[DATE]" at bounding box center [479, 126] width 19 height 8
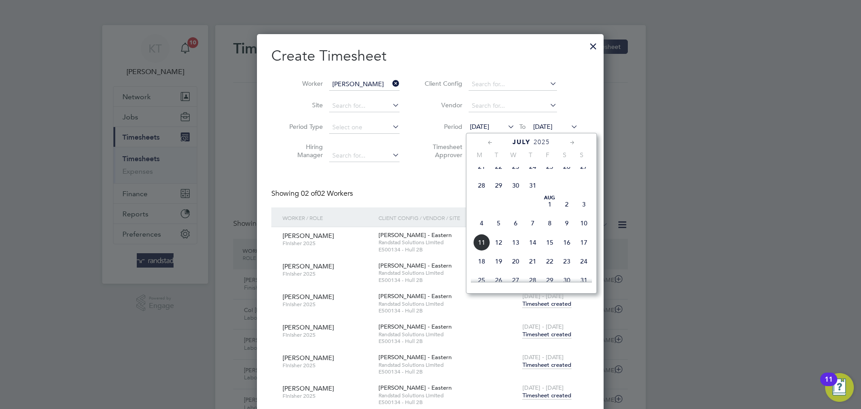
click at [484, 194] on span "28" at bounding box center [481, 185] width 17 height 17
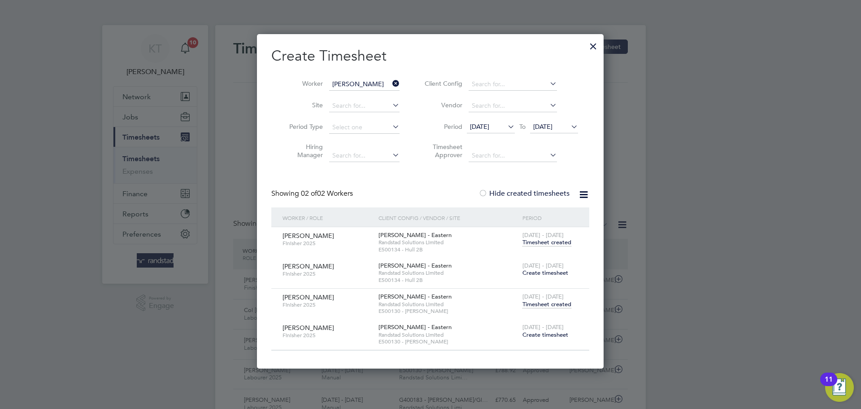
drag, startPoint x: 395, startPoint y: 84, endPoint x: 375, endPoint y: 82, distance: 20.3
click at [391, 84] on icon at bounding box center [391, 83] width 0 height 13
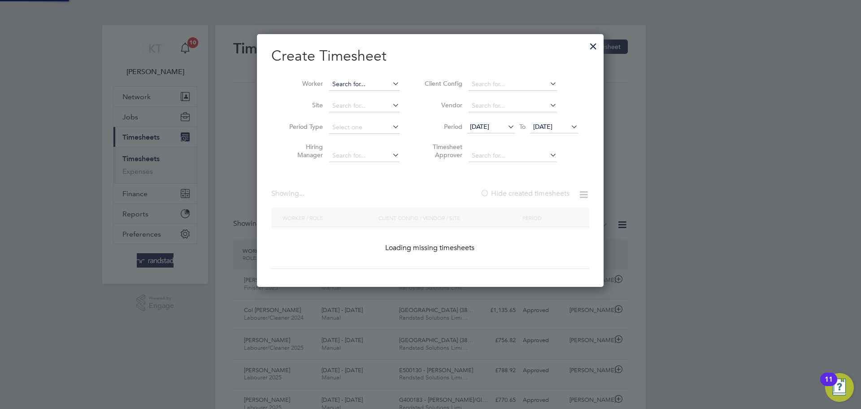
click at [375, 82] on input at bounding box center [364, 84] width 70 height 13
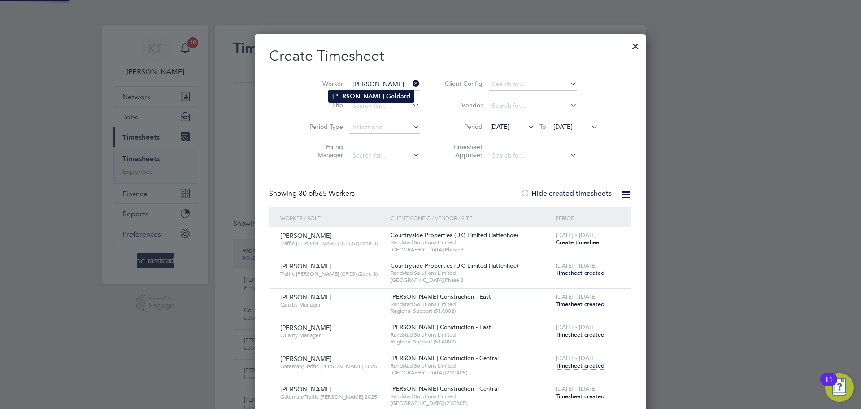
click at [386, 95] on b "Geldard" at bounding box center [398, 96] width 24 height 8
type input "Martin Geldard"
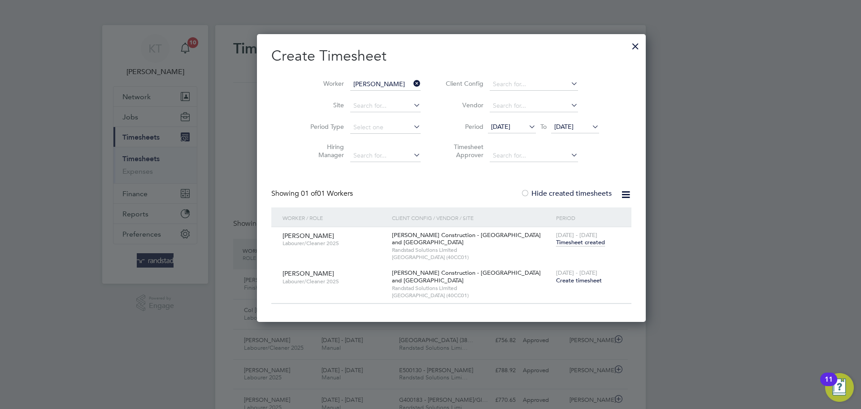
click at [556, 277] on span "Create timesheet" at bounding box center [579, 280] width 46 height 8
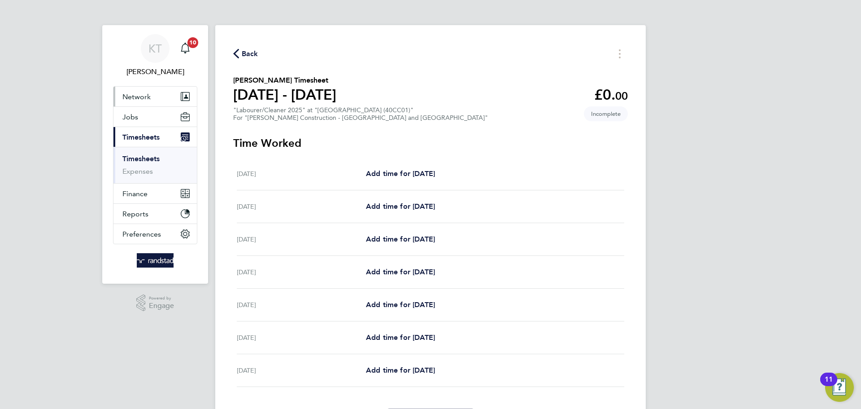
click at [150, 101] on button "Network" at bounding box center [155, 97] width 83 height 20
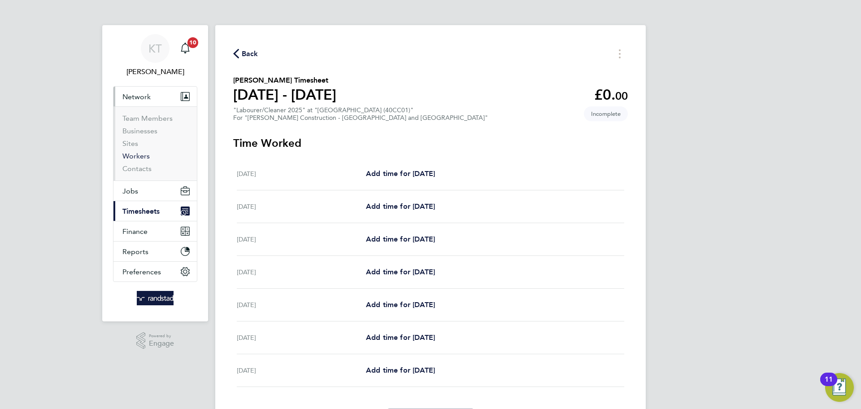
click at [138, 157] on link "Workers" at bounding box center [135, 156] width 27 height 9
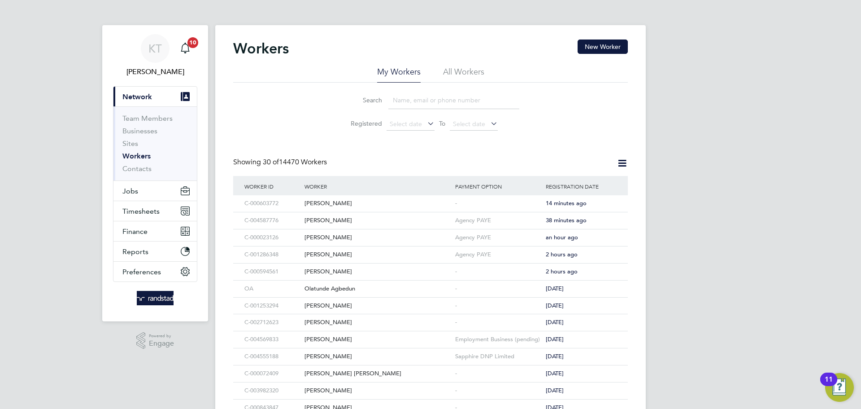
click at [457, 96] on input at bounding box center [454, 100] width 131 height 17
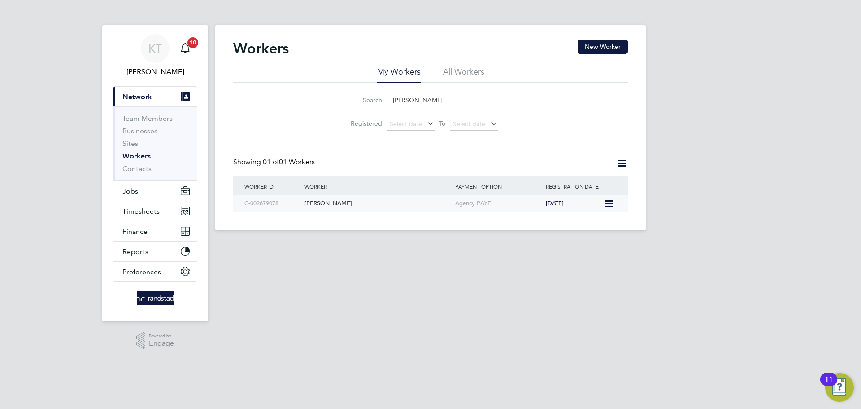
type input "martin geldard"
click at [608, 205] on icon at bounding box center [608, 203] width 9 height 11
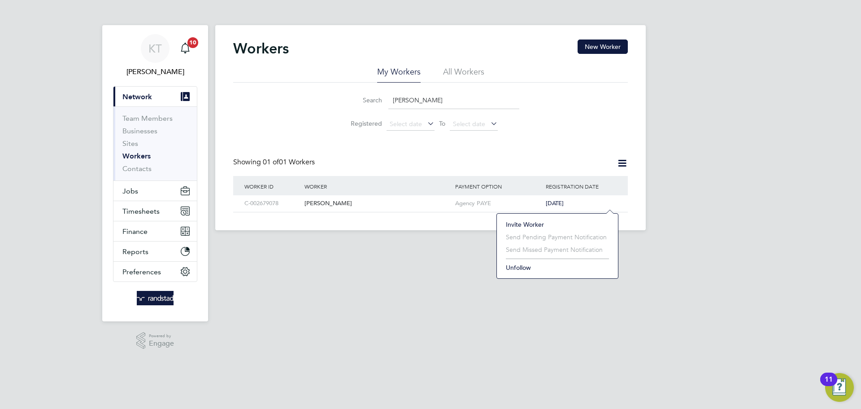
click at [545, 219] on li "Invite Worker" at bounding box center [558, 224] width 112 height 13
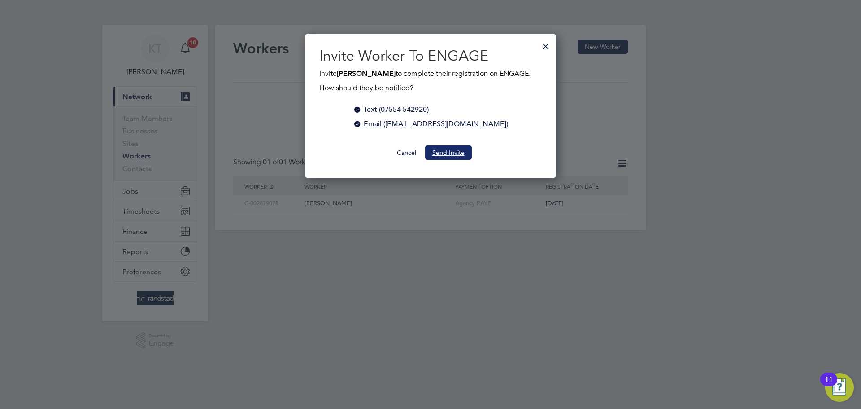
click at [441, 150] on button "Send Invite" at bounding box center [448, 152] width 47 height 14
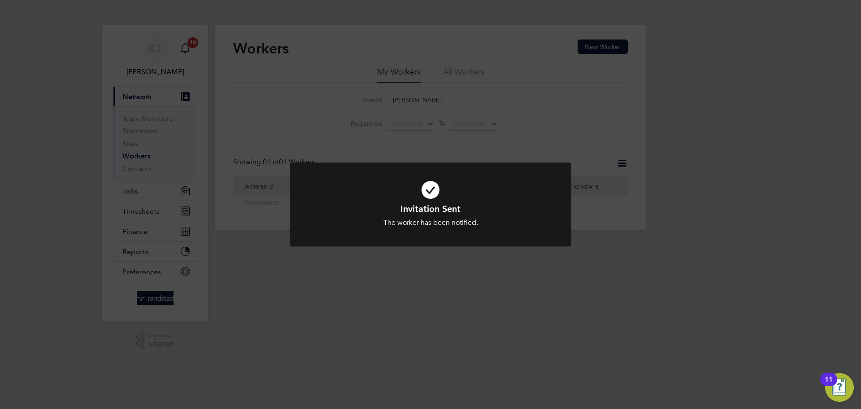
drag, startPoint x: 348, startPoint y: 273, endPoint x: 55, endPoint y: 193, distance: 303.8
click at [347, 274] on div "Invitation Sent The worker has been notified. Cancel Okay" at bounding box center [430, 204] width 861 height 409
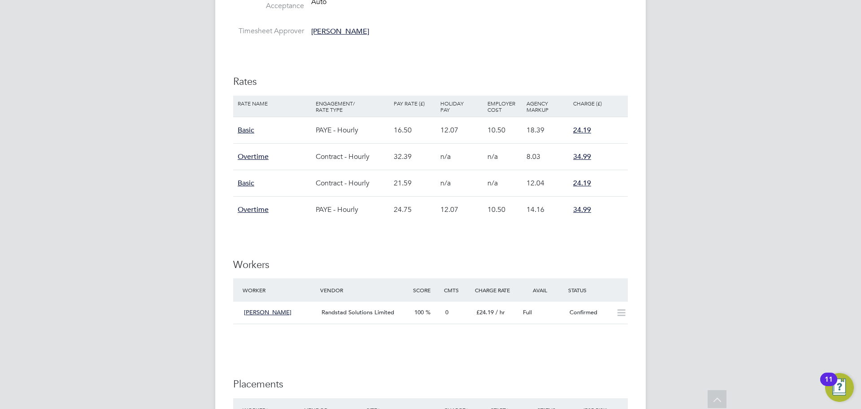
scroll to position [638, 0]
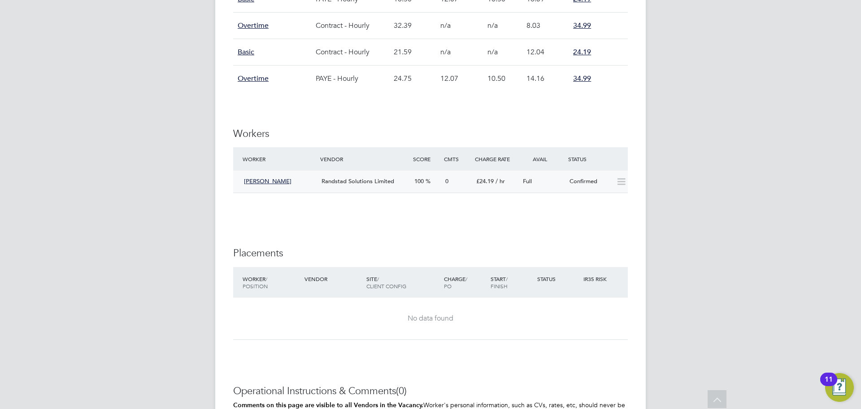
click at [564, 186] on div "Full" at bounding box center [543, 181] width 47 height 15
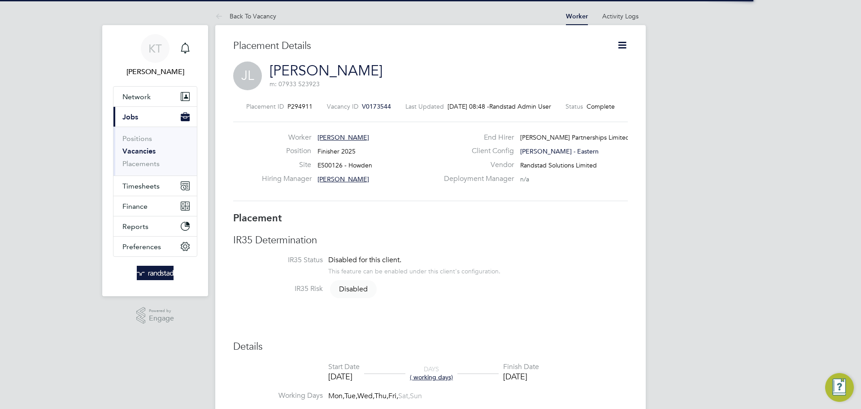
scroll to position [4, 4]
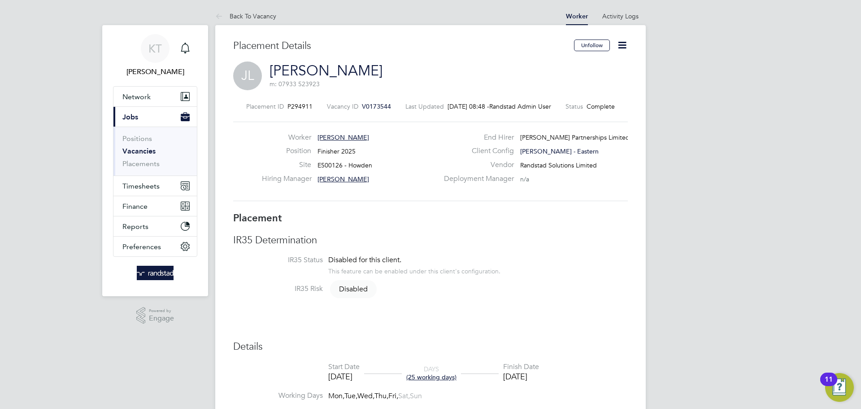
click at [620, 48] on icon at bounding box center [622, 44] width 11 height 11
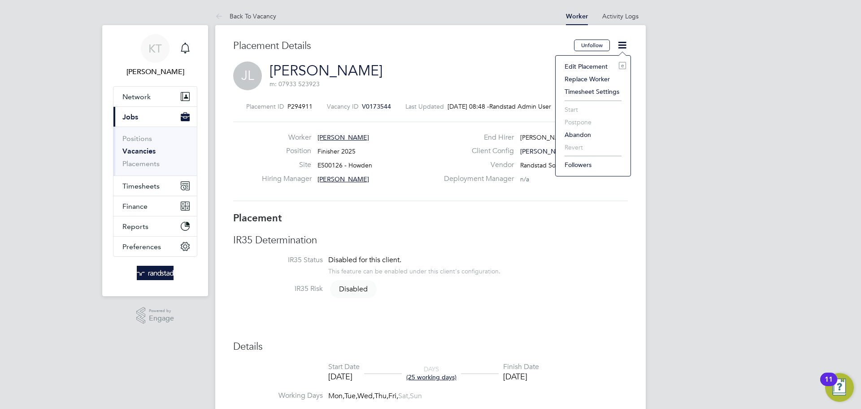
click at [593, 66] on li "Edit Placement e" at bounding box center [593, 66] width 66 height 13
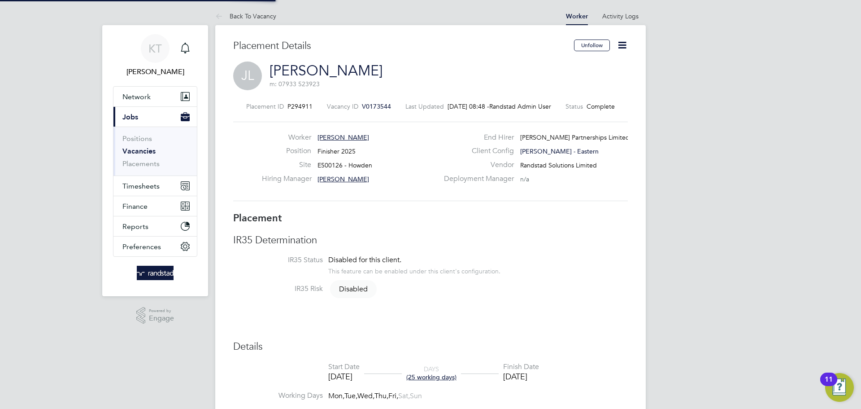
type input "[PERSON_NAME]"
type input "[DATE]"
type input "25 Jul 2025"
type input "08:00"
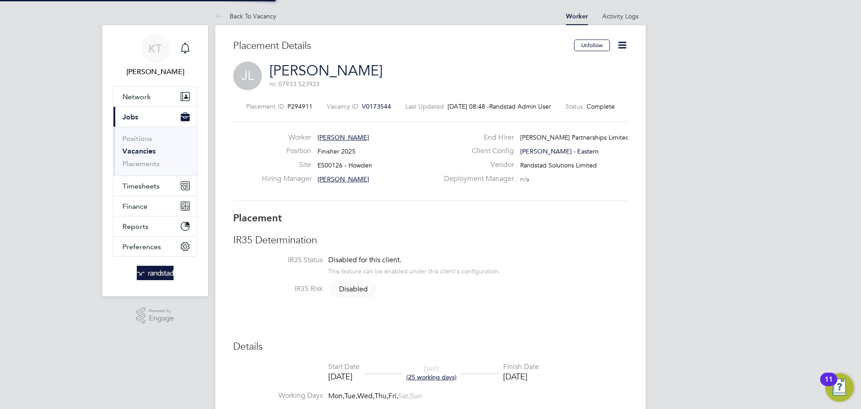
type input "17:00"
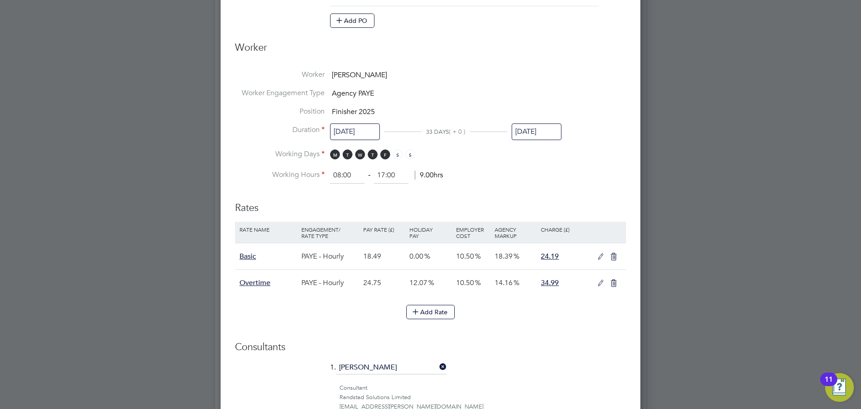
click at [541, 131] on input "25 Jul 2025" at bounding box center [537, 131] width 50 height 17
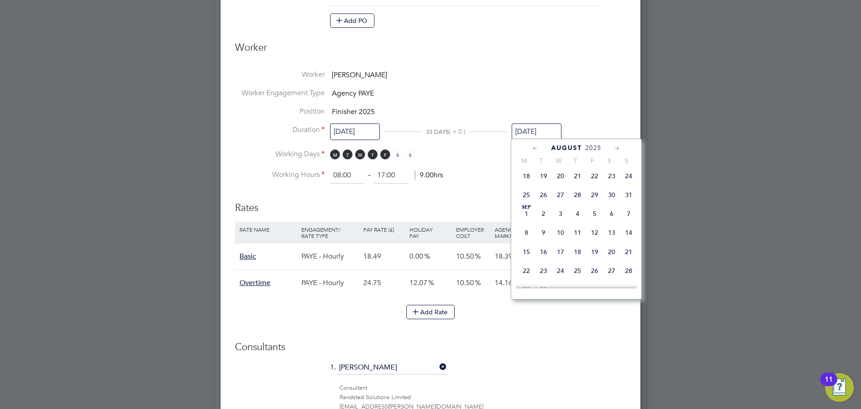
click at [625, 203] on span "31" at bounding box center [628, 194] width 17 height 17
type input "31 Aug 2025"
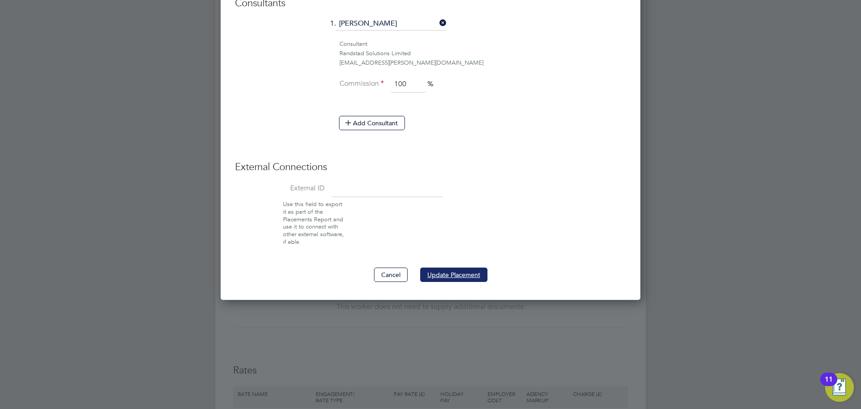
click at [481, 278] on button "Update Placement" at bounding box center [453, 274] width 67 height 14
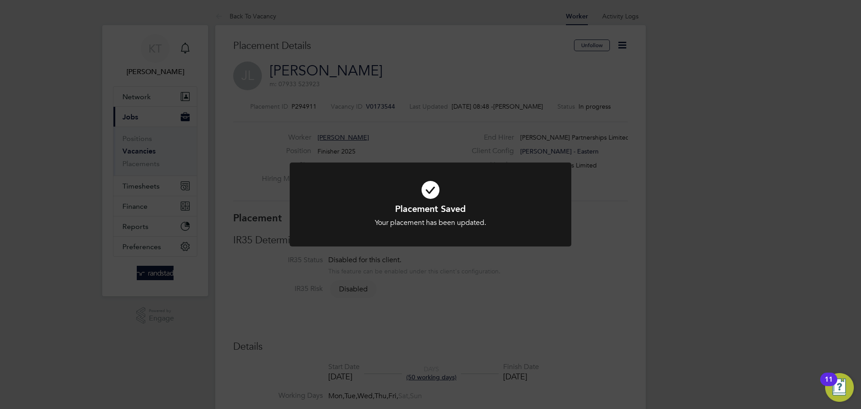
click at [529, 270] on div "Placement Saved Your placement has been updated. Cancel Okay" at bounding box center [430, 204] width 861 height 409
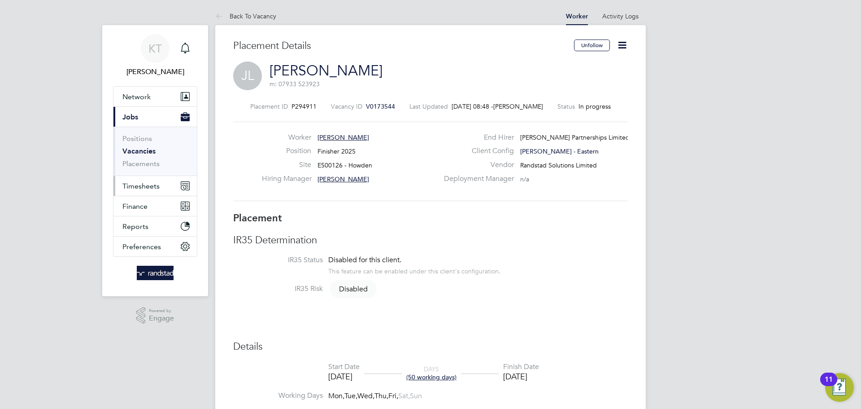
click at [144, 178] on button "Timesheets" at bounding box center [155, 186] width 83 height 20
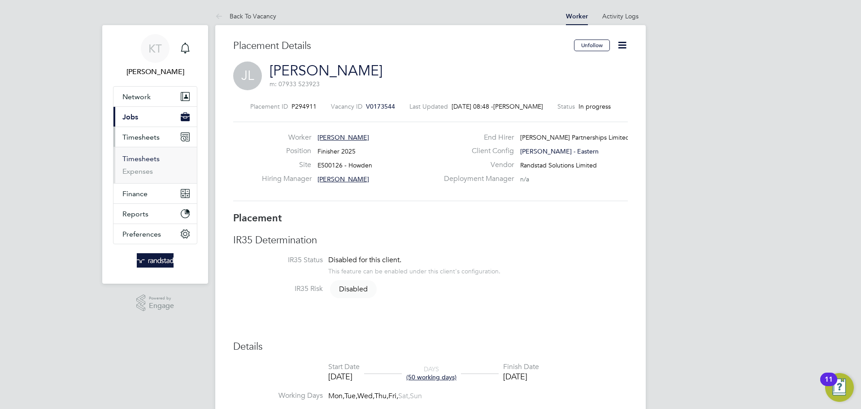
click at [136, 162] on link "Timesheets" at bounding box center [140, 158] width 37 height 9
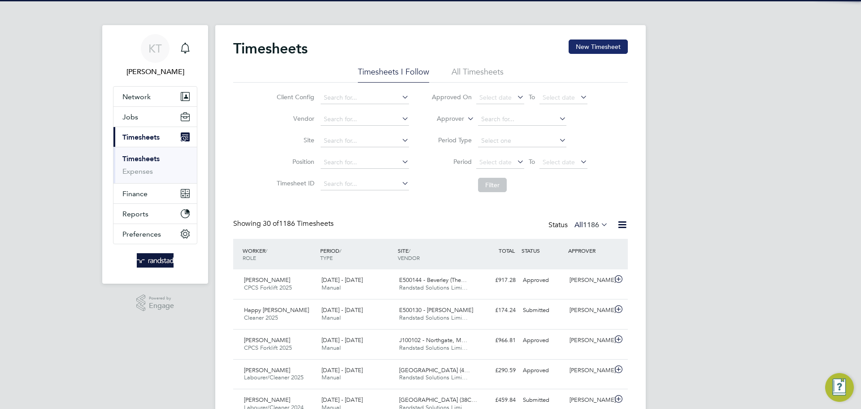
click at [578, 46] on button "New Timesheet" at bounding box center [598, 46] width 59 height 14
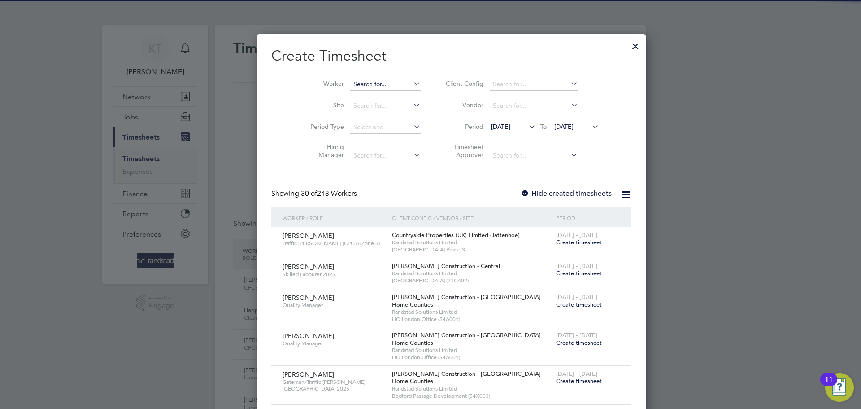
drag, startPoint x: 378, startPoint y: 87, endPoint x: 367, endPoint y: 87, distance: 10.8
click at [371, 87] on input at bounding box center [385, 84] width 70 height 13
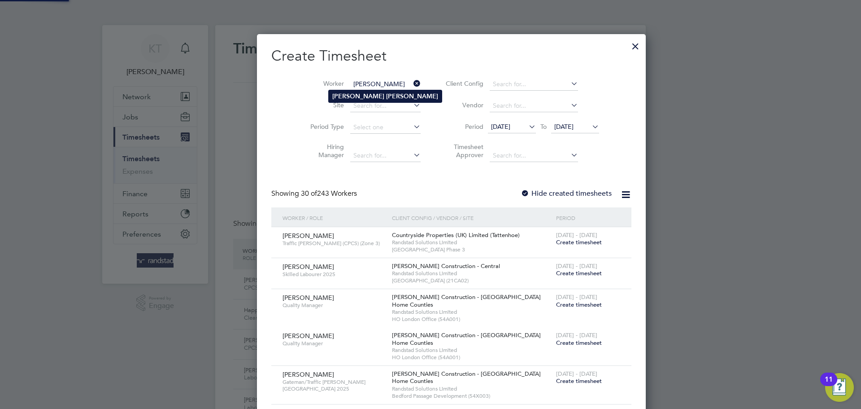
click at [361, 93] on li "John Lee" at bounding box center [385, 96] width 113 height 12
type input "John Lee"
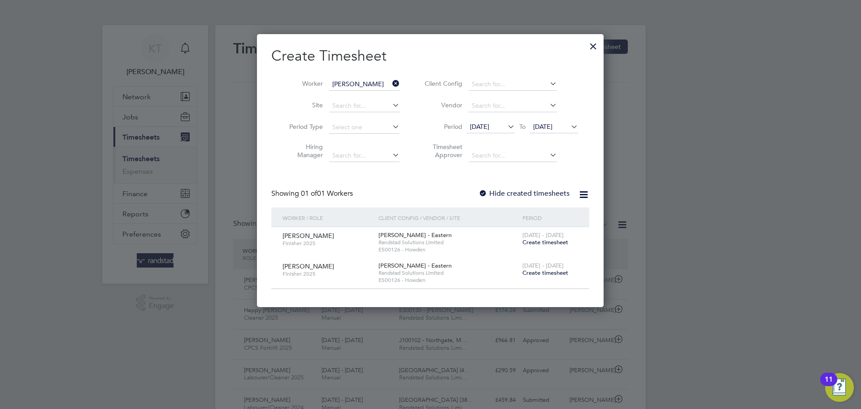
click at [541, 272] on span "Create timesheet" at bounding box center [546, 273] width 46 height 8
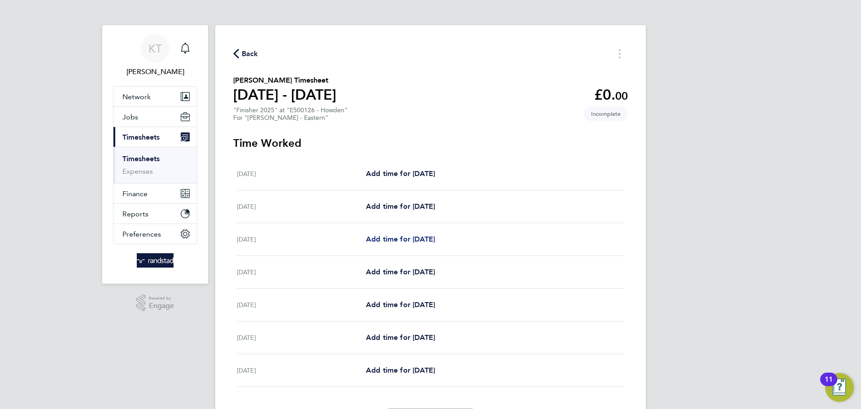
click at [384, 236] on span "Add time for Mon 04 Aug" at bounding box center [400, 239] width 69 height 9
select select "60"
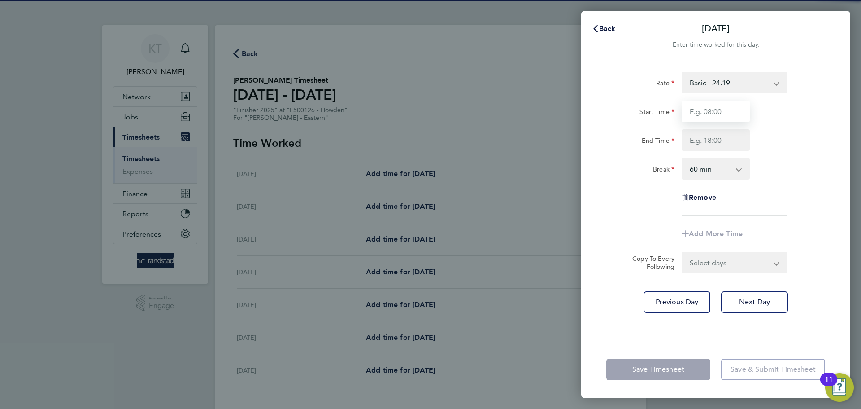
click at [708, 112] on input "Start Time" at bounding box center [716, 111] width 68 height 22
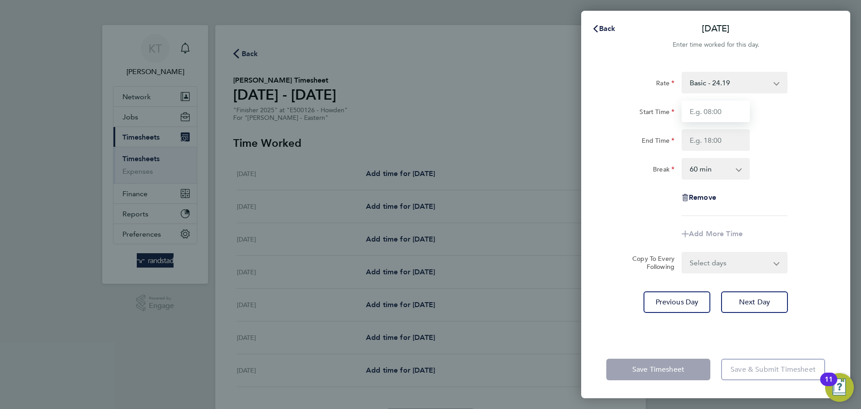
type input "07:30"
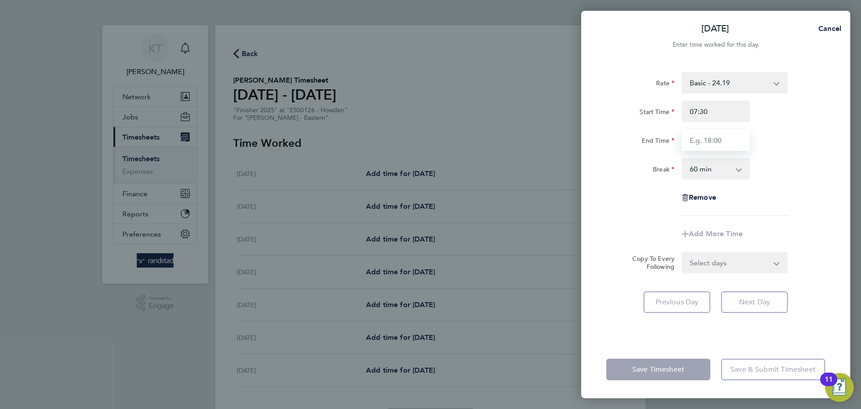
drag, startPoint x: 721, startPoint y: 139, endPoint x: 725, endPoint y: 150, distance: 12.2
click at [721, 140] on input "End Time" at bounding box center [716, 140] width 68 height 22
type input "16:00"
click at [720, 168] on select "0 min 15 min 30 min 45 min 60 min 75 min 90 min" at bounding box center [711, 169] width 56 height 20
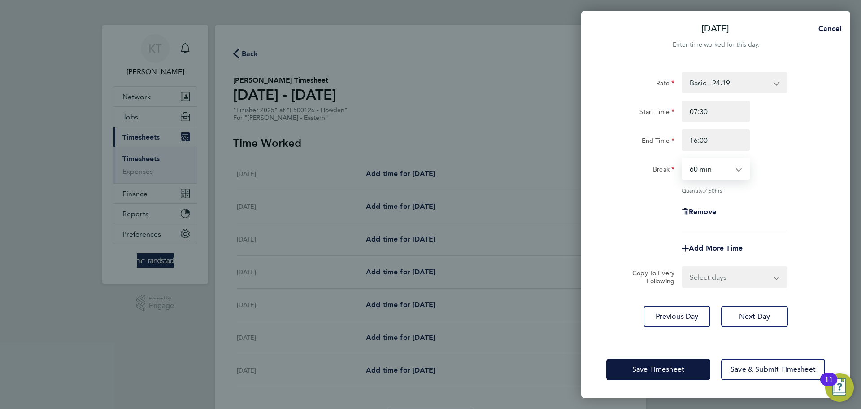
select select "30"
click at [683, 159] on select "0 min 15 min 30 min 45 min 60 min 75 min 90 min" at bounding box center [711, 169] width 56 height 20
click at [779, 191] on div "Quantity: 8.00 hrs" at bounding box center [735, 190] width 106 height 7
click at [712, 272] on select "Select days Day Tuesday Wednesday Thursday Friday" at bounding box center [730, 277] width 94 height 20
select select "DAY"
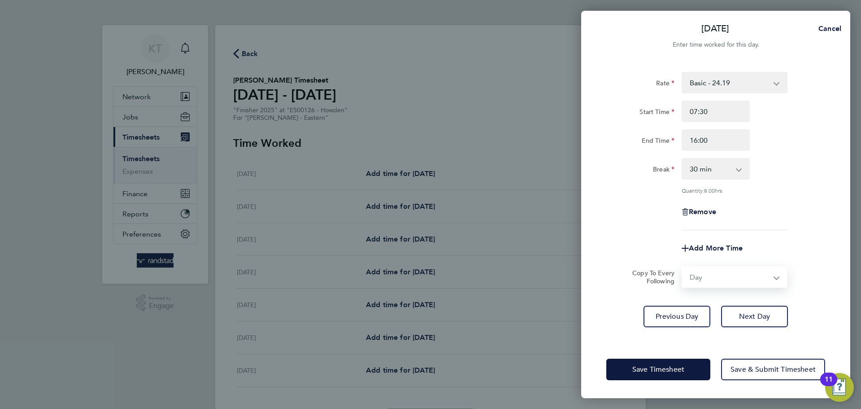
click at [683, 267] on select "Select days Day Tuesday Wednesday Thursday Friday" at bounding box center [730, 277] width 94 height 20
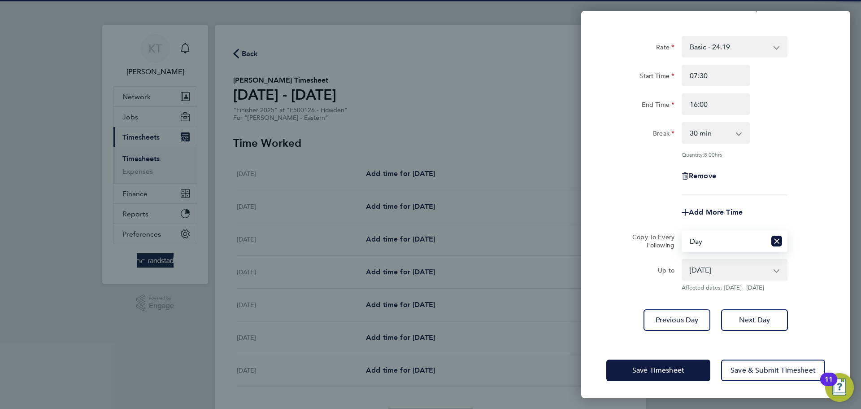
click at [728, 270] on select "05 Aug 2025 06 Aug 2025 07 Aug 2025 08 Aug 2025" at bounding box center [729, 270] width 93 height 20
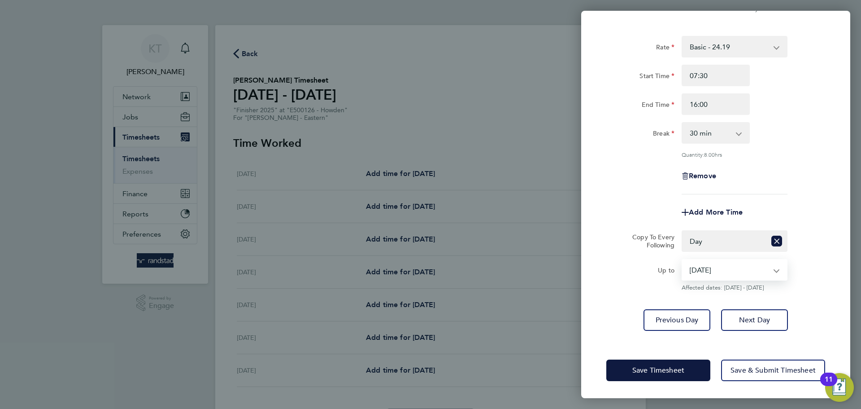
click at [696, 270] on select "05 Aug 2025 06 Aug 2025 07 Aug 2025 08 Aug 2025" at bounding box center [729, 270] width 93 height 20
select select "2025-08-07"
click at [683, 260] on select "05 Aug 2025 06 Aug 2025 07 Aug 2025 08 Aug 2025" at bounding box center [729, 270] width 93 height 20
click at [756, 325] on button "Next Day" at bounding box center [754, 320] width 67 height 22
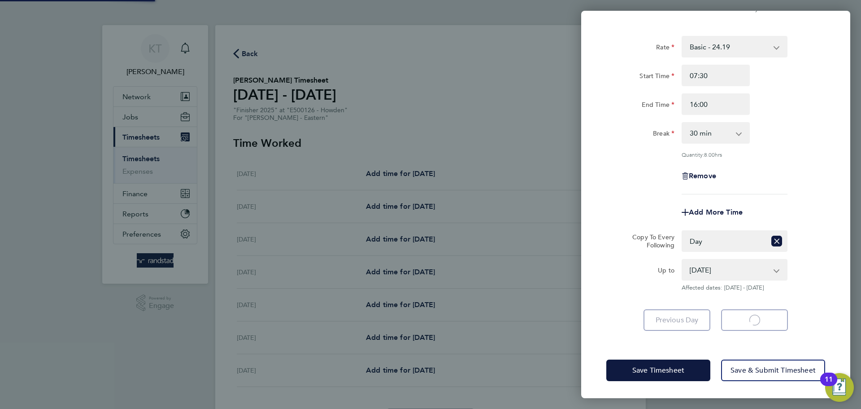
click at [756, 325] on app-form-button "Next Day Loading" at bounding box center [752, 320] width 72 height 22
click at [757, 324] on app-form-button "Next Day Loading" at bounding box center [752, 320] width 72 height 22
click at [757, 321] on app-form-button "Next Day Loading" at bounding box center [752, 320] width 72 height 22
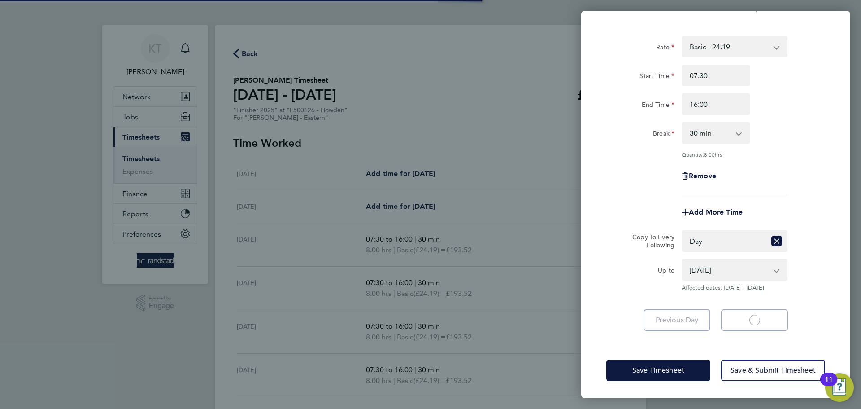
select select "30"
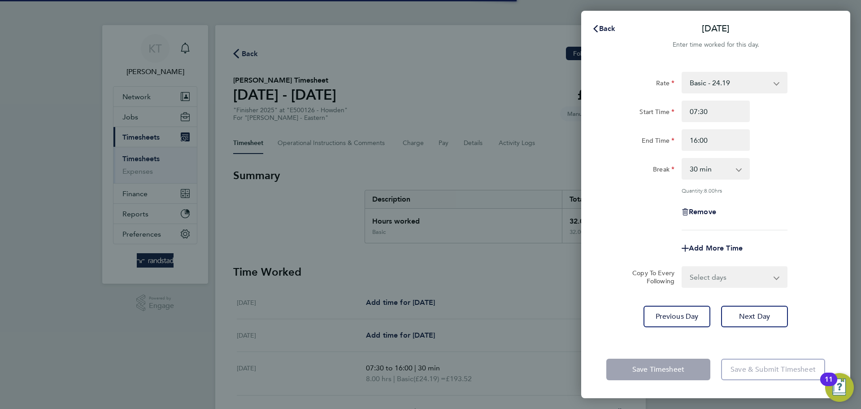
click at [754, 319] on span "Next Day" at bounding box center [754, 316] width 31 height 9
select select "30"
click at [754, 319] on span "Next Day" at bounding box center [754, 316] width 31 height 9
select select "60"
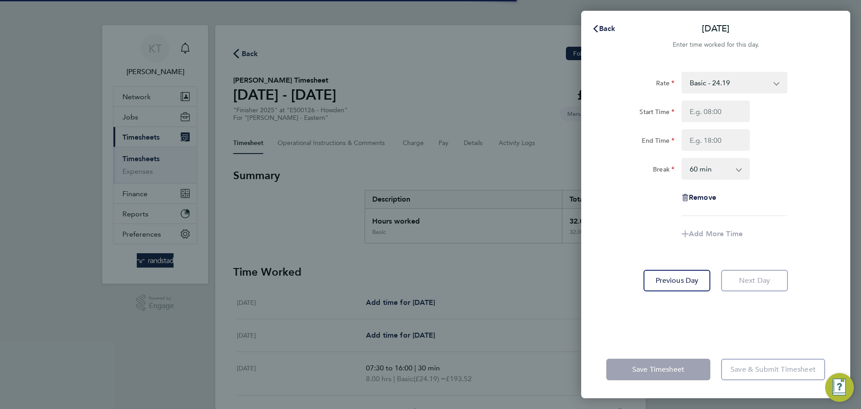
click at [754, 319] on div "Rate Basic - 24.19 Overtime - 34.99 Start Time End Time Break 0 min 15 min 30 m…" at bounding box center [715, 201] width 269 height 280
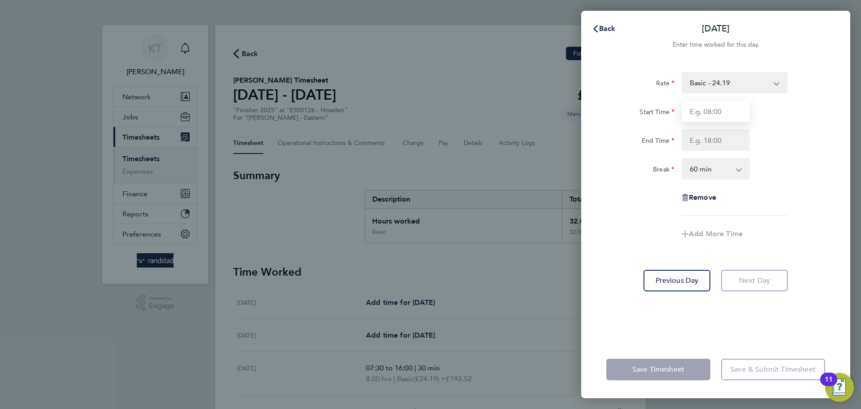
click at [716, 109] on input "Start Time" at bounding box center [716, 111] width 68 height 22
type input "07:30"
click at [724, 135] on input "End Time" at bounding box center [716, 140] width 68 height 22
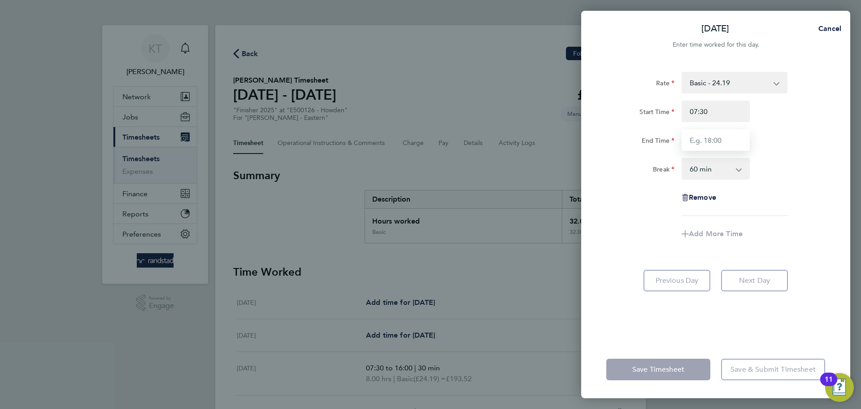
type input "15:00"
click at [698, 170] on select "0 min 15 min 30 min 45 min 60 min 75 min 90 min" at bounding box center [711, 169] width 56 height 20
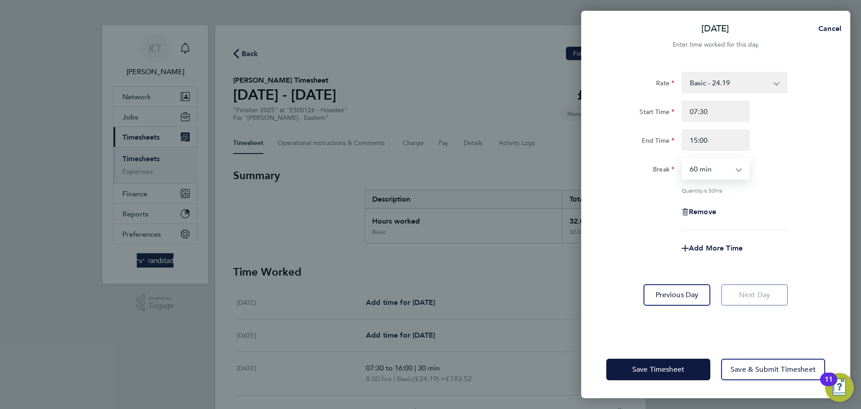
select select "30"
click at [683, 159] on select "0 min 15 min 30 min 45 min 60 min 75 min 90 min" at bounding box center [711, 169] width 56 height 20
click at [758, 218] on div "Remove" at bounding box center [716, 212] width 226 height 22
click at [756, 370] on span "Save & Submit Timesheet" at bounding box center [773, 369] width 85 height 9
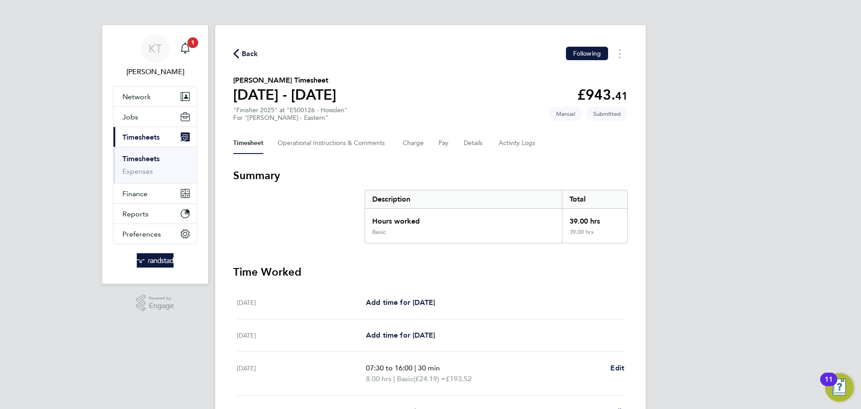
click at [138, 157] on link "Timesheets" at bounding box center [140, 158] width 37 height 9
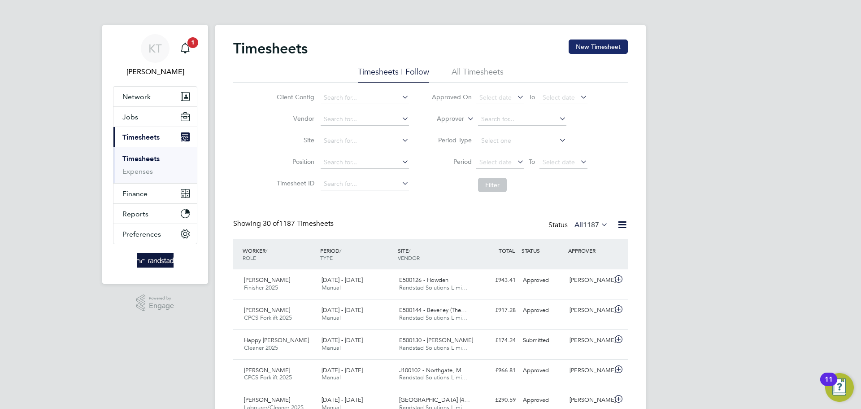
click at [600, 46] on button "New Timesheet" at bounding box center [598, 46] width 59 height 14
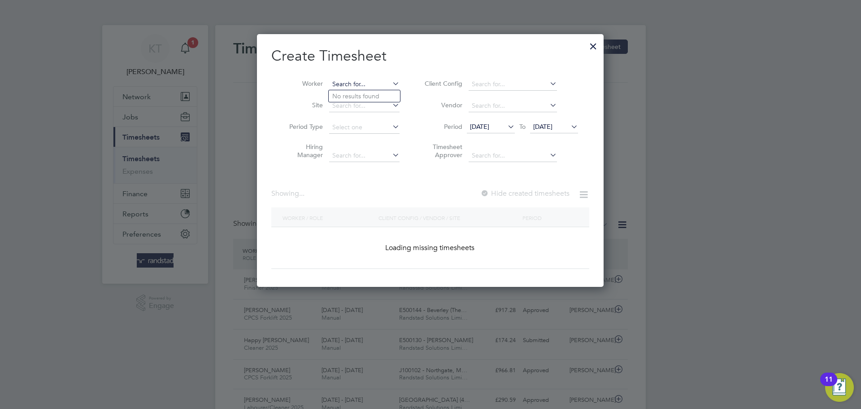
click at [361, 83] on input at bounding box center [364, 84] width 70 height 13
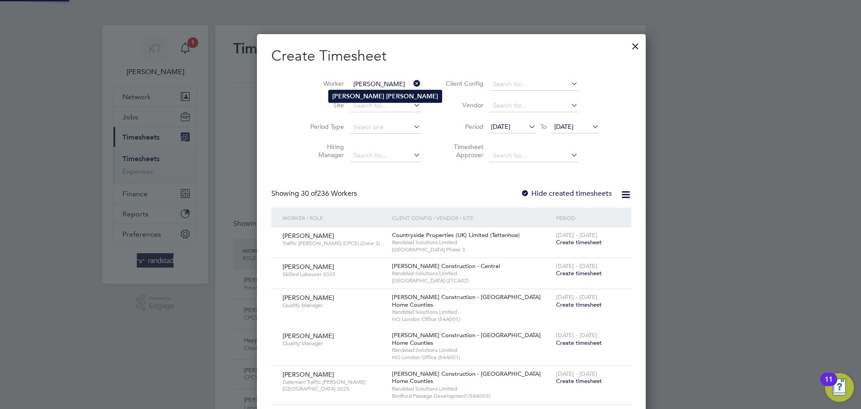
click at [386, 98] on b "Williams" at bounding box center [412, 96] width 52 height 8
type input "Karen Williams"
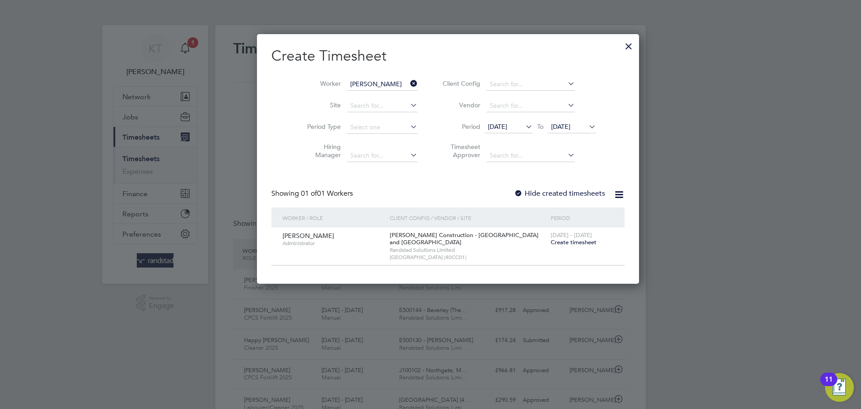
click at [514, 197] on label "Hide created timesheets" at bounding box center [559, 193] width 91 height 9
click at [488, 126] on span "28 Jul 2025" at bounding box center [497, 126] width 19 height 8
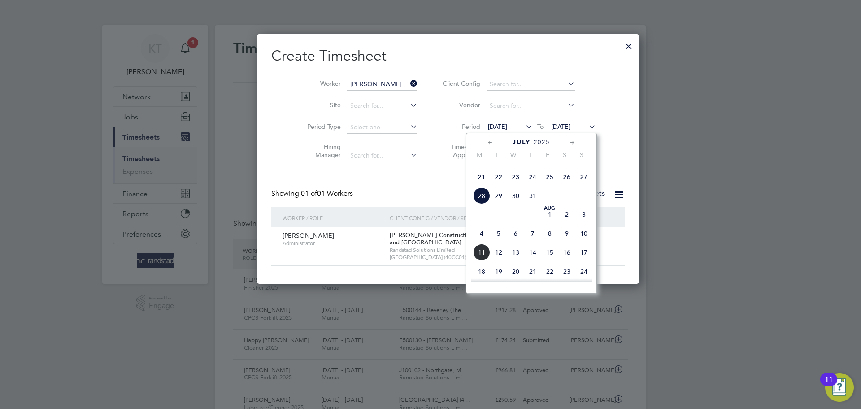
click at [477, 204] on span "28" at bounding box center [481, 195] width 17 height 17
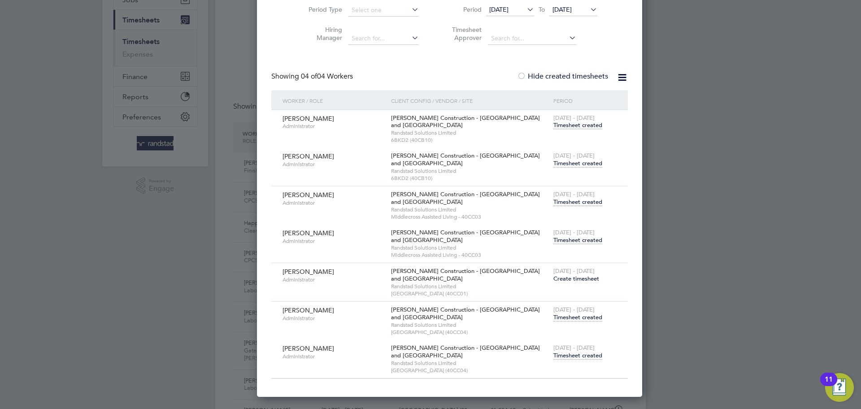
click at [554, 125] on span "Timesheet created" at bounding box center [578, 125] width 49 height 8
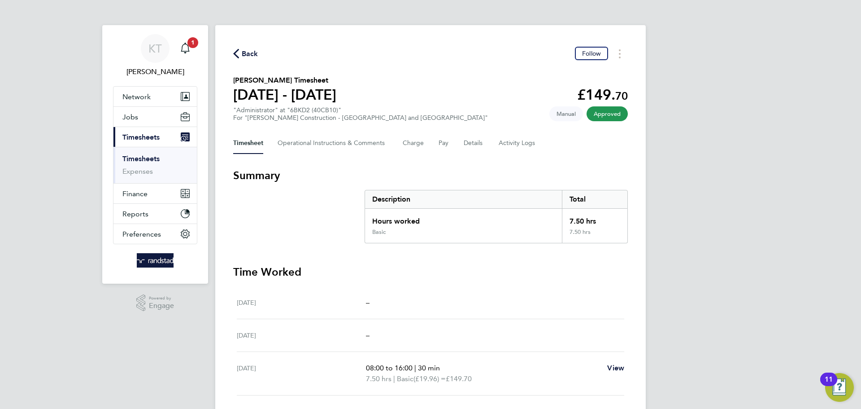
click at [249, 50] on span "Back" at bounding box center [250, 53] width 17 height 11
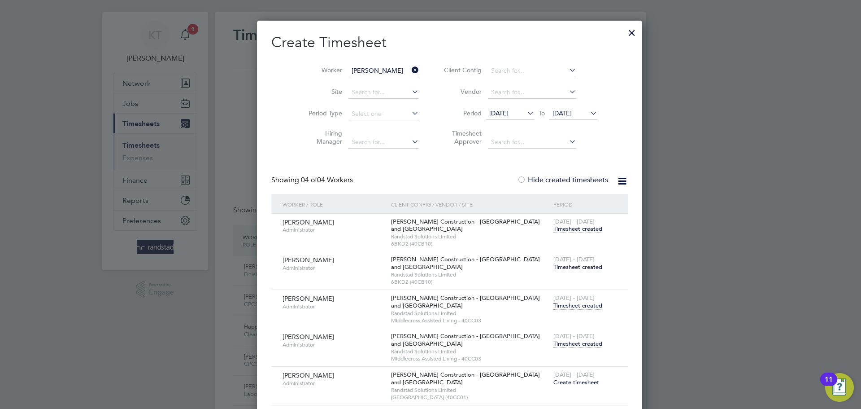
click at [554, 264] on span "Timesheet created" at bounding box center [578, 267] width 49 height 8
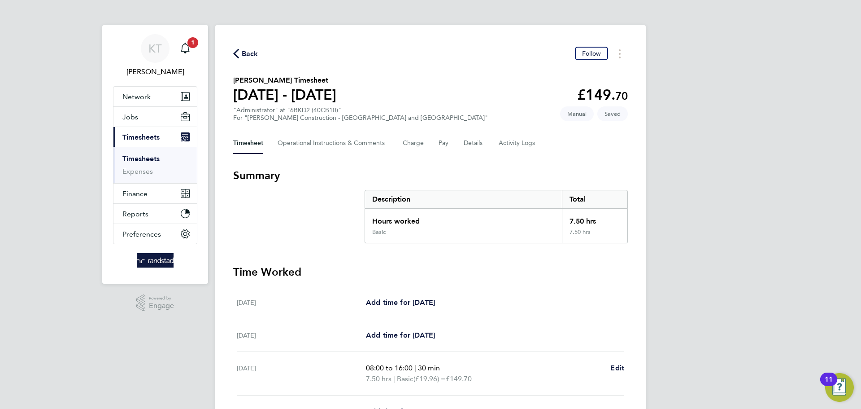
click at [240, 52] on span "Back" at bounding box center [245, 53] width 25 height 9
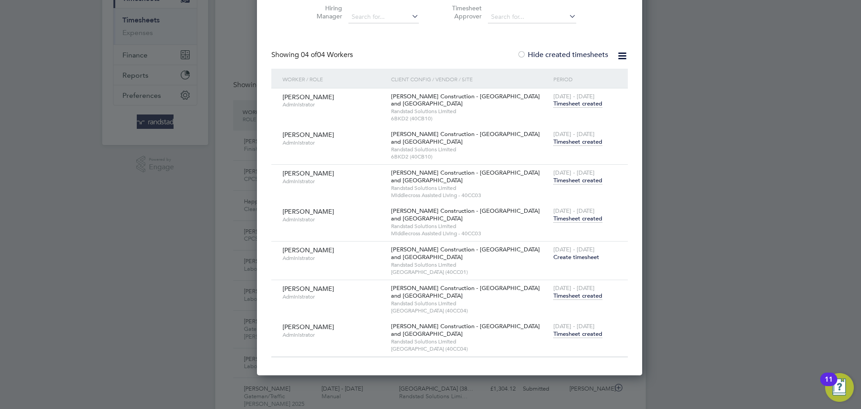
click at [553, 338] on div "2 - 8 Aug 2025 Timesheet created" at bounding box center [585, 330] width 68 height 24
click at [554, 335] on span "Timesheet created" at bounding box center [578, 334] width 49 height 8
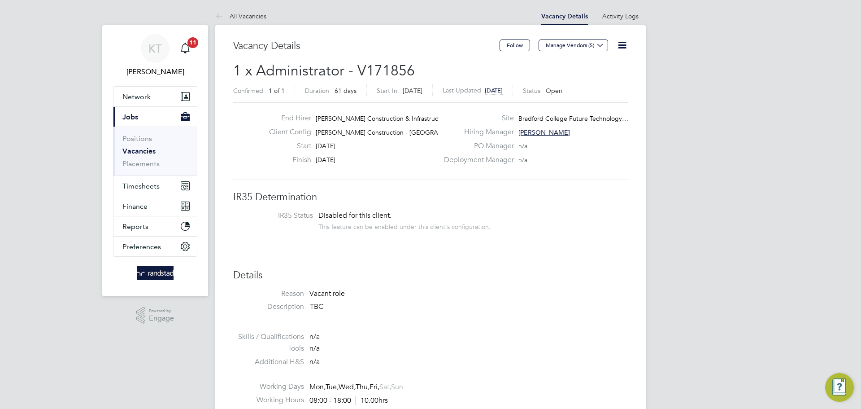
click at [621, 48] on icon at bounding box center [622, 44] width 11 height 11
click at [593, 64] on li "Edit Vacancy e" at bounding box center [601, 66] width 52 height 13
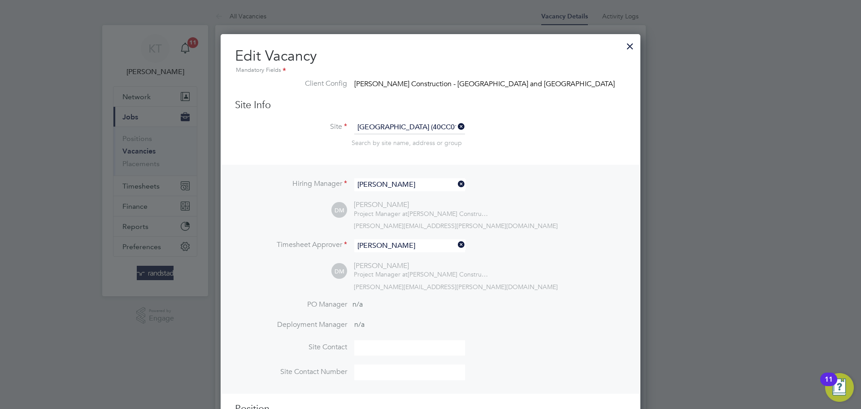
click at [632, 49] on div at bounding box center [630, 44] width 16 height 16
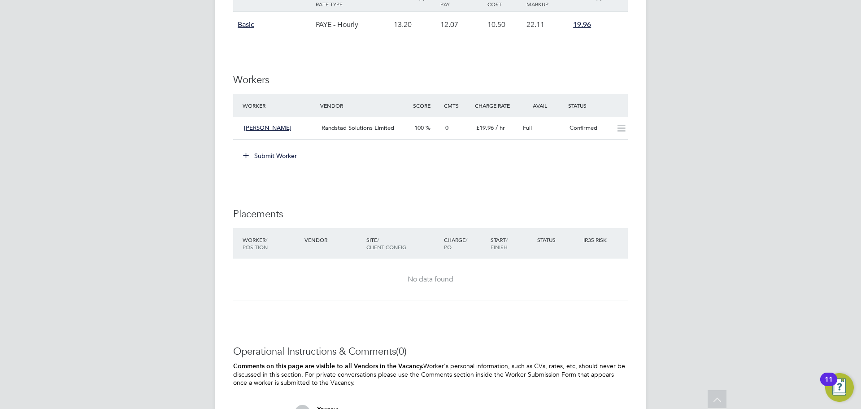
scroll to position [511, 0]
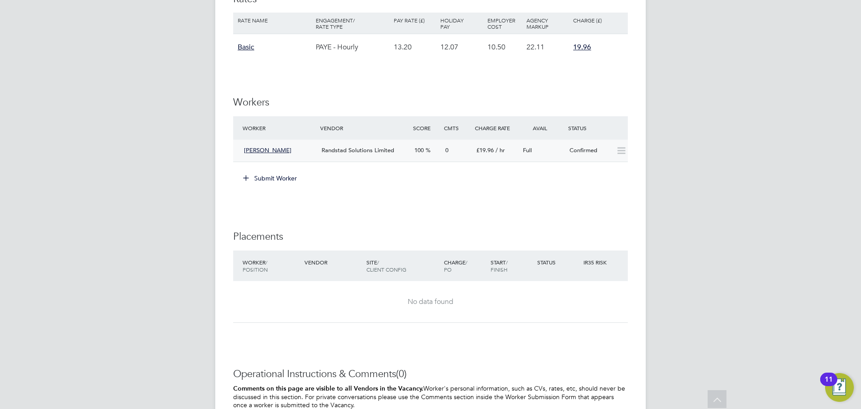
click at [599, 159] on div "Karen Williams Randstad Solutions Limited 100 0 £19.96 / hr Full Confirmed" at bounding box center [430, 151] width 395 height 22
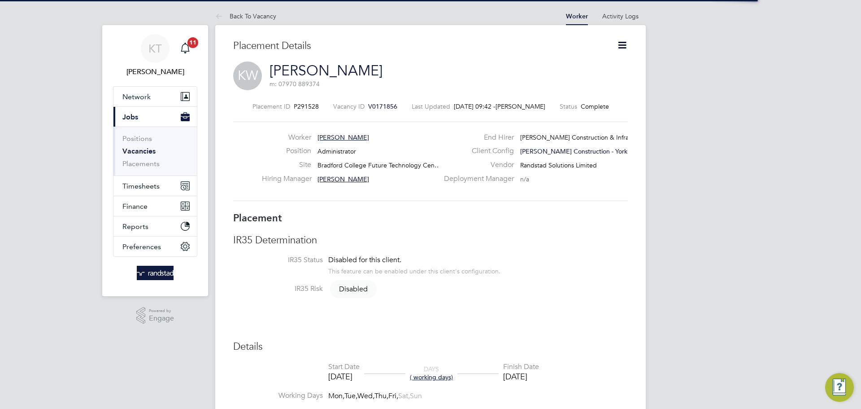
scroll to position [4, 4]
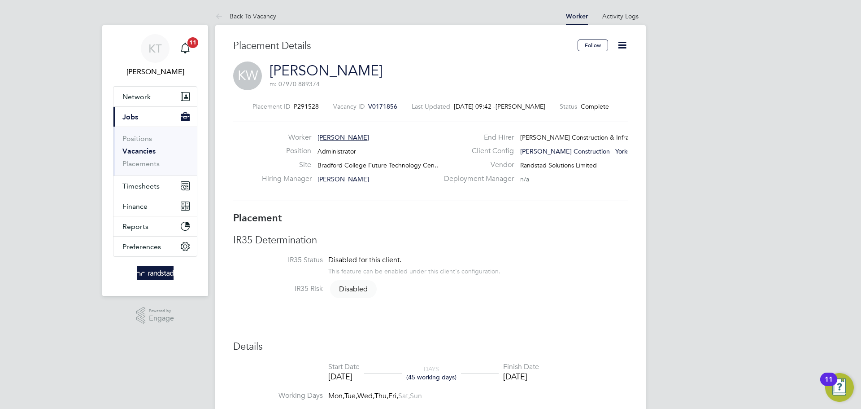
click at [625, 47] on icon at bounding box center [622, 44] width 11 height 11
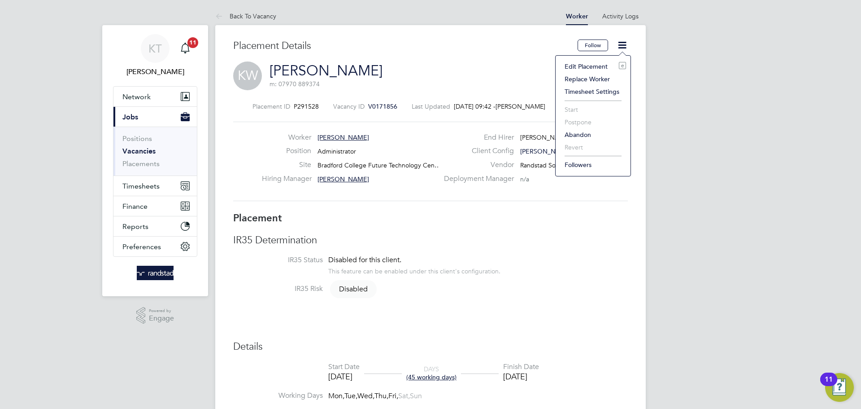
click at [600, 68] on li "Edit Placement e" at bounding box center [593, 66] width 66 height 13
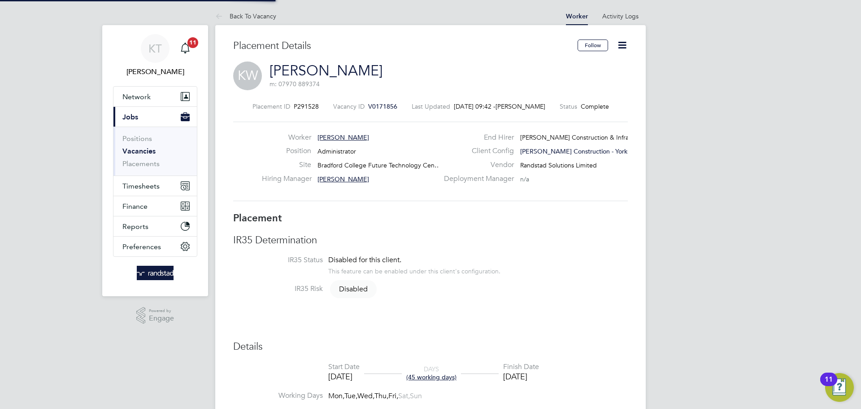
type input "Louise Noonan"
type input "[DATE]"
type input "01 Aug 2025"
type input "08:00"
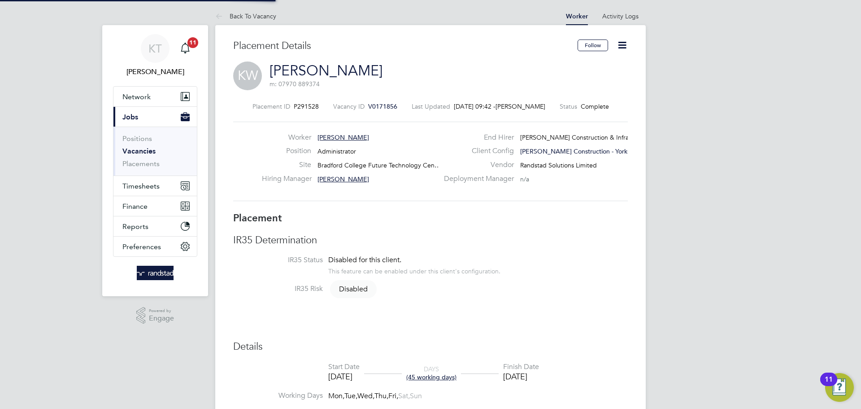
type input "18:00"
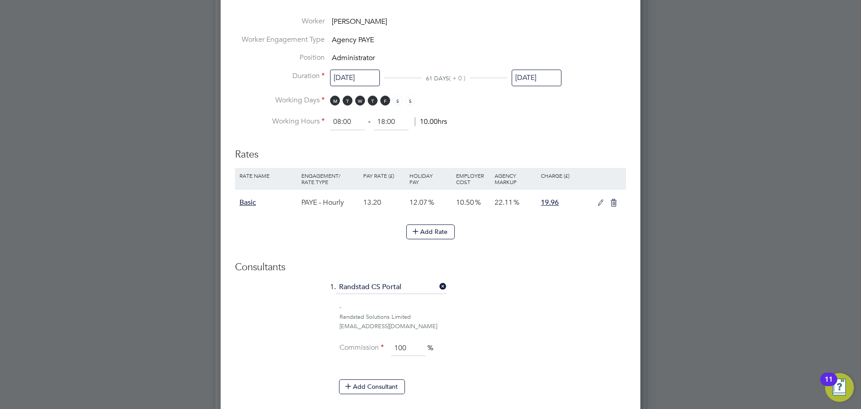
click at [541, 86] on input "01 Aug 2025" at bounding box center [537, 78] width 50 height 17
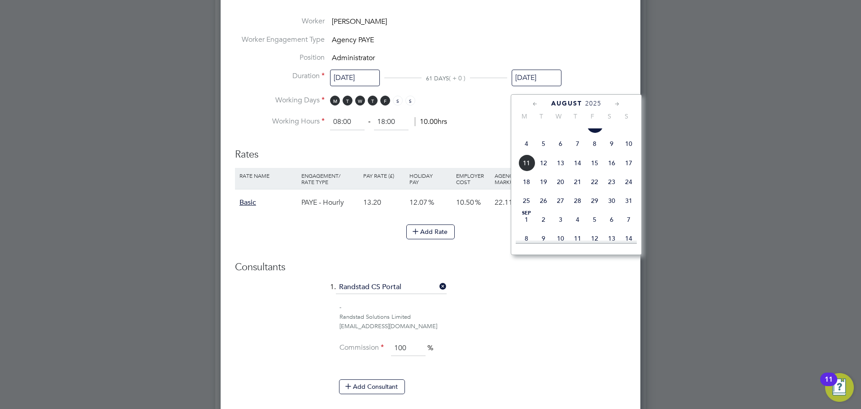
click at [626, 209] on span "31" at bounding box center [628, 200] width 17 height 17
type input "31 Aug 2025"
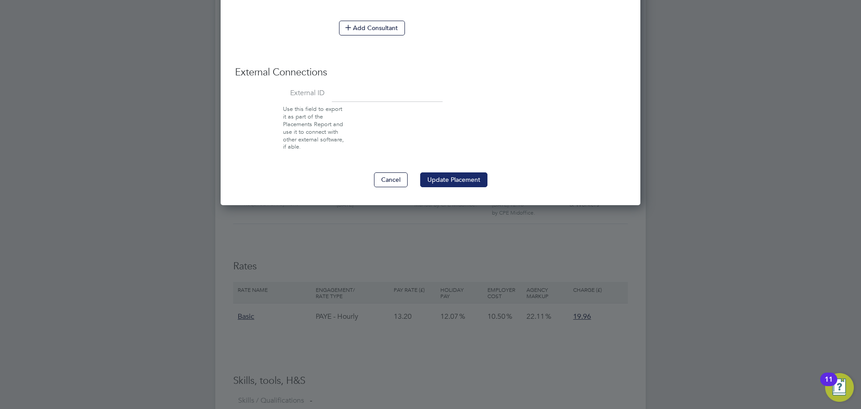
click at [450, 187] on button "Update Placement" at bounding box center [453, 179] width 67 height 14
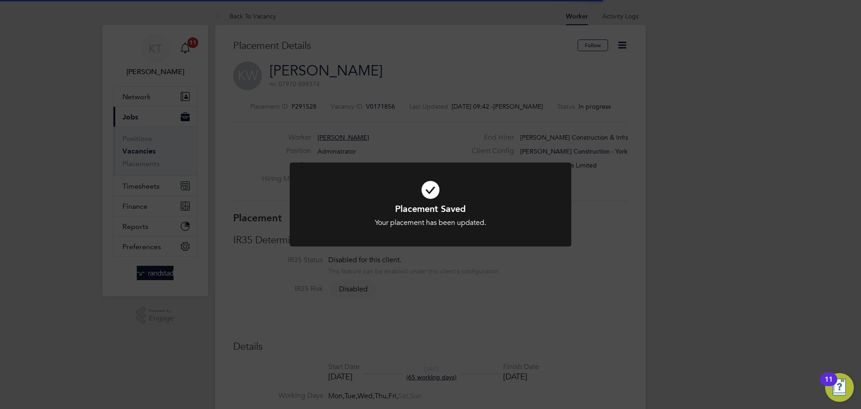
click at [456, 212] on h1 "Placement Saved" at bounding box center [430, 209] width 233 height 12
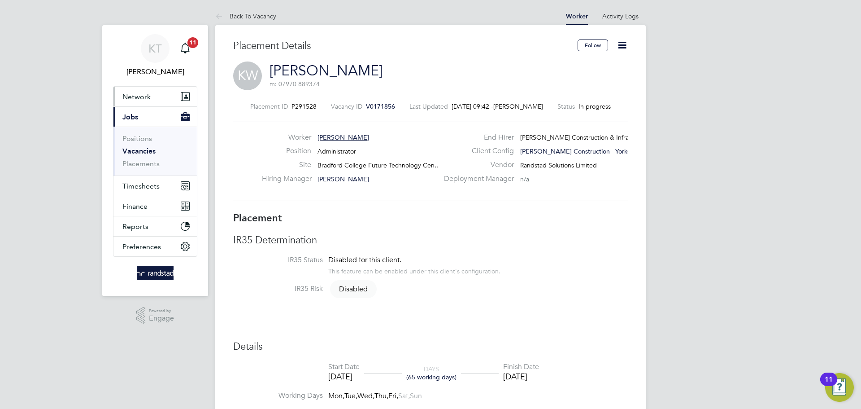
click at [141, 89] on button "Network" at bounding box center [155, 97] width 83 height 20
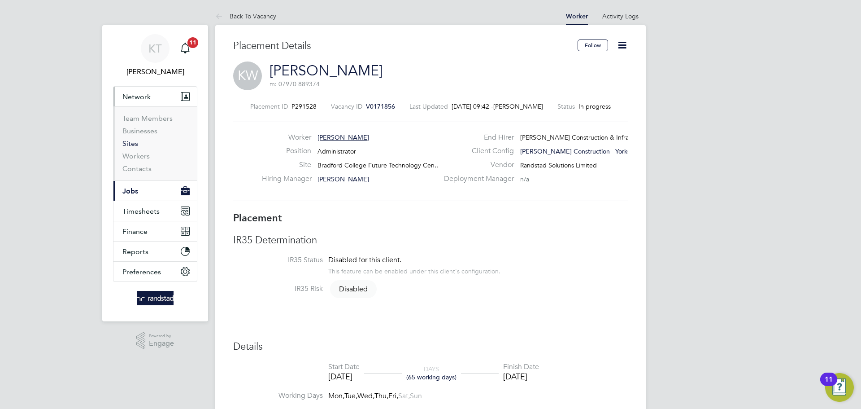
click at [133, 145] on link "Sites" at bounding box center [130, 143] width 16 height 9
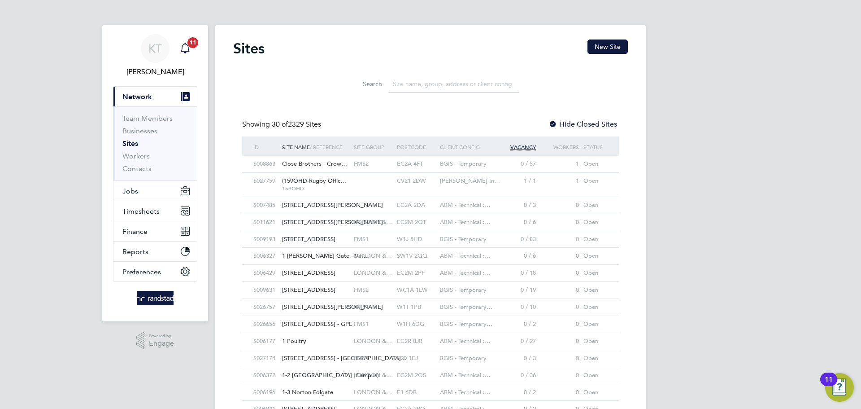
click at [184, 54] on div "Main navigation" at bounding box center [185, 48] width 18 height 18
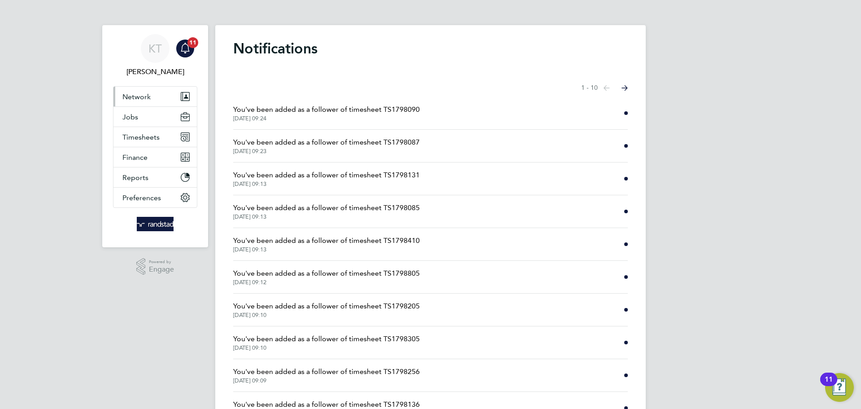
click at [145, 94] on span "Network" at bounding box center [136, 96] width 28 height 9
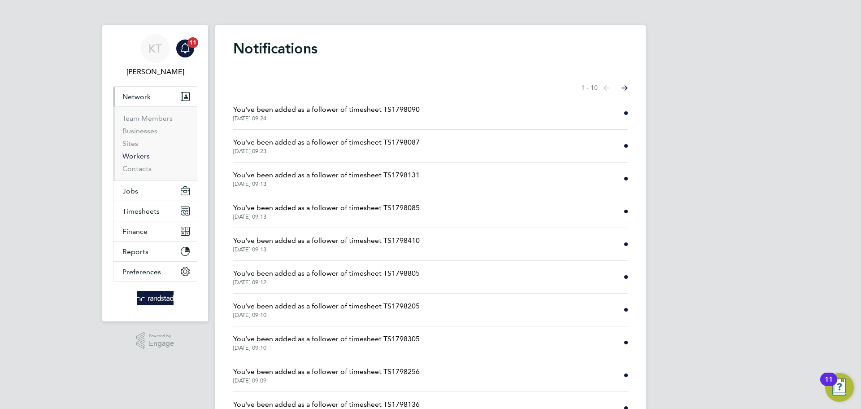
click at [137, 159] on link "Workers" at bounding box center [135, 156] width 27 height 9
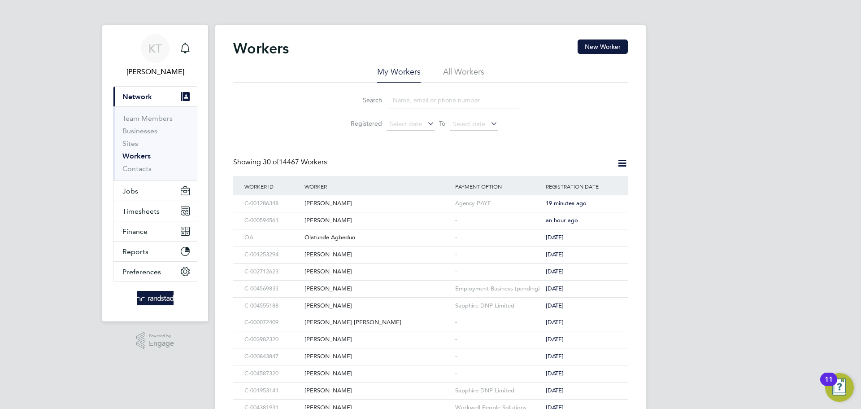
click at [421, 98] on input at bounding box center [454, 100] width 131 height 17
type input "k"
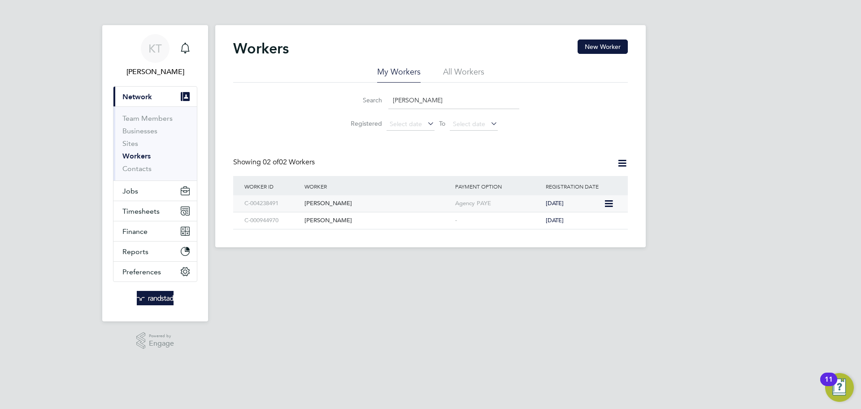
type input "[PERSON_NAME]"
click at [613, 200] on icon at bounding box center [608, 203] width 9 height 11
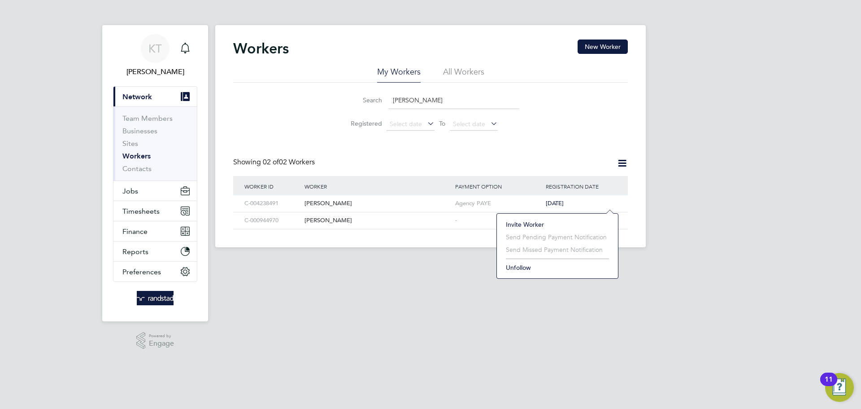
click at [539, 222] on li "Invite Worker" at bounding box center [558, 224] width 112 height 13
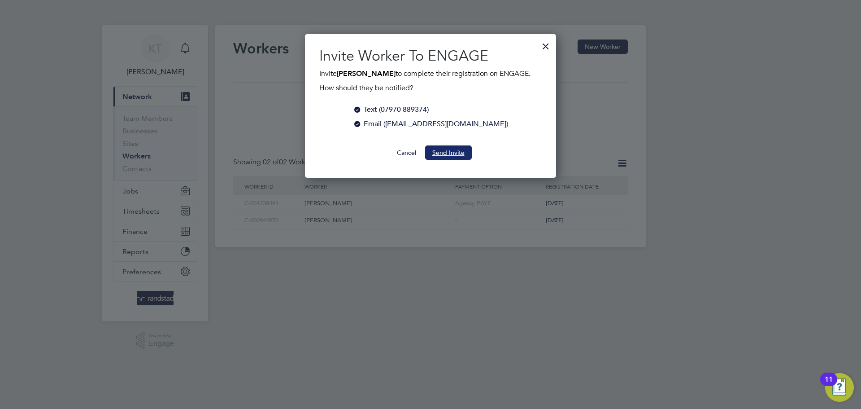
click at [449, 153] on button "Send Invite" at bounding box center [448, 152] width 47 height 14
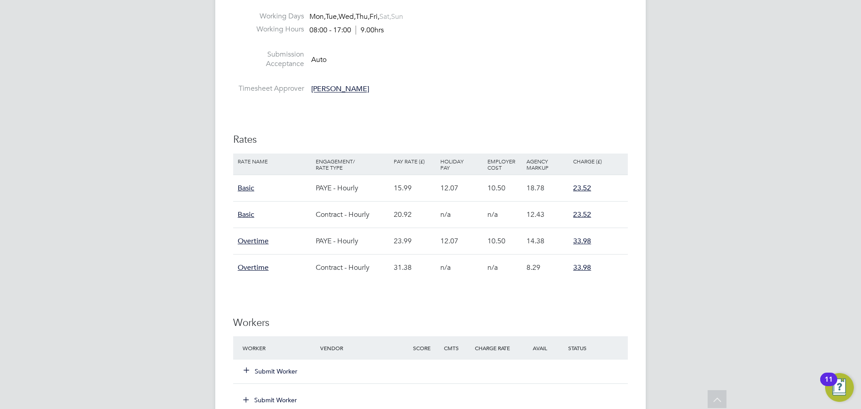
scroll to position [658, 0]
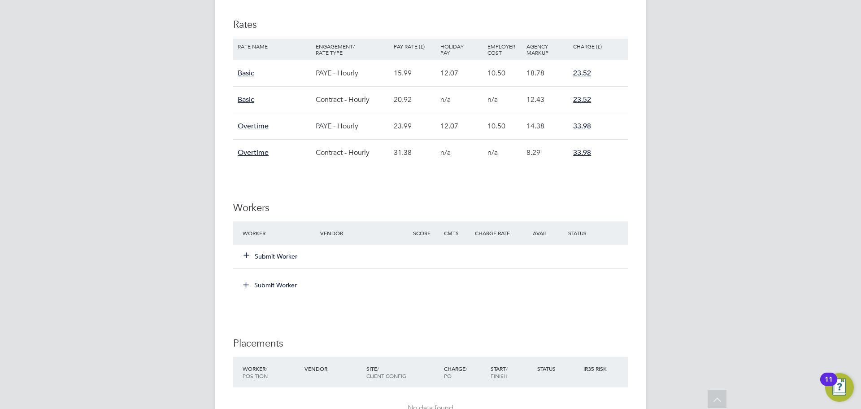
click at [261, 253] on button "Submit Worker" at bounding box center [271, 256] width 54 height 9
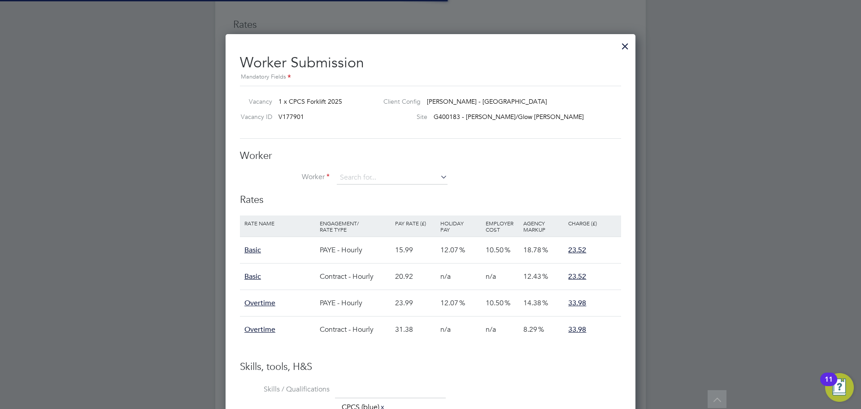
scroll to position [26, 76]
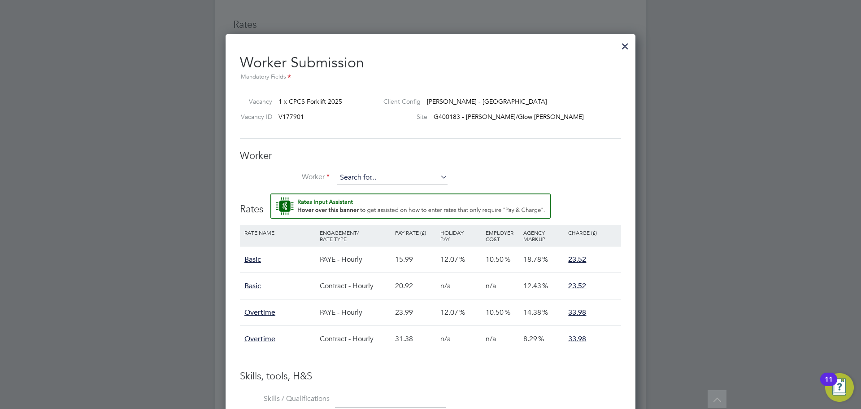
click at [353, 175] on input at bounding box center [392, 177] width 111 height 13
click at [351, 204] on li "+ Add new" at bounding box center [392, 203] width 112 height 12
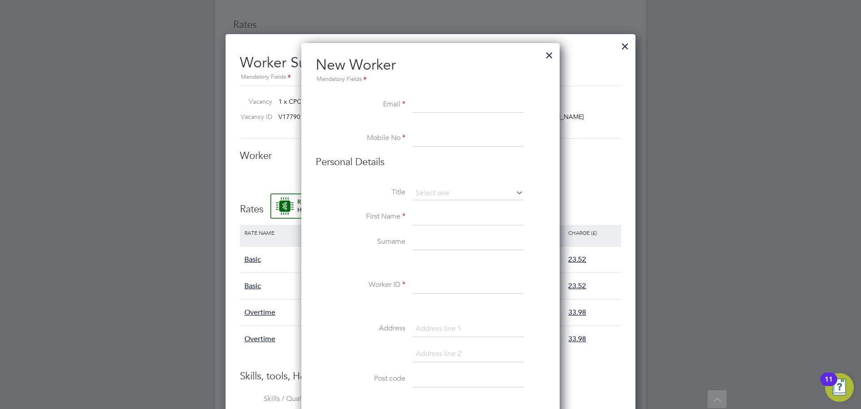
click at [437, 214] on input at bounding box center [468, 217] width 111 height 16
type input "Paul"
click at [457, 242] on input at bounding box center [468, 242] width 111 height 16
type input "Deeley"
click at [460, 99] on input at bounding box center [468, 105] width 111 height 16
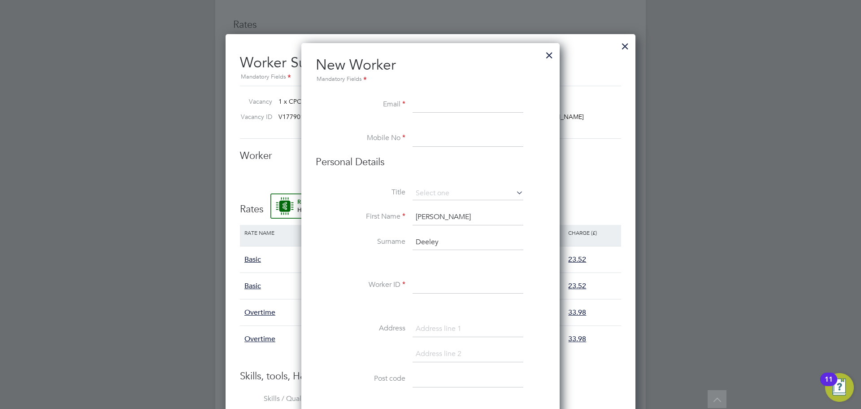
paste input "pauldeeley77@gmail.com"
type input "pauldeeley77@gmail.com"
click at [442, 133] on input at bounding box center [468, 139] width 111 height 16
click at [450, 137] on input at bounding box center [468, 139] width 111 height 16
paste input "07388 445253"
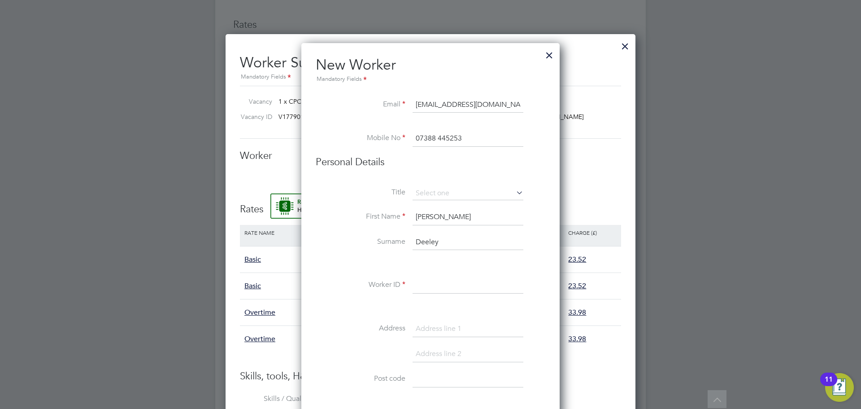
type input "07388 445253"
click at [371, 195] on label "Title" at bounding box center [361, 192] width 90 height 9
click at [449, 290] on input at bounding box center [468, 285] width 111 height 16
click at [433, 284] on input at bounding box center [468, 285] width 111 height 16
paste input "C-004587776"
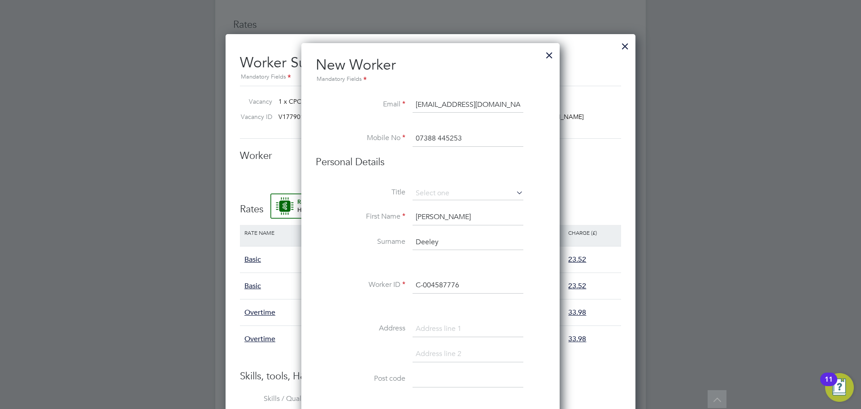
type input "C-004587776"
click at [396, 302] on li at bounding box center [431, 306] width 230 height 9
click at [438, 334] on input at bounding box center [468, 329] width 111 height 16
paste input "76 Hood Street"
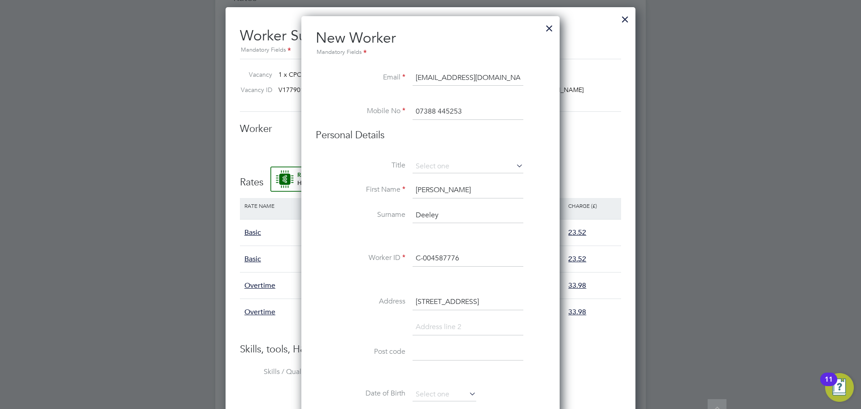
scroll to position [712, 0]
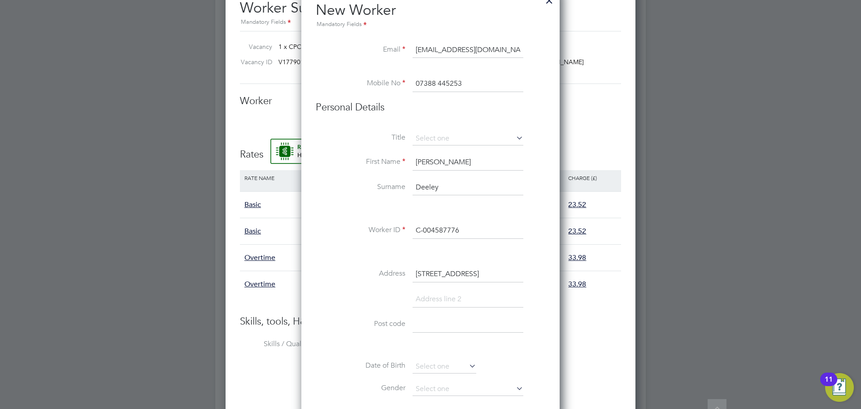
type input "76 Hood Street"
click at [453, 291] on input at bounding box center [468, 299] width 111 height 16
type input "Clydebank"
click at [430, 350] on input at bounding box center [468, 349] width 111 height 16
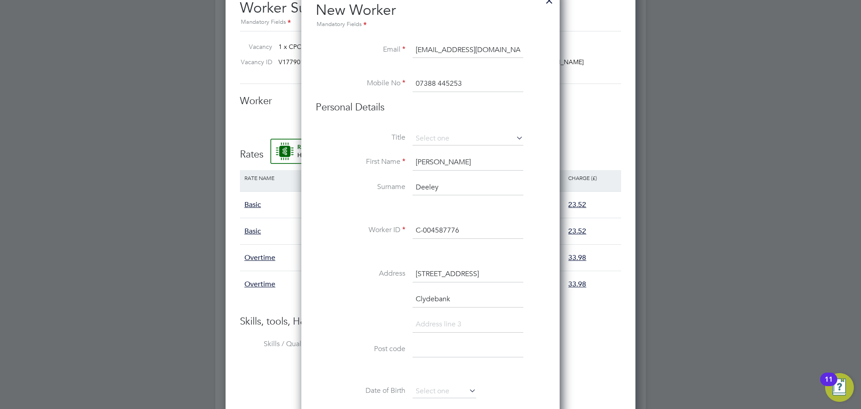
paste input "G81 2LX"
type input "G81 2LX"
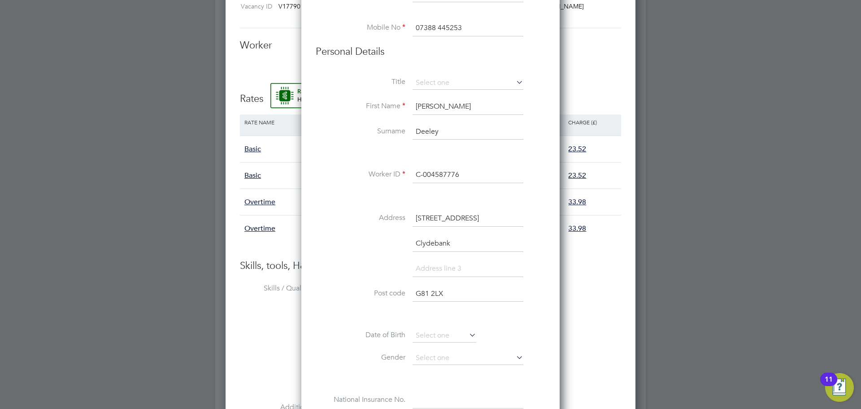
scroll to position [779, 0]
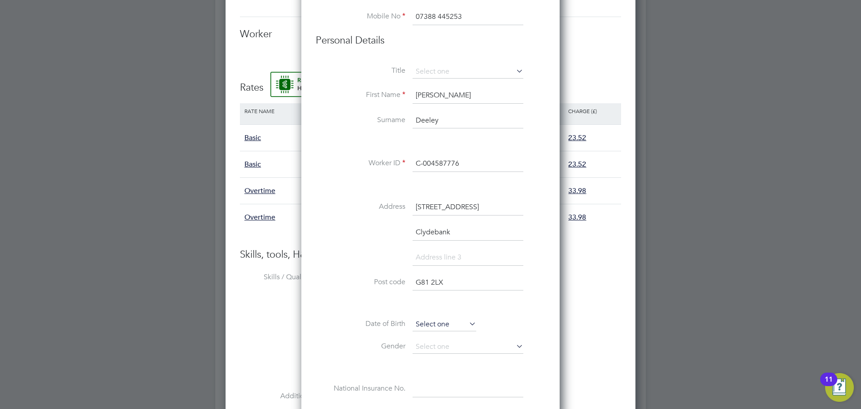
click at [425, 323] on input at bounding box center [445, 324] width 64 height 13
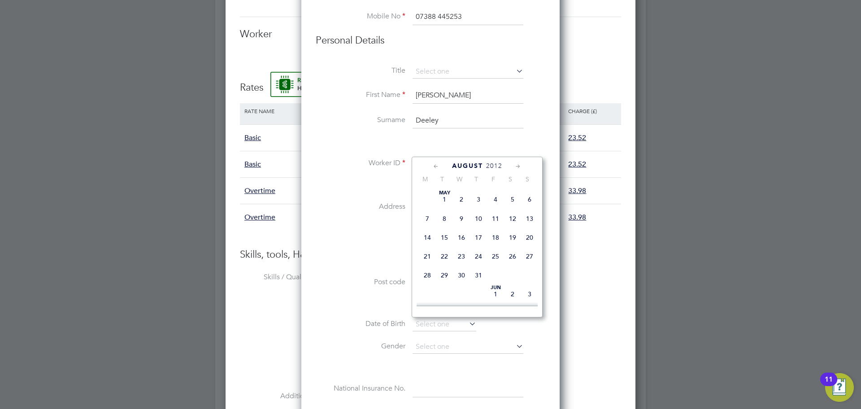
scroll to position [299, 0]
click at [435, 168] on icon at bounding box center [436, 167] width 9 height 10
click at [485, 162] on span "2012" at bounding box center [488, 166] width 16 height 8
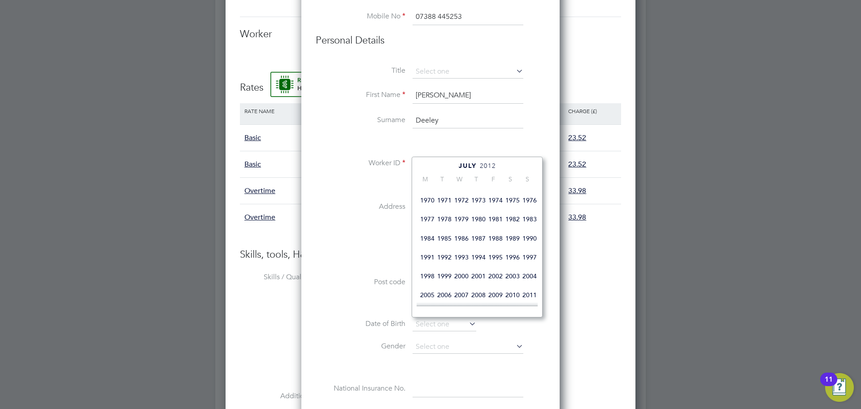
scroll to position [169, 0]
click at [424, 227] on span "1977" at bounding box center [427, 219] width 17 height 17
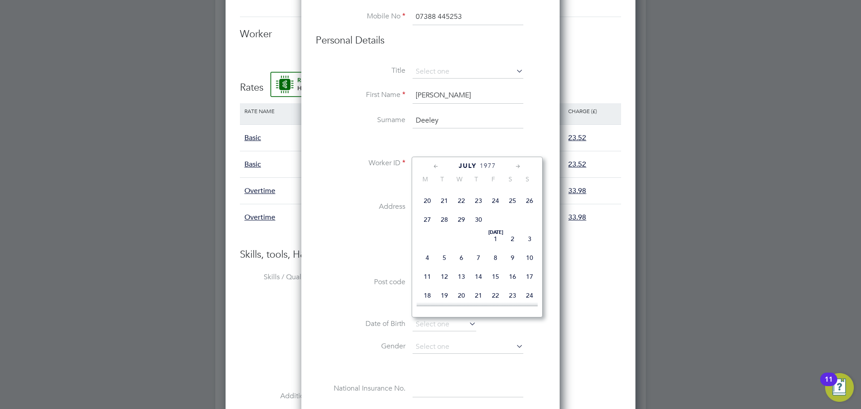
click at [464, 209] on span "22" at bounding box center [461, 200] width 17 height 17
type input "22 Jun 1977"
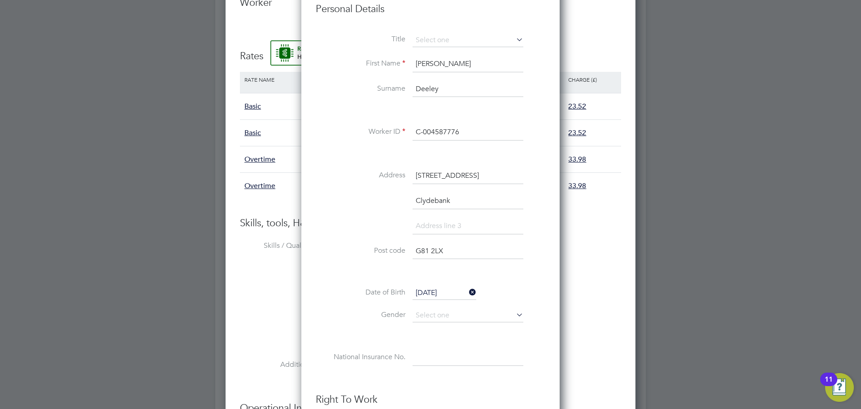
scroll to position [918, 0]
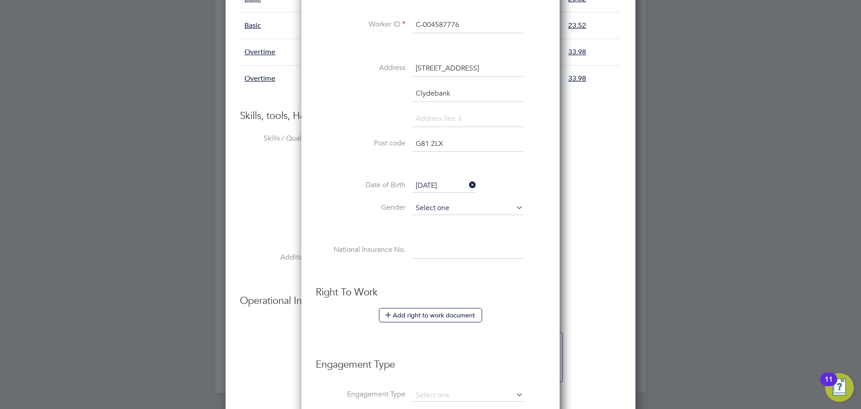
click at [454, 209] on input at bounding box center [468, 207] width 111 height 13
click at [425, 219] on li "Male" at bounding box center [468, 221] width 112 height 12
type input "Male"
drag, startPoint x: 429, startPoint y: 258, endPoint x: 439, endPoint y: 243, distance: 17.8
click at [430, 258] on input at bounding box center [468, 250] width 111 height 16
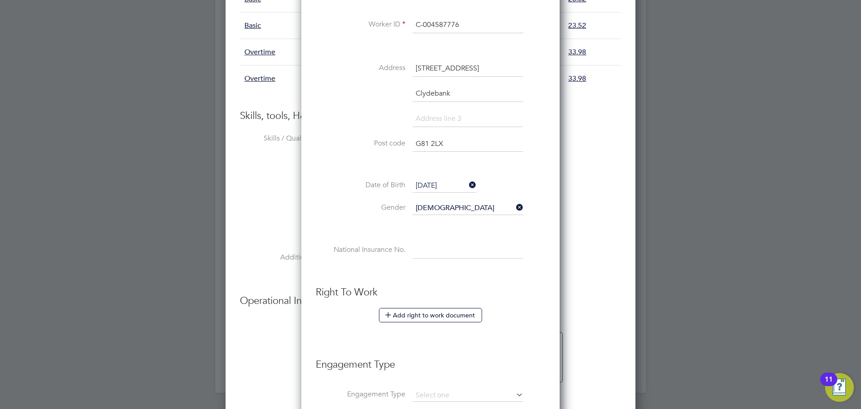
click at [428, 247] on input at bounding box center [468, 250] width 111 height 16
paste input "JP677190C"
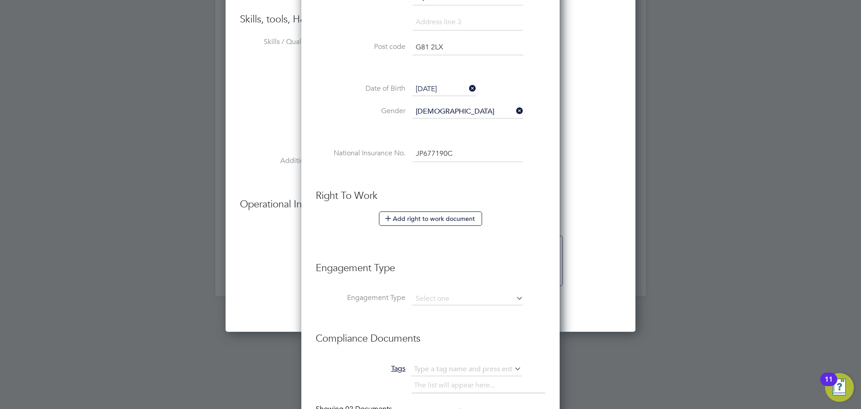
scroll to position [1029, 0]
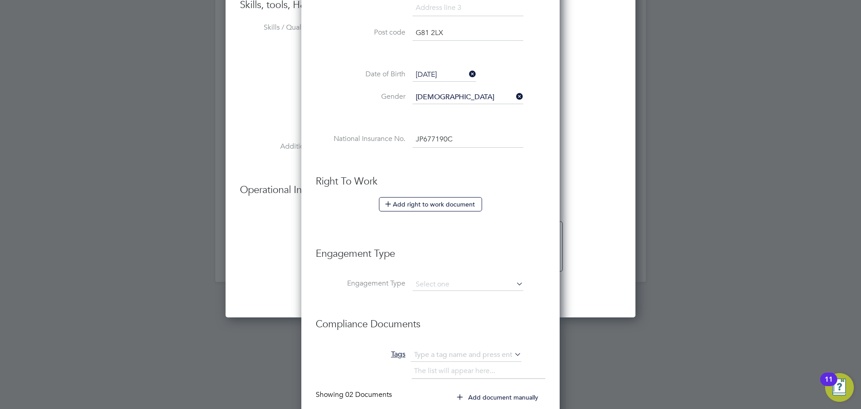
type input "JP 67 71 90 C"
drag, startPoint x: 443, startPoint y: 268, endPoint x: 438, endPoint y: 282, distance: 14.6
click at [442, 271] on li "Engagement Type" at bounding box center [431, 258] width 230 height 40
click at [437, 283] on input at bounding box center [468, 284] width 111 height 13
click at [443, 307] on li "PAYE Direct" at bounding box center [468, 309] width 112 height 13
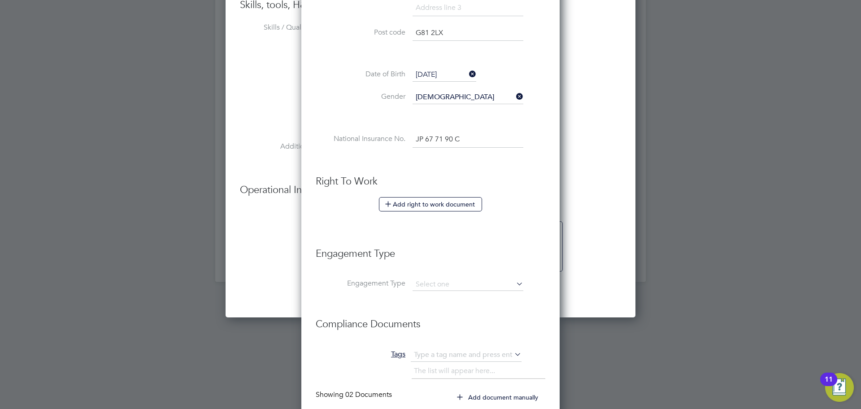
type input "PAYE Direct"
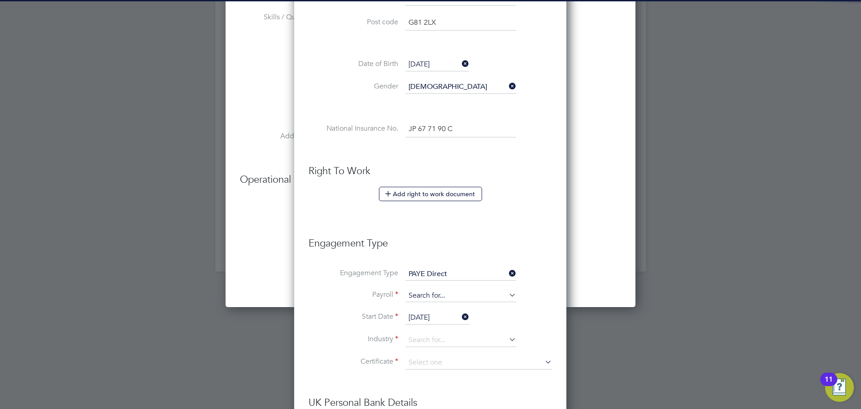
scroll to position [1043, 0]
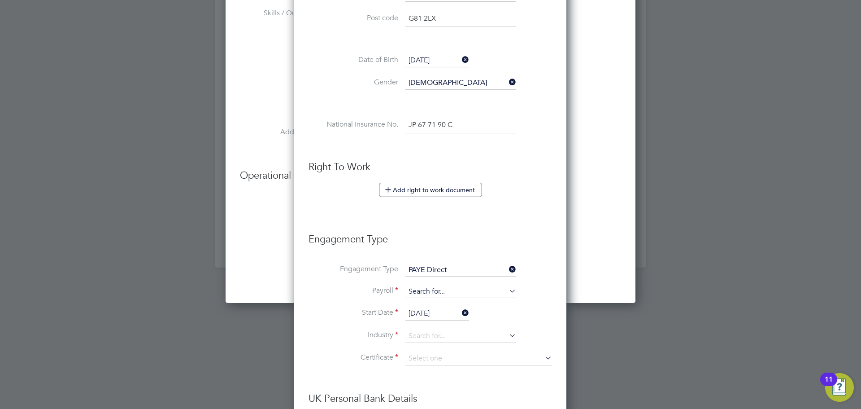
click at [434, 296] on input at bounding box center [461, 291] width 111 height 13
click at [441, 303] on li "Agency PAYE" at bounding box center [461, 304] width 112 height 13
type input "Agency PAYE"
click at [434, 334] on input at bounding box center [461, 335] width 111 height 13
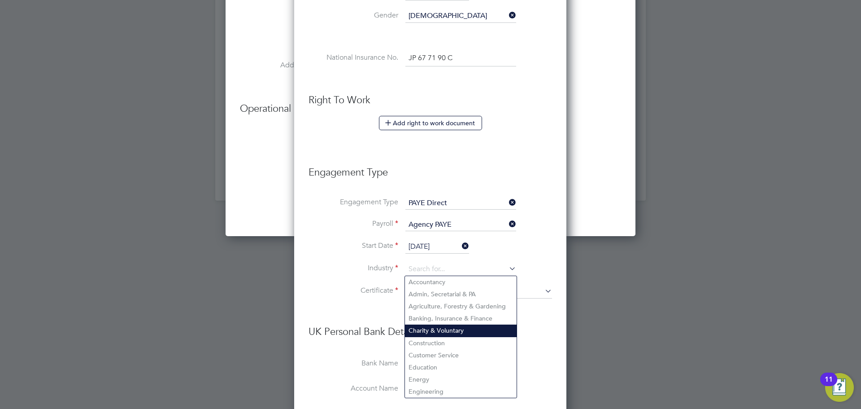
scroll to position [1112, 0]
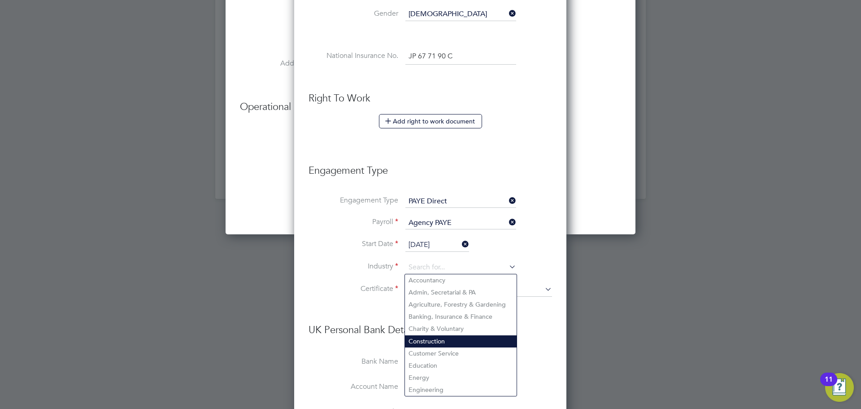
click at [442, 340] on li "Construction" at bounding box center [461, 341] width 112 height 12
type input "Construction"
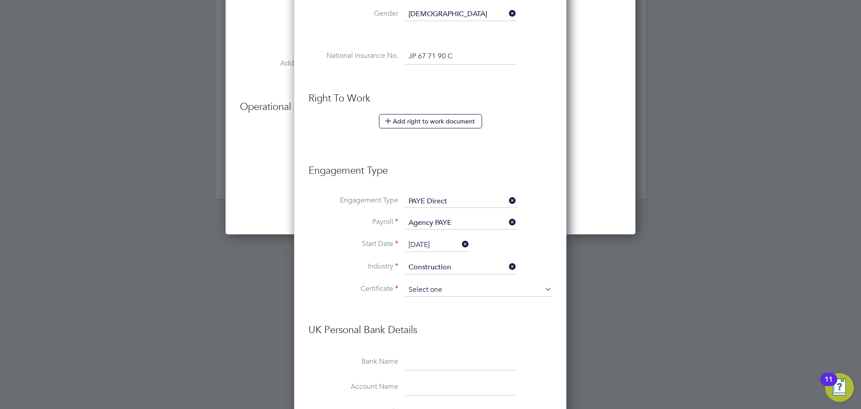
click at [426, 288] on input at bounding box center [479, 289] width 147 height 13
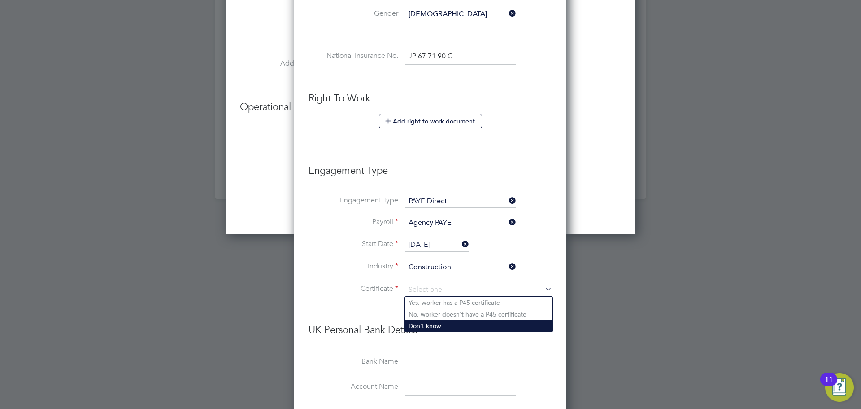
click at [430, 325] on li "Don't know" at bounding box center [479, 326] width 148 height 12
type input "Don't know"
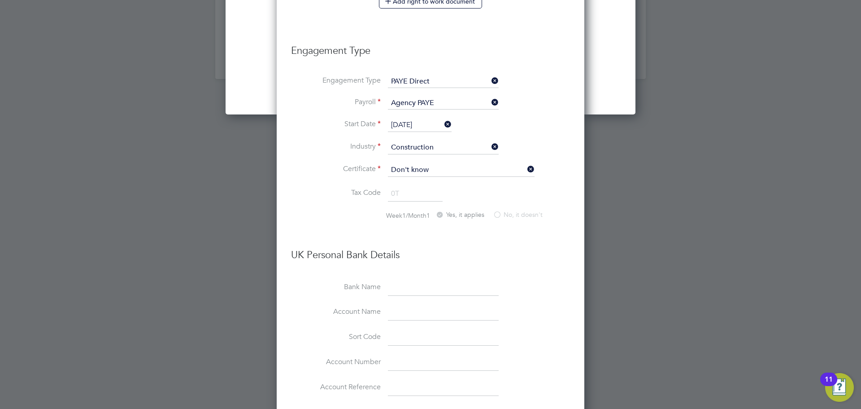
scroll to position [1242, 0]
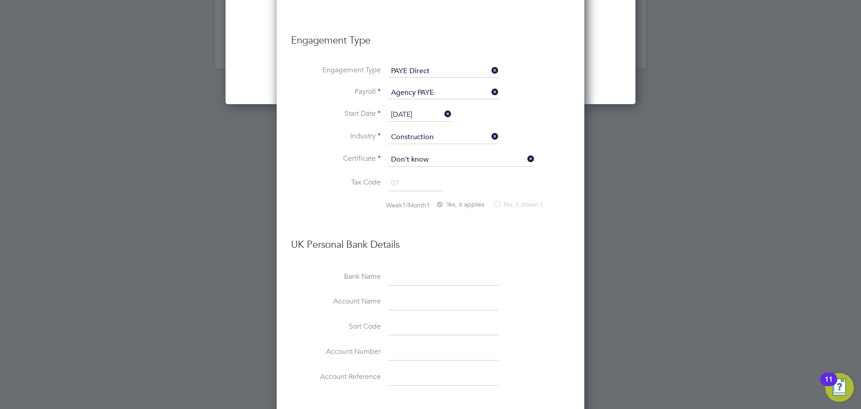
click at [470, 273] on input at bounding box center [443, 277] width 111 height 16
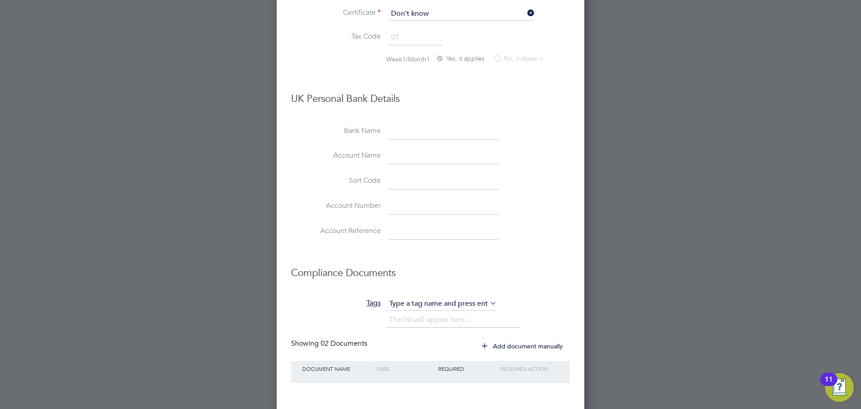
scroll to position [1429, 0]
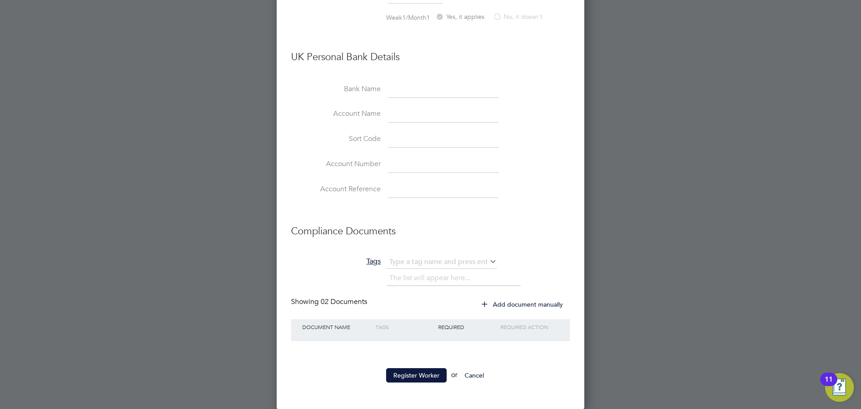
click at [403, 371] on button "Register Worker" at bounding box center [416, 375] width 61 height 14
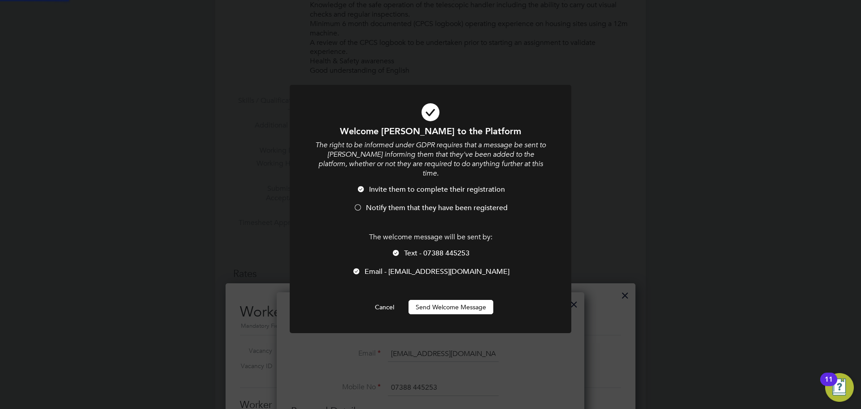
scroll to position [0, 0]
click at [478, 300] on button "Send Welcome Message" at bounding box center [451, 307] width 85 height 14
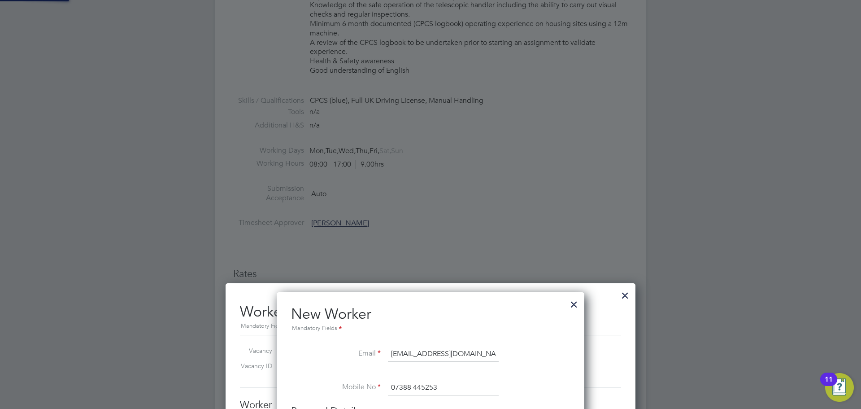
type input "Paul Deeley (C-004587776)"
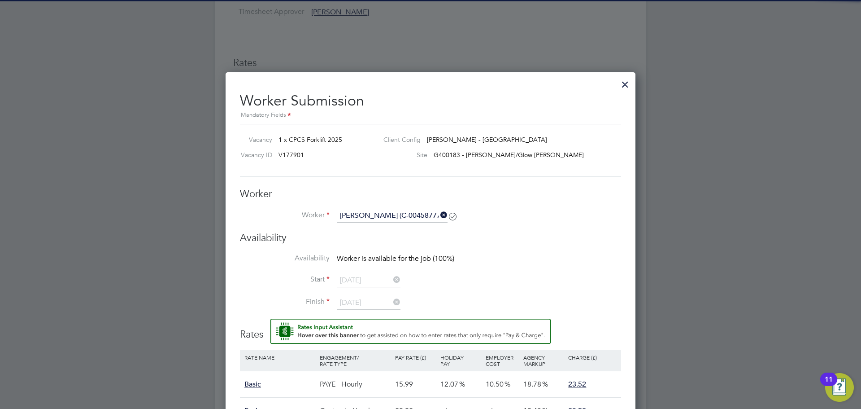
scroll to position [658, 0]
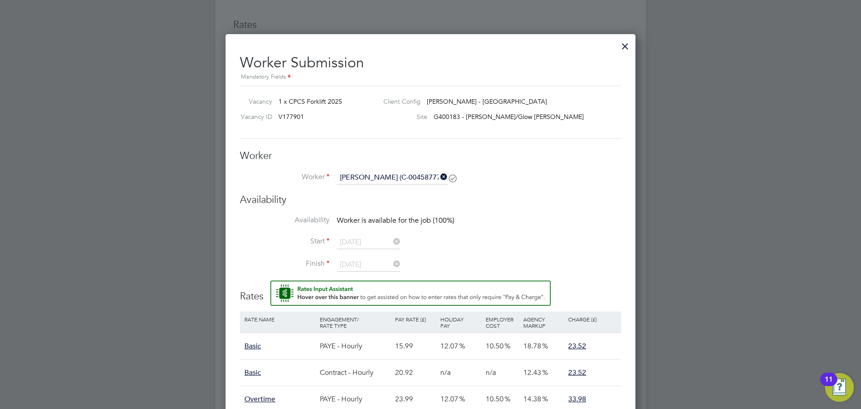
drag, startPoint x: 446, startPoint y: 178, endPoint x: 403, endPoint y: 171, distance: 43.6
click at [436, 175] on li "Worker Paul Deeley (C-004587776)" at bounding box center [430, 182] width 381 height 22
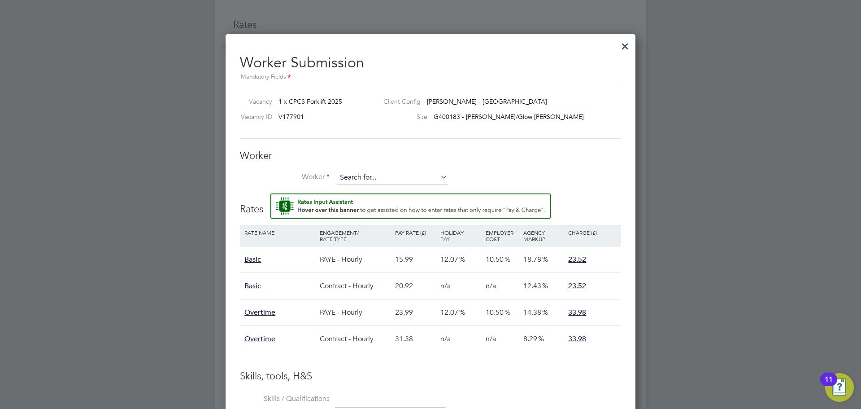
click at [403, 171] on input at bounding box center [392, 177] width 111 height 13
click at [352, 187] on li "Paul Deeley (C-004587776)" at bounding box center [398, 191] width 124 height 12
type input "Paul Deeley (C-004587776)"
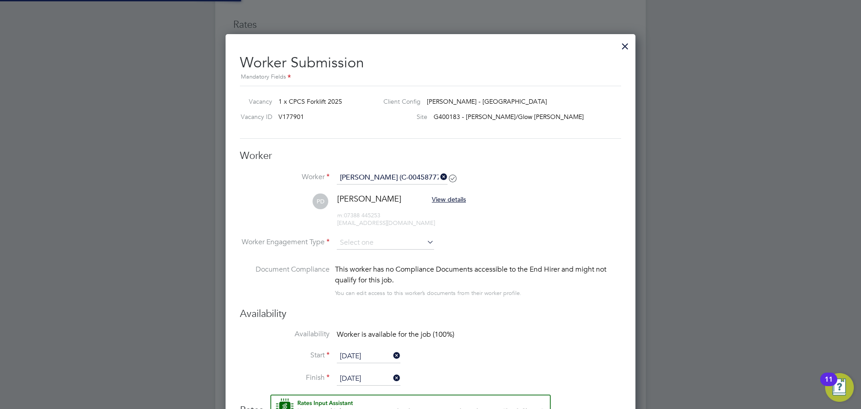
scroll to position [4, 4]
click at [360, 233] on li "PD Paul Deeley View details m: 07388 445253 pauldeeley77@gmail.com" at bounding box center [430, 214] width 381 height 43
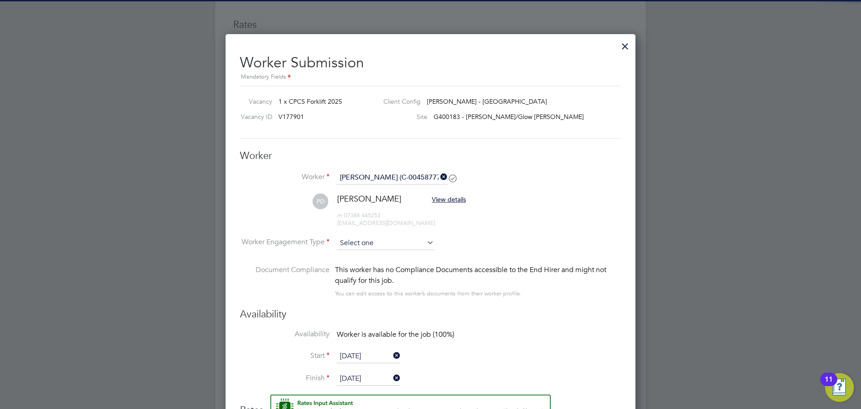
click at [365, 246] on input at bounding box center [385, 242] width 97 height 13
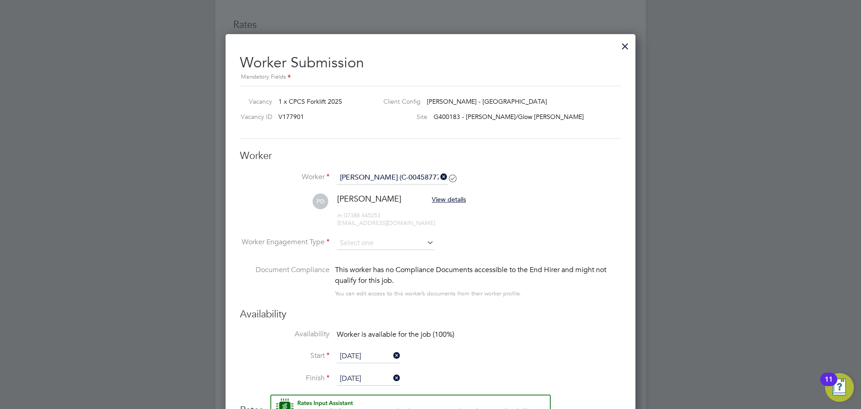
click at [365, 263] on div "All Vacancies Vacancy Details Activity Logs Vacancy Details Activity Logs All V…" at bounding box center [430, 0] width 431 height 1303
click at [342, 245] on input at bounding box center [385, 242] width 97 height 13
click at [363, 271] on li "PAYE" at bounding box center [385, 268] width 98 height 12
type input "PAYE"
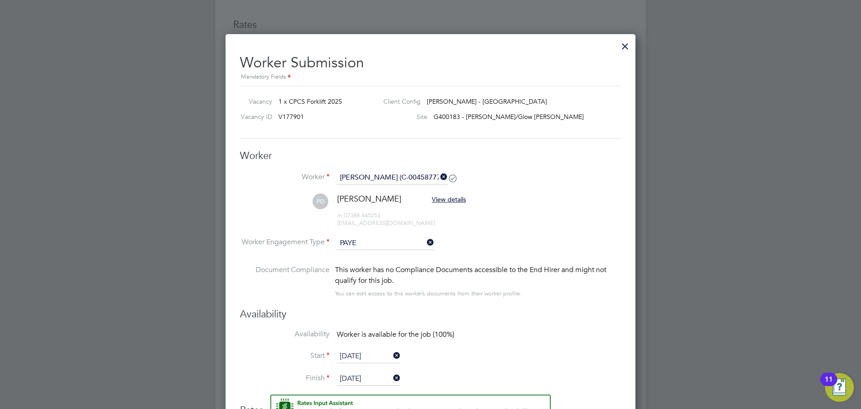
click at [550, 232] on li "PD Paul Deeley View details m: 07388 445253 pauldeeley77@gmail.com" at bounding box center [430, 214] width 381 height 43
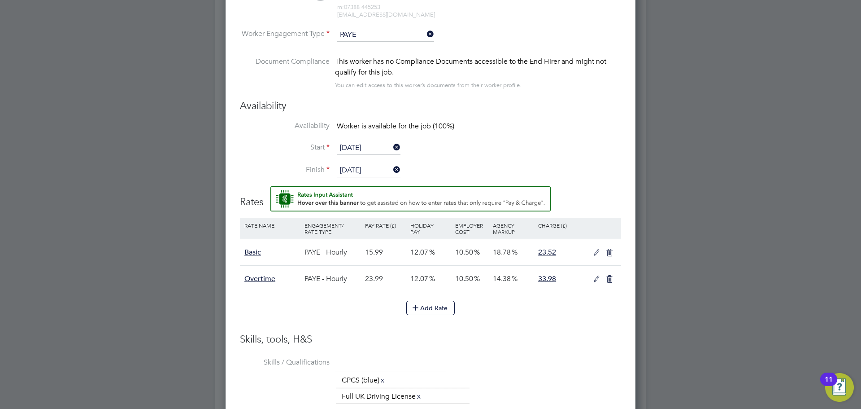
click at [535, 341] on h3 "Skills, tools, H&S" at bounding box center [430, 339] width 381 height 13
click at [599, 252] on icon at bounding box center [596, 252] width 11 height 7
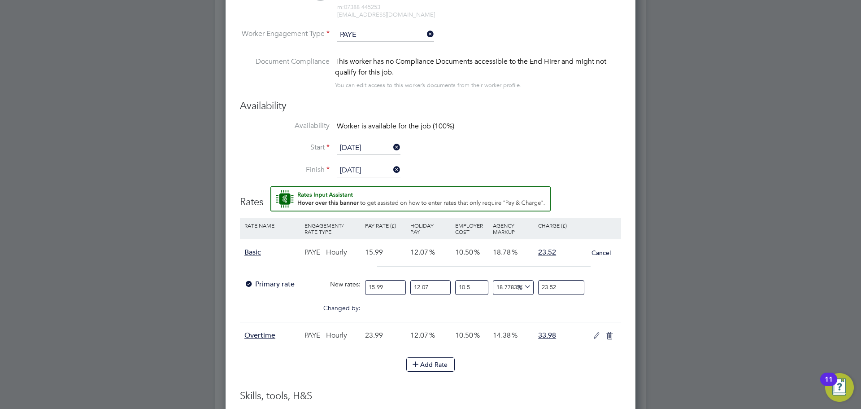
click at [393, 288] on input "15.99" at bounding box center [385, 287] width 41 height 15
type input "1"
type input "1.4709193245778611"
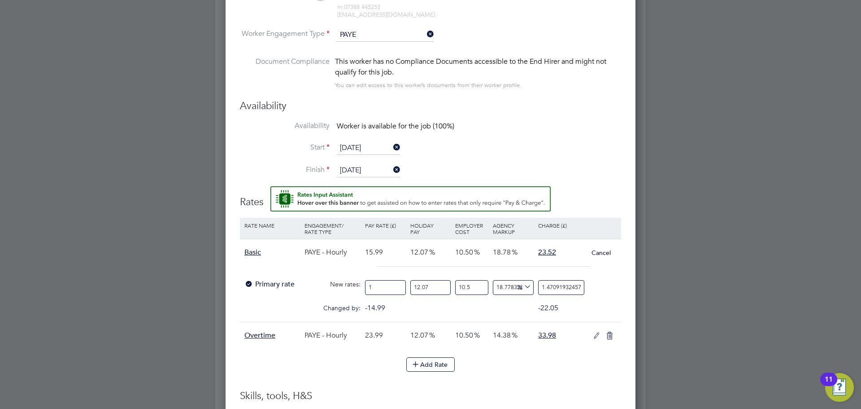
type input "17"
type input "25.00562851782364"
type input "17.9"
type input "26.329455909943714"
type input "17.92"
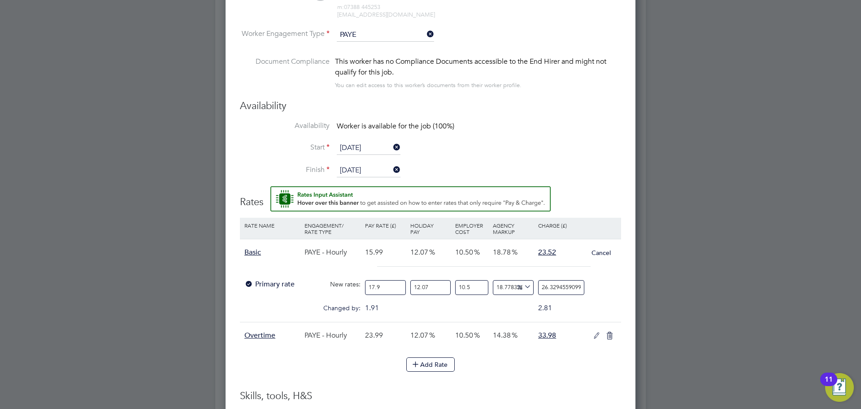
type input "26.35887429643527"
type input "17.92"
click at [433, 290] on input "12.07" at bounding box center [431, 287] width 41 height 15
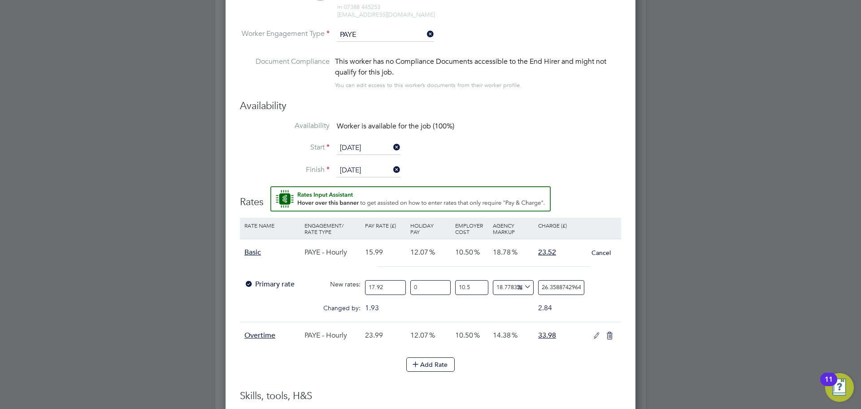
type input "0"
type input "23.52000918750359"
click at [507, 322] on div "14.38" at bounding box center [513, 335] width 45 height 26
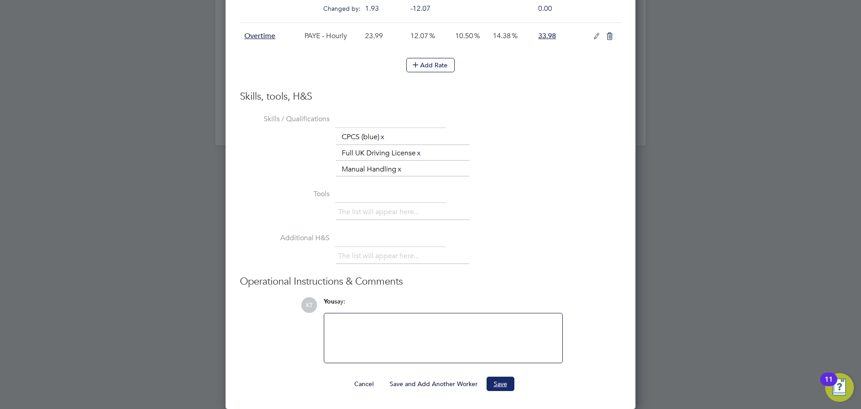
click at [493, 386] on button "Save" at bounding box center [501, 383] width 28 height 14
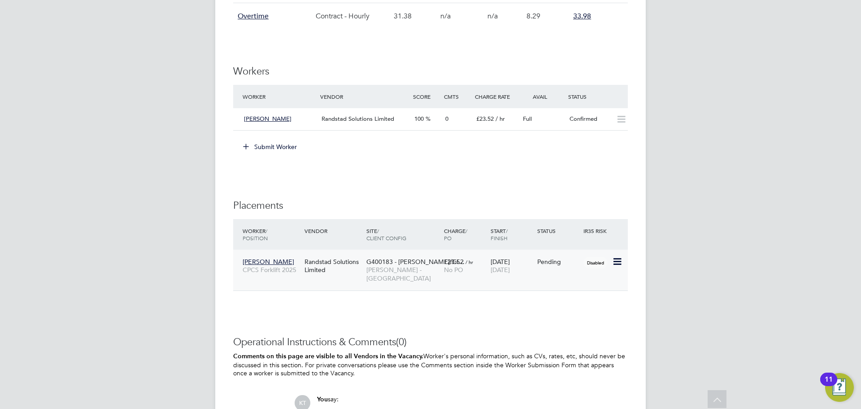
click at [618, 259] on icon at bounding box center [616, 261] width 9 height 11
click at [569, 317] on li "Start" at bounding box center [590, 317] width 64 height 13
type input "David Todd"
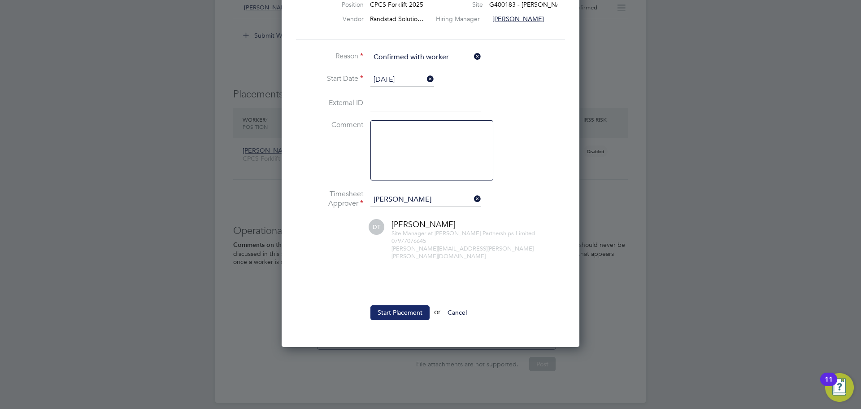
click at [399, 309] on button "Start Placement" at bounding box center [400, 312] width 59 height 14
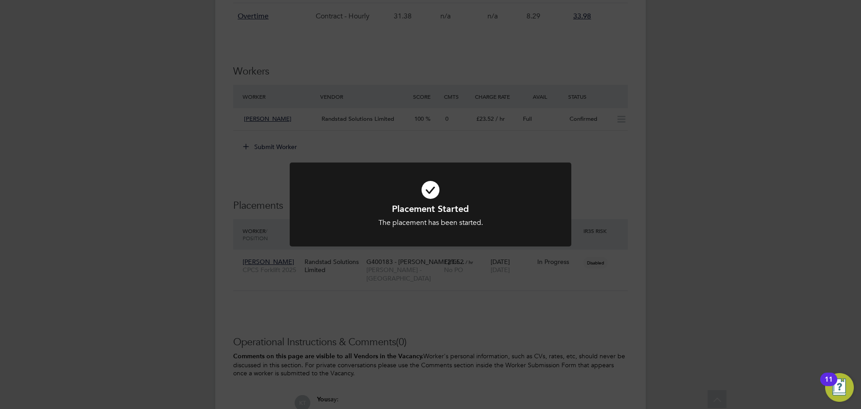
click at [464, 332] on div "Placement Started The placement has been started. Cancel Okay" at bounding box center [430, 204] width 861 height 409
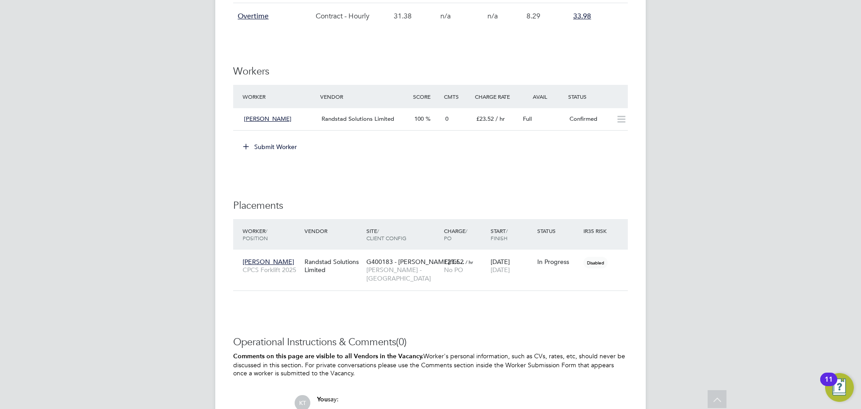
scroll to position [242, 0]
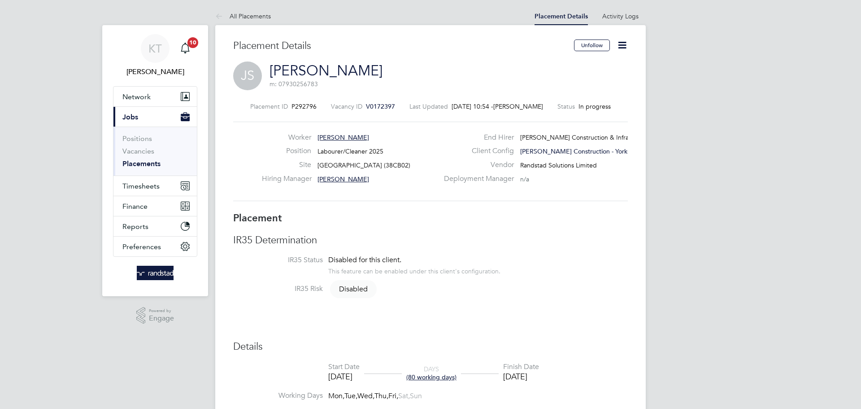
click at [618, 44] on icon at bounding box center [622, 44] width 11 height 11
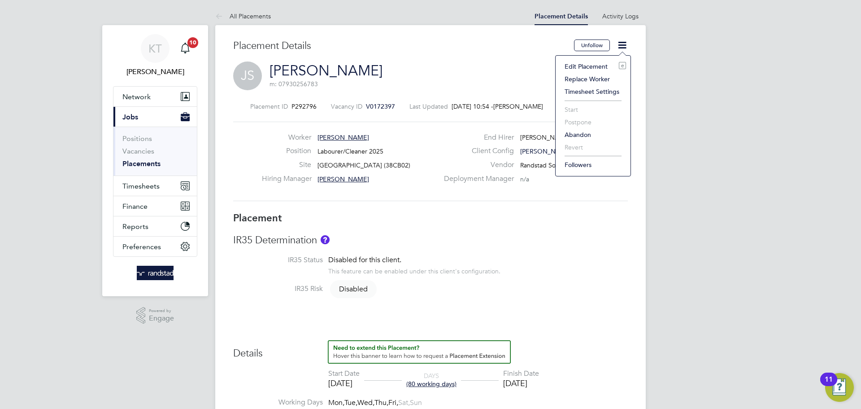
click at [593, 69] on li "Edit Placement e" at bounding box center [593, 66] width 66 height 13
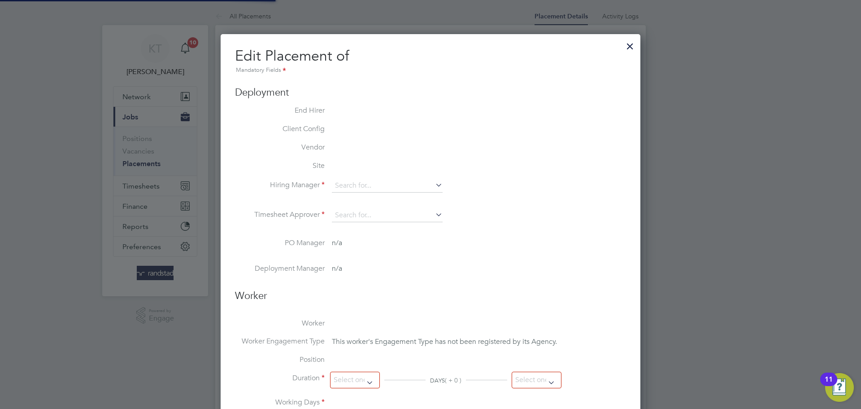
type input "[PERSON_NAME]"
type input "[DATE]"
type input "08:00"
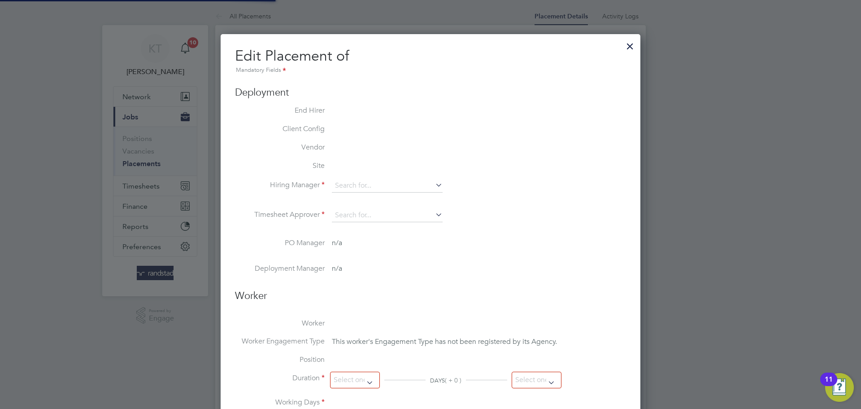
type input "18:00"
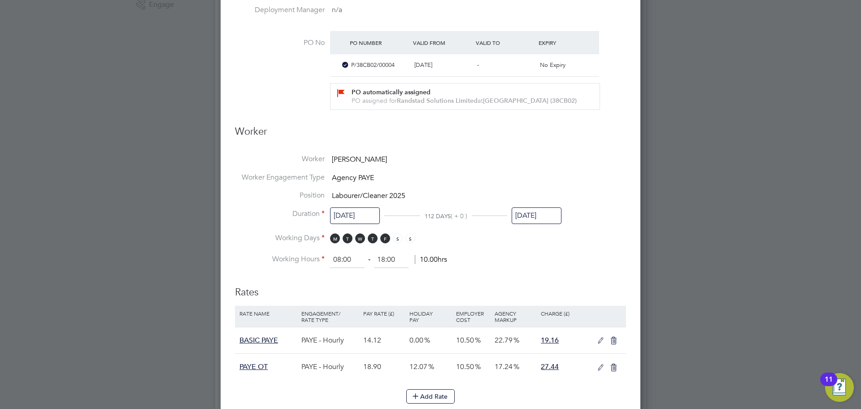
click at [530, 206] on li "Position Labourer/Cleaner 2025" at bounding box center [430, 200] width 391 height 18
click at [540, 213] on input "[DATE]" at bounding box center [537, 215] width 50 height 17
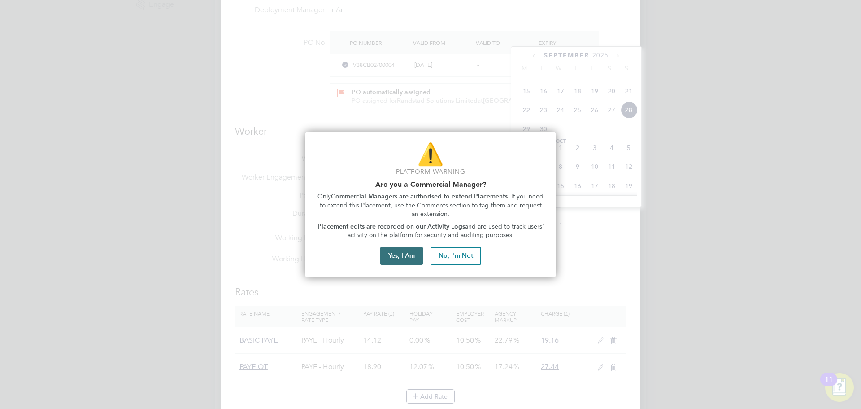
click at [398, 255] on button "Yes, I Am" at bounding box center [401, 256] width 43 height 18
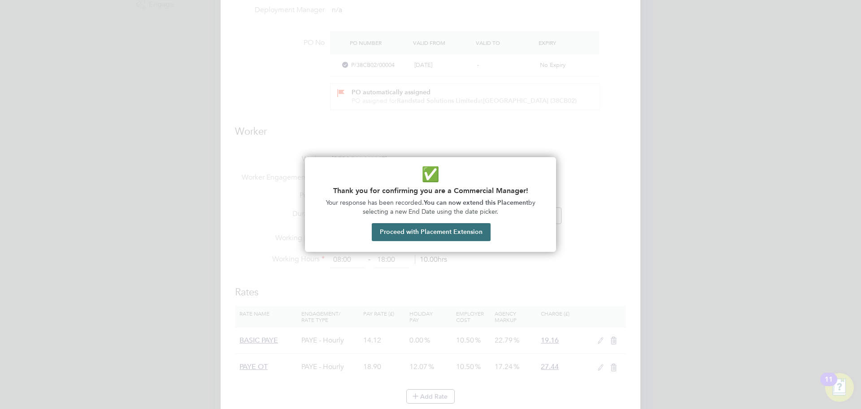
click at [444, 235] on button "Proceed with Placement Extension" at bounding box center [431, 232] width 119 height 18
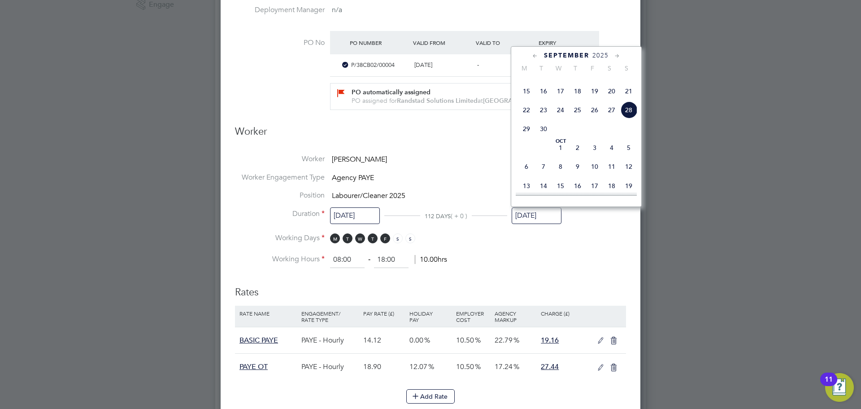
click at [535, 57] on icon at bounding box center [535, 56] width 9 height 10
click at [623, 158] on span "27" at bounding box center [628, 149] width 17 height 17
type input "[DATE]"
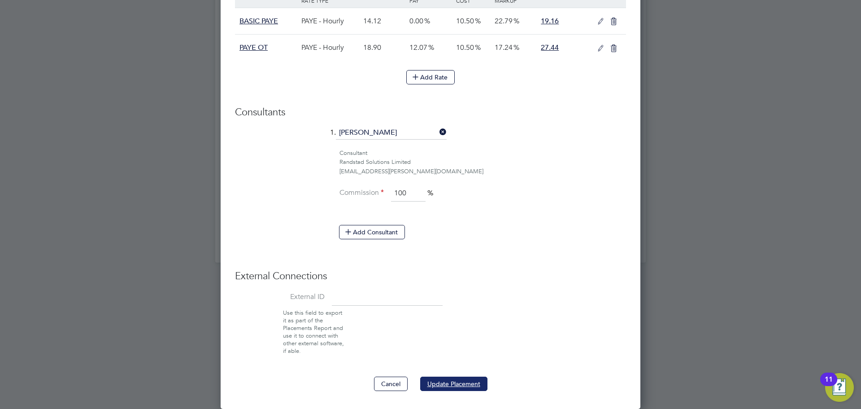
click at [448, 389] on button "Update Placement" at bounding box center [453, 383] width 67 height 14
click at [448, 384] on button "Updating Placement..." at bounding box center [454, 383] width 78 height 14
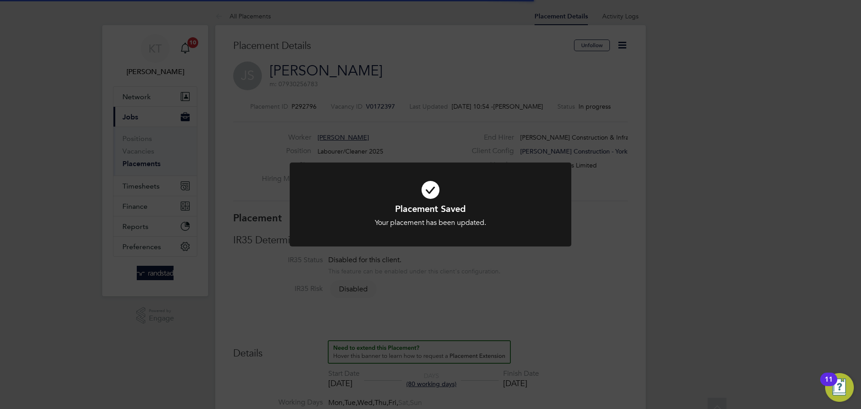
click at [465, 248] on div "Placement Saved Your placement has been updated. Cancel Okay" at bounding box center [431, 209] width 282 height 95
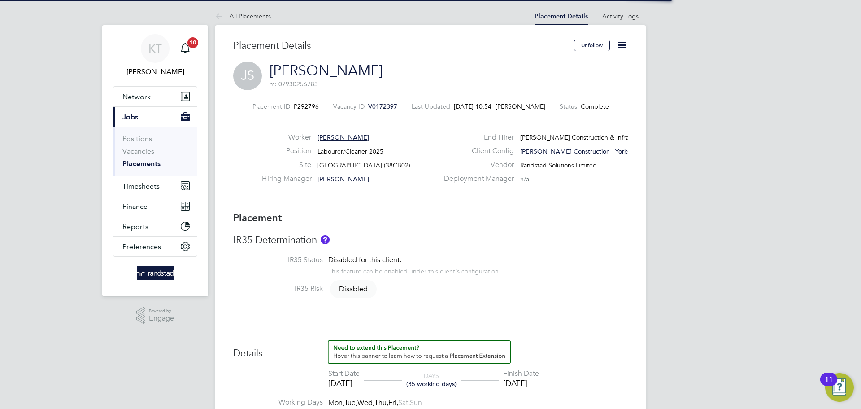
click at [525, 304] on div "Placement Saved Your placement has been updated. Cancel Okay" at bounding box center [430, 204] width 861 height 409
